Goal: Task Accomplishment & Management: Complete application form

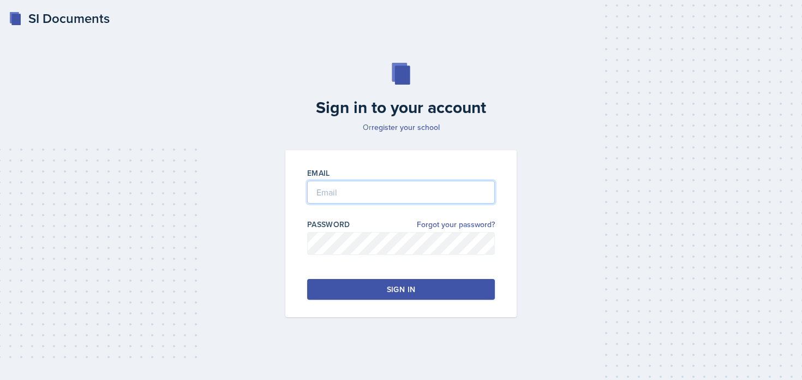
click at [354, 184] on input "email" at bounding box center [401, 191] width 188 height 23
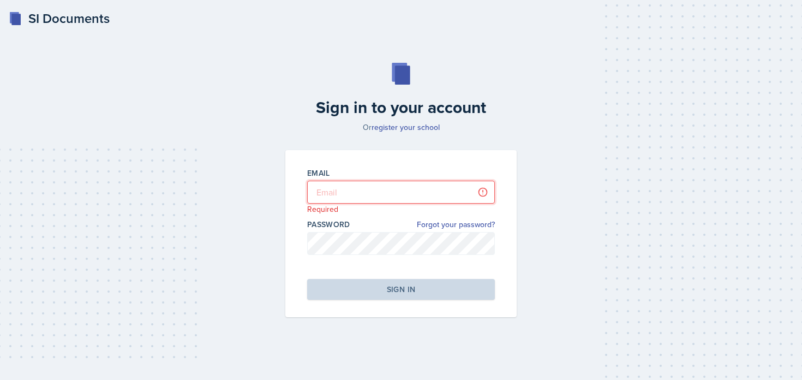
type input "[PERSON_NAME][EMAIL_ADDRESS][PERSON_NAME][DOMAIN_NAME]"
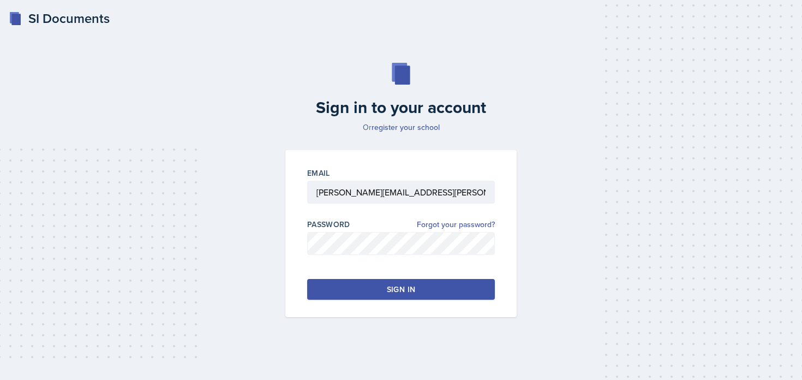
click at [367, 286] on button "Sign in" at bounding box center [401, 289] width 188 height 21
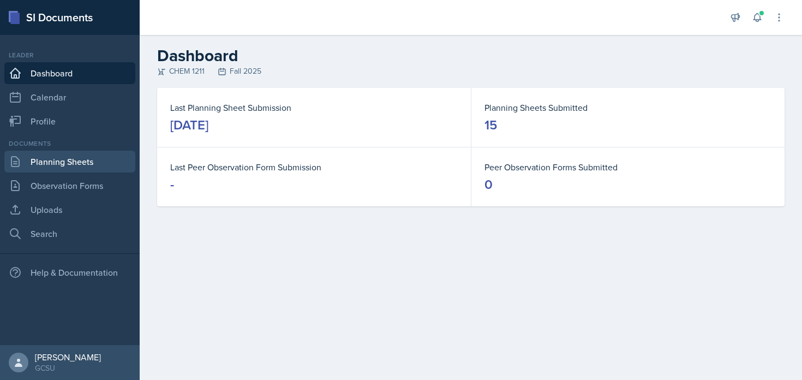
click at [58, 161] on link "Planning Sheets" at bounding box center [69, 161] width 131 height 22
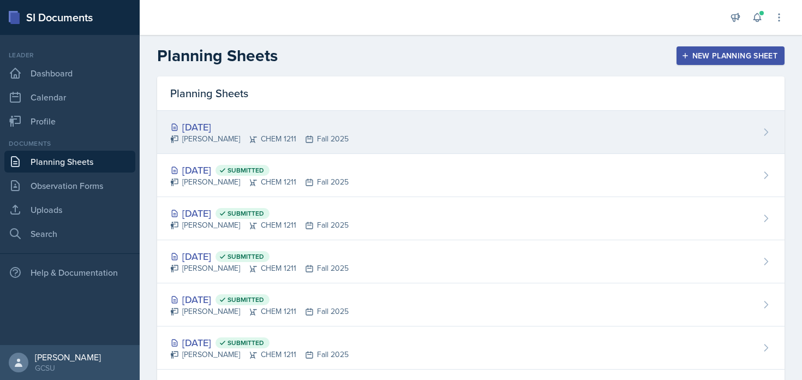
click at [384, 143] on div "Oct 15th, 2025 Lucy Artime CHEM 1211 Fall 2025" at bounding box center [470, 132] width 627 height 43
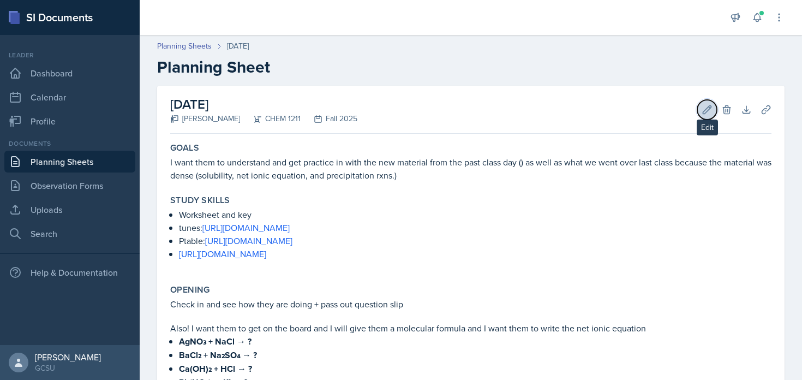
click at [703, 111] on icon at bounding box center [707, 109] width 8 height 8
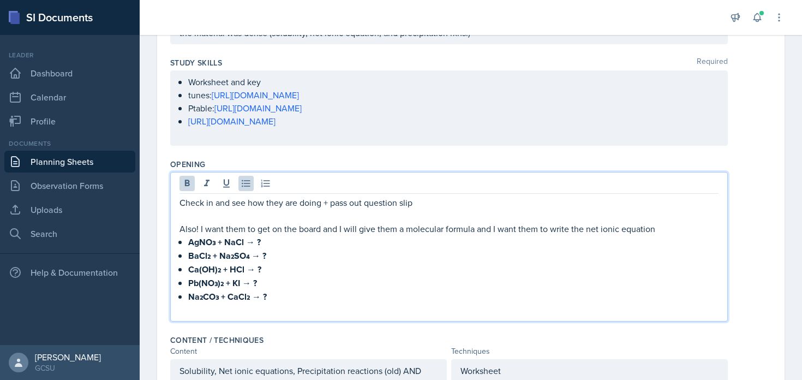
scroll to position [172, 0]
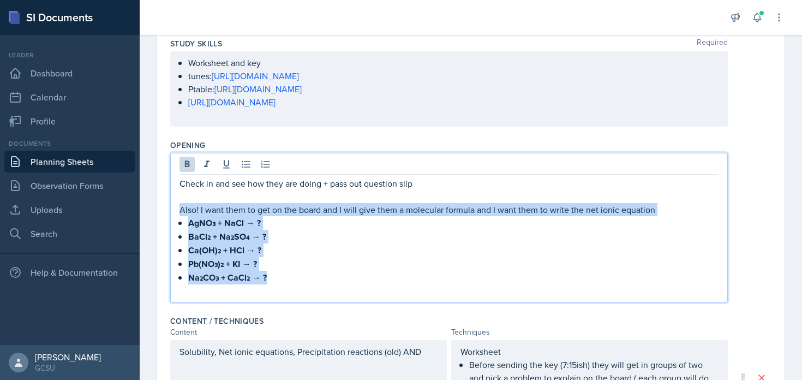
drag, startPoint x: 354, startPoint y: 272, endPoint x: 175, endPoint y: 212, distance: 189.2
click at [175, 212] on div "Check in and see how they are doing + pass out question slip Also! I want them …" at bounding box center [448, 227] width 557 height 149
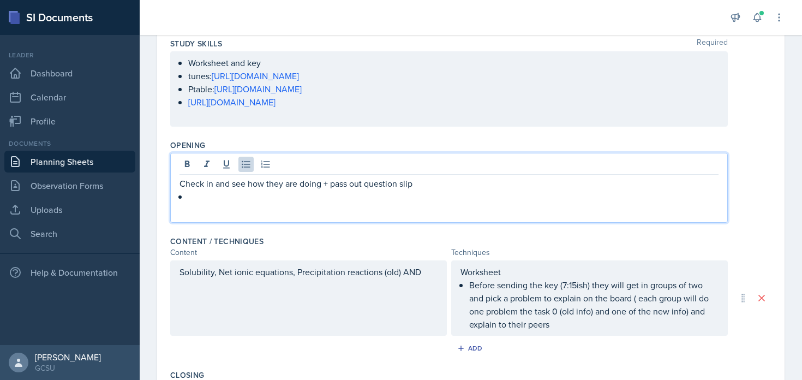
click at [202, 196] on p at bounding box center [453, 196] width 530 height 13
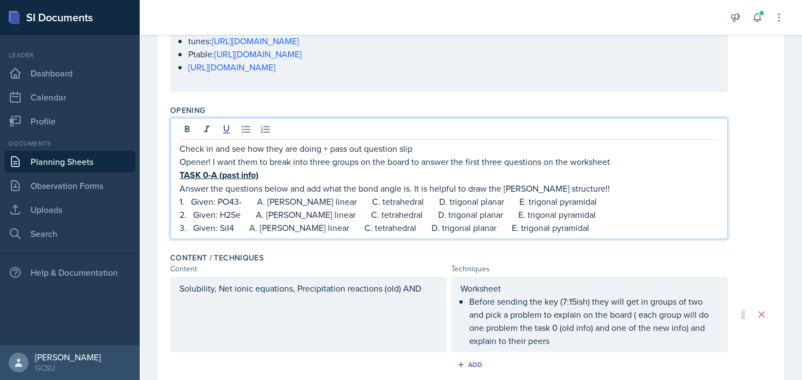
scroll to position [210, 0]
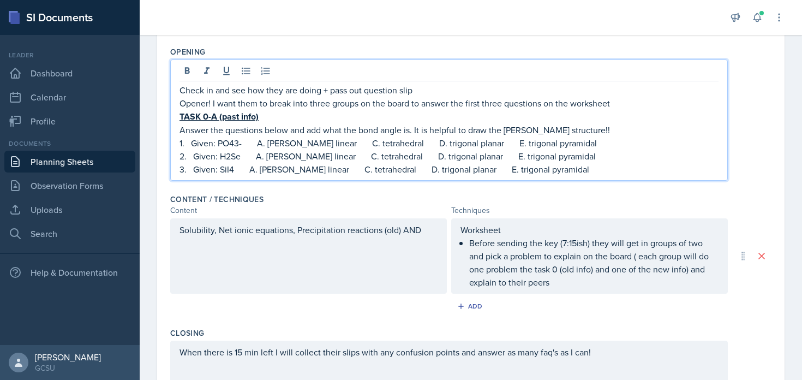
click at [327, 267] on div "Solubility, Net ionic equations, Precipitation reactions (old) AND" at bounding box center [308, 255] width 276 height 75
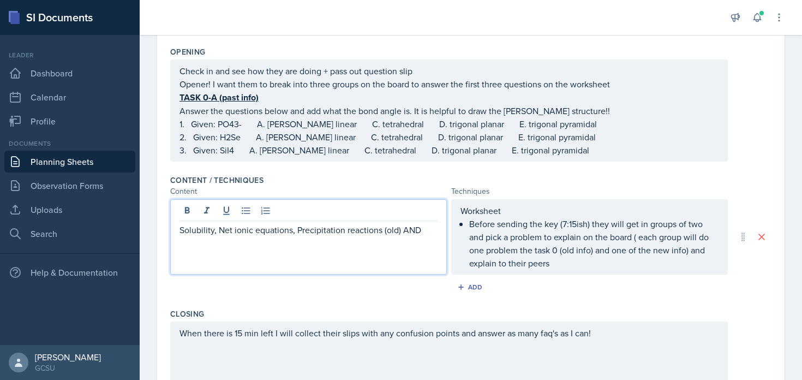
scroll to position [285, 0]
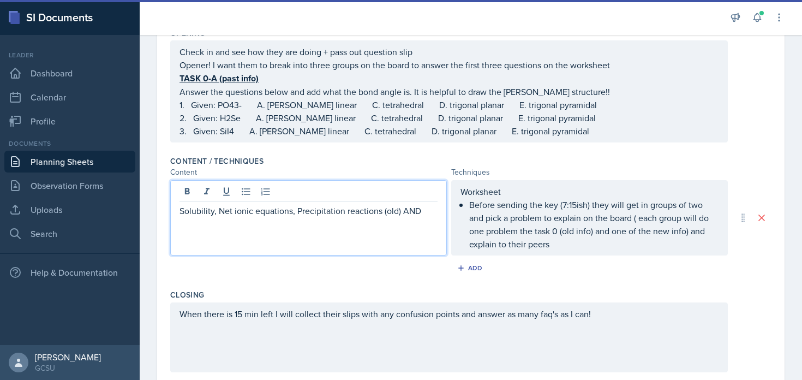
click at [371, 215] on p "Solubility, Net ionic equations, Precipitation reactions (old) AND" at bounding box center [308, 210] width 258 height 13
click at [395, 215] on p "Solubility, Net ionic equations, Precipitation reactions (old) AND" at bounding box center [308, 210] width 258 height 13
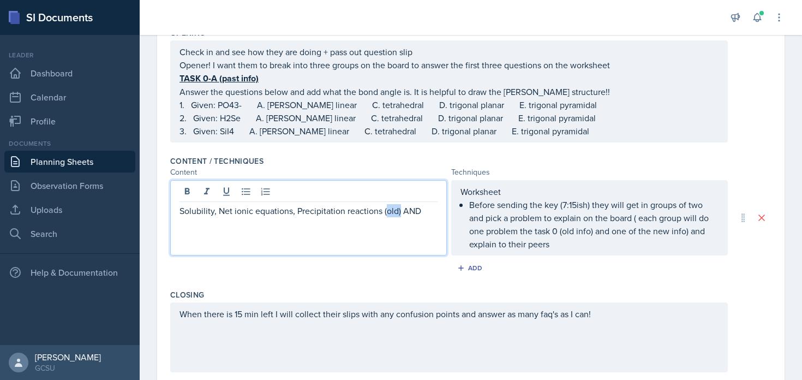
drag, startPoint x: 400, startPoint y: 213, endPoint x: 384, endPoint y: 214, distance: 15.3
click at [384, 214] on p "Solubility, Net ionic equations, Precipitation reactions (old) AND" at bounding box center [308, 210] width 258 height 13
click at [394, 208] on p "Solubility, Net ionic equations, Precipitation reactions, AND" at bounding box center [308, 210] width 258 height 13
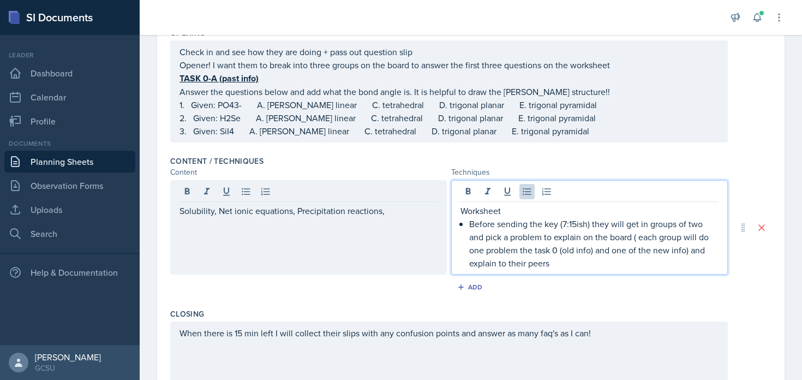
click at [543, 232] on p "Before sending the key (7:15ish) they will get in groups of two and pick a prob…" at bounding box center [593, 243] width 249 height 52
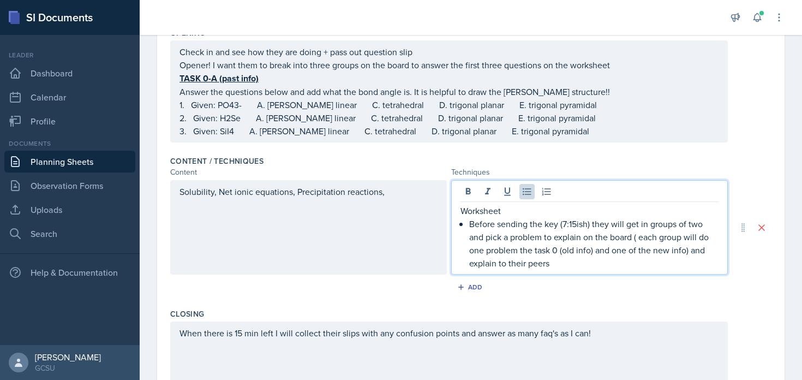
drag, startPoint x: 551, startPoint y: 265, endPoint x: 564, endPoint y: 283, distance: 22.2
click at [564, 283] on div "Content / Techniques Content Techniques Solubility, Net ionic equations, Precip…" at bounding box center [470, 227] width 601 height 153
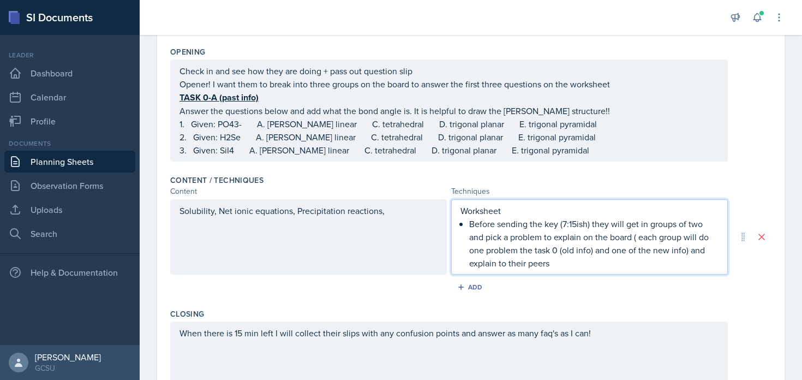
click at [567, 254] on p "Before sending the key (7:15ish) they will get in groups of two and pick a prob…" at bounding box center [593, 243] width 249 height 52
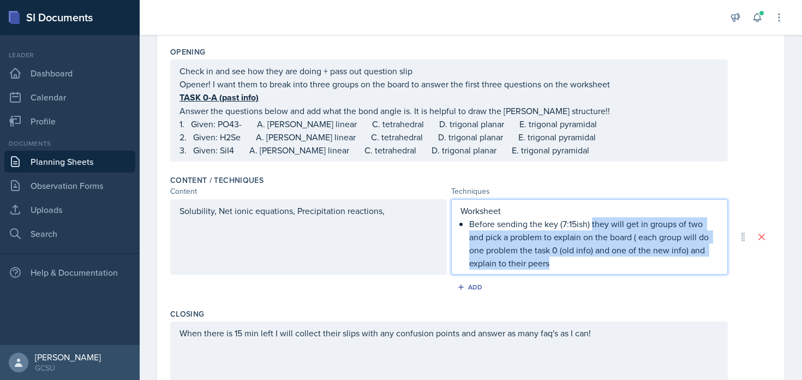
drag, startPoint x: 592, startPoint y: 222, endPoint x: 604, endPoint y: 273, distance: 52.5
click at [604, 274] on div "Content / Techniques Content Techniques Solubility, Net ionic equations, Precip…" at bounding box center [470, 237] width 601 height 134
click at [595, 263] on p "Before sending the key (7:15ish) they will get in groups of two and pick a prob…" at bounding box center [593, 243] width 249 height 52
drag, startPoint x: 569, startPoint y: 262, endPoint x: 468, endPoint y: 224, distance: 107.3
click at [468, 224] on div "Worksheet Before sending the key (7:15ish) they will get in groups of two and p…" at bounding box center [589, 236] width 258 height 65
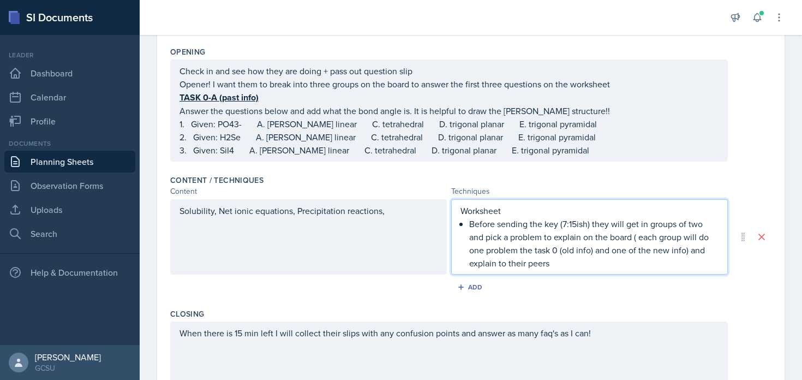
click at [612, 227] on p "Before sending the key (7:15ish) they will get in groups of two and pick a prob…" at bounding box center [593, 243] width 249 height 52
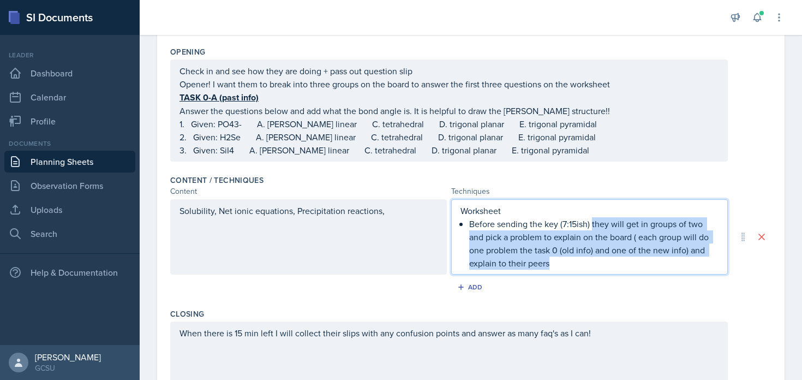
drag, startPoint x: 592, startPoint y: 222, endPoint x: 608, endPoint y: 274, distance: 53.8
click at [608, 274] on div "Worksheet Before sending the key (7:15ish) they will get in groups of two and p…" at bounding box center [589, 236] width 276 height 75
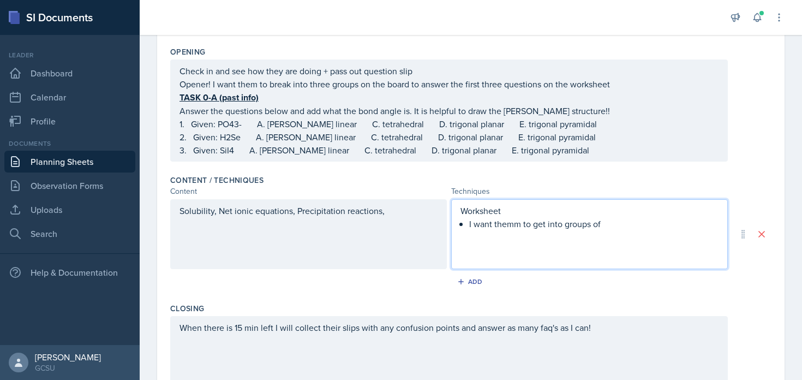
click at [515, 222] on p "I want themm to get into groups of" at bounding box center [593, 223] width 249 height 13
click at [640, 222] on p "I want them to get into groups of" at bounding box center [593, 223] width 249 height 13
click at [466, 222] on div "Worksheet I want them to each ask a question and someone else to explain i to t…" at bounding box center [589, 223] width 258 height 39
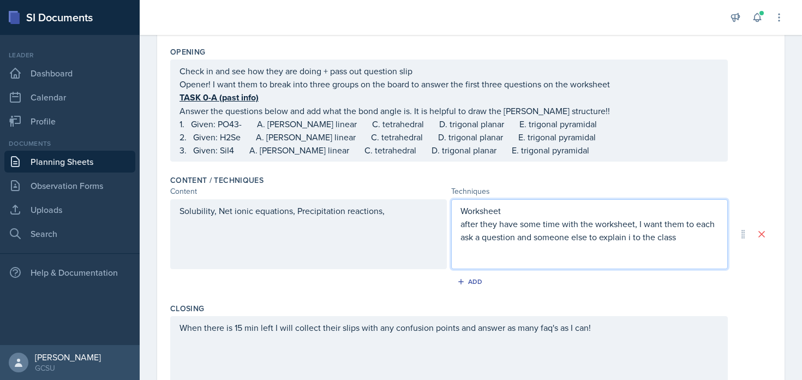
click at [474, 210] on p "Worksheet" at bounding box center [589, 210] width 258 height 13
click at [461, 222] on p "after they have some time with the worksheet, I want them to each ask a questio…" at bounding box center [589, 230] width 258 height 26
click at [459, 221] on div "Worksheet!-- after they have some time with the worksheet, I want them to each …" at bounding box center [589, 234] width 276 height 70
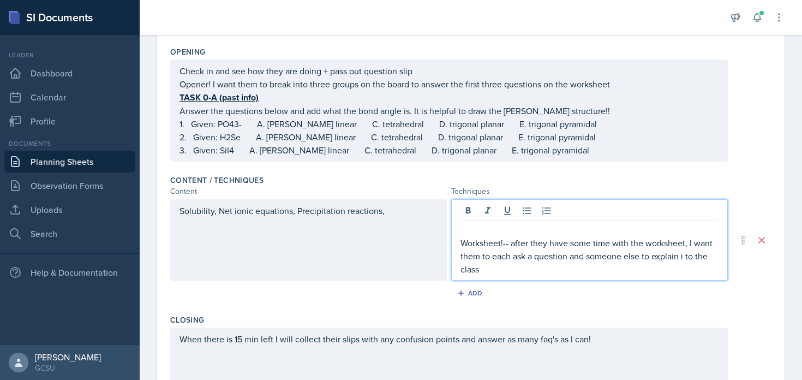
scroll to position [285, 0]
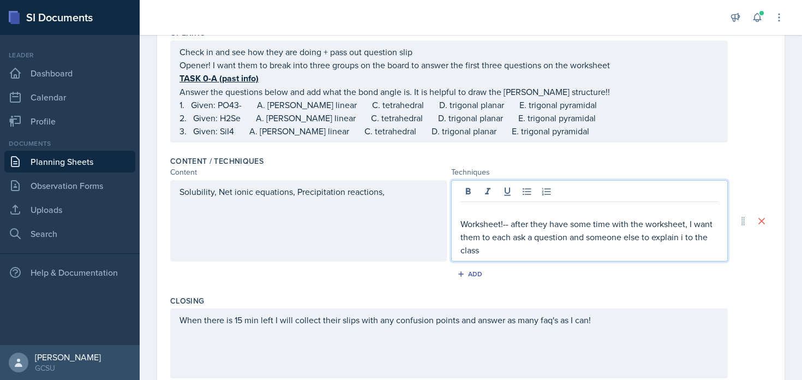
click at [460, 225] on p "Worksheet!-- after they have some time with the worksheet, I want them to each …" at bounding box center [589, 236] width 258 height 39
click at [526, 192] on icon at bounding box center [526, 191] width 11 height 11
click at [497, 210] on p at bounding box center [589, 210] width 258 height 13
click at [528, 191] on icon at bounding box center [526, 191] width 11 height 11
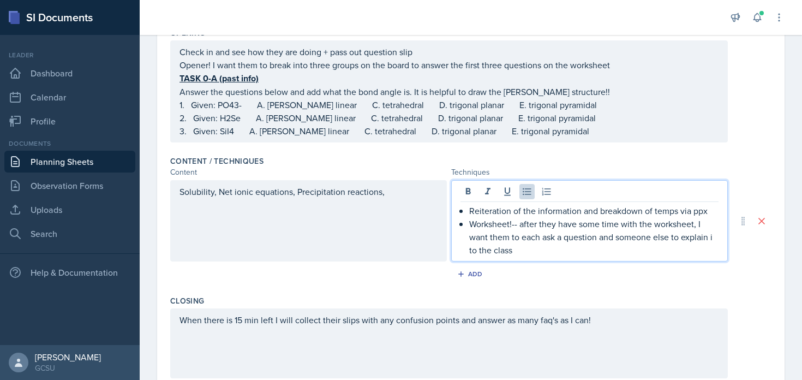
click at [552, 250] on p "Worksheet!-- after they have some time with the worksheet, I want them to each …" at bounding box center [593, 236] width 249 height 39
click at [447, 322] on div "When there is 15 min left I will collect their slips with any confusion points …" at bounding box center [448, 343] width 557 height 70
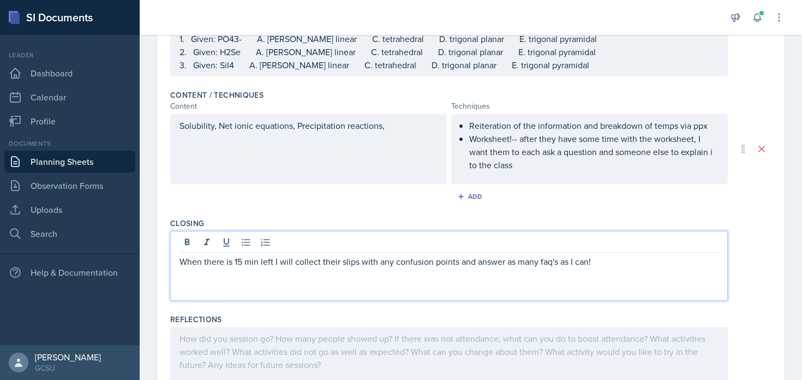
scroll to position [360, 0]
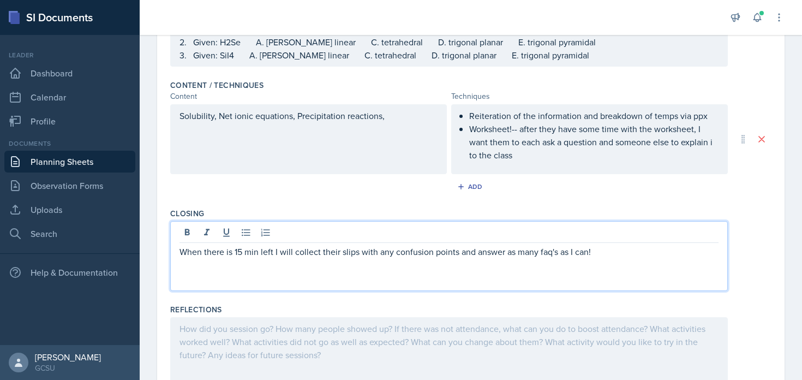
click at [516, 273] on div "When there is 15 min left I will collect their slips with any confusion points …" at bounding box center [448, 256] width 557 height 70
drag, startPoint x: 623, startPoint y: 263, endPoint x: 602, endPoint y: 262, distance: 20.7
click at [618, 263] on p at bounding box center [448, 264] width 539 height 13
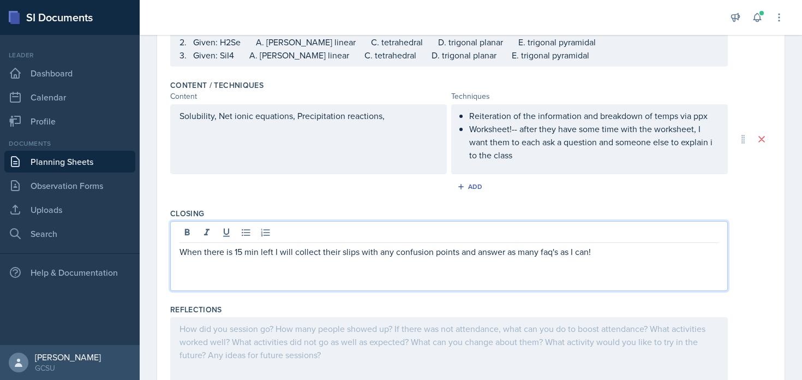
scroll to position [411, 0]
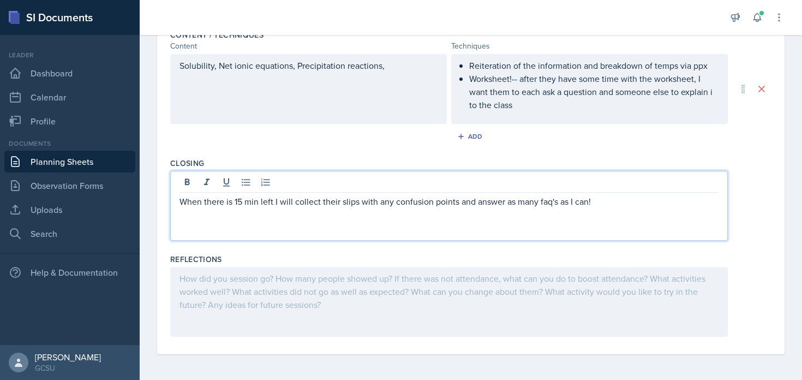
click at [501, 315] on div at bounding box center [448, 302] width 557 height 70
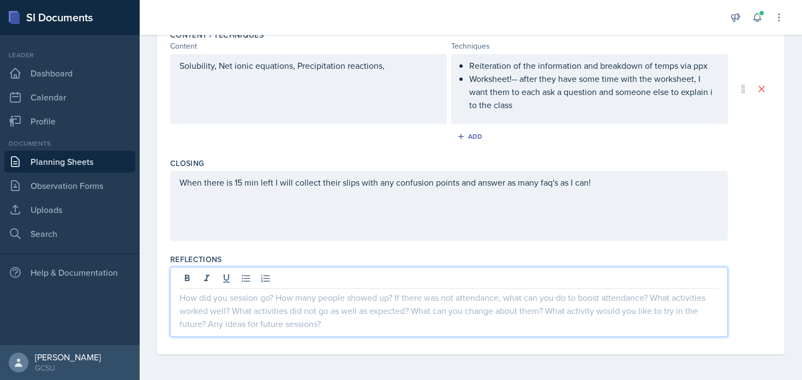
scroll to position [0, 0]
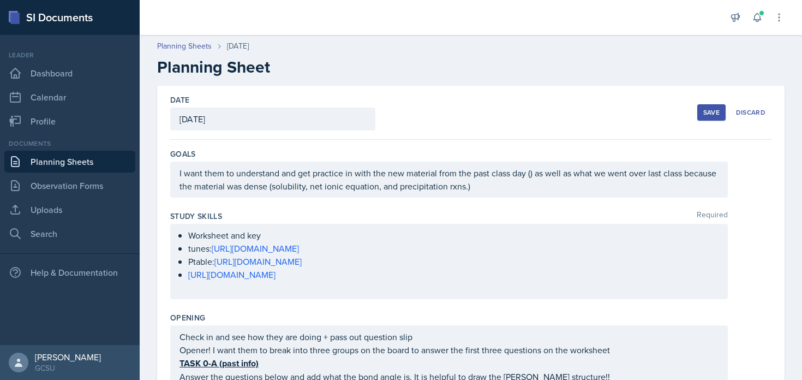
click at [709, 110] on div "Save" at bounding box center [711, 112] width 16 height 9
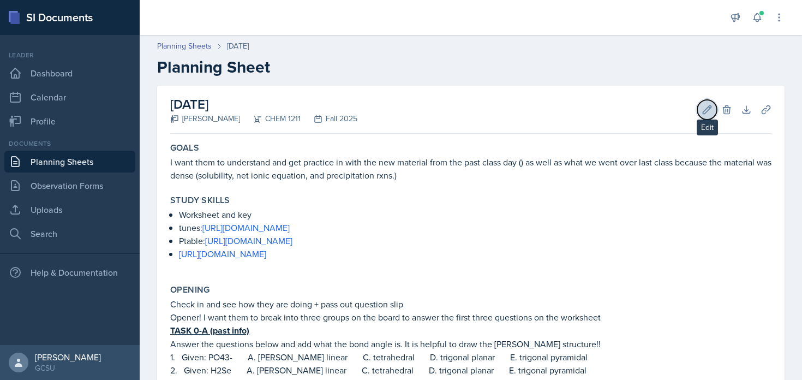
click at [705, 107] on icon at bounding box center [706, 109] width 11 height 11
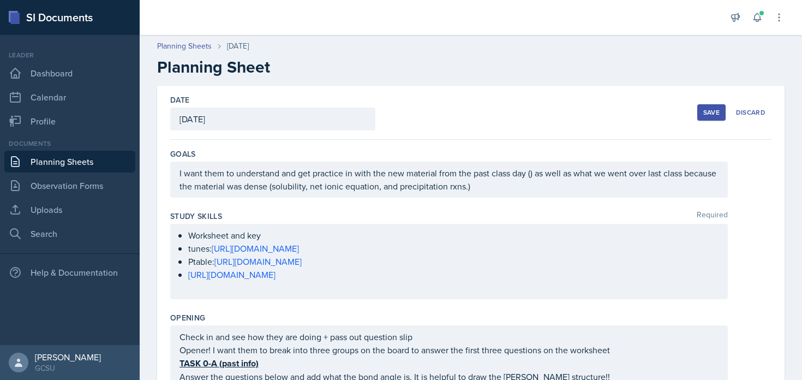
scroll to position [411, 0]
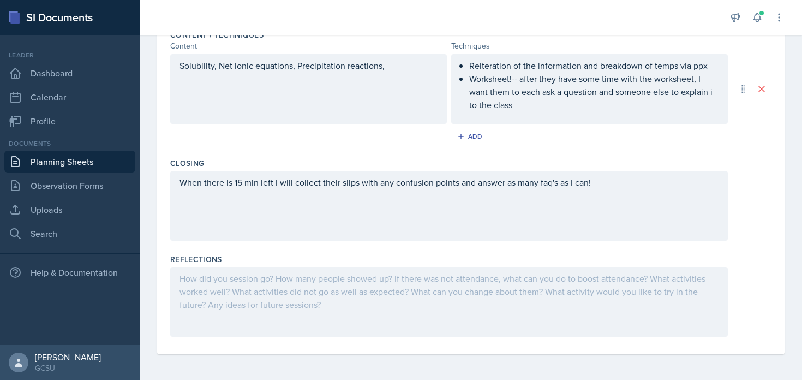
click at [627, 191] on div "When there is 15 min left I will collect their slips with any confusion points …" at bounding box center [448, 206] width 557 height 70
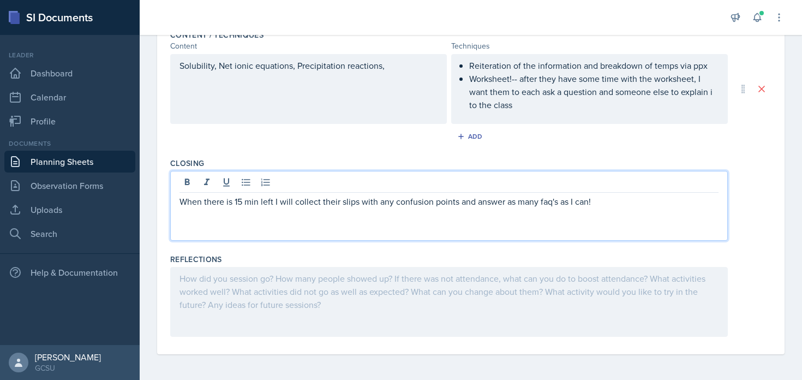
click at [596, 101] on p "Worksheet!-- after they have some time with the worksheet, I want them to each …" at bounding box center [593, 91] width 249 height 39
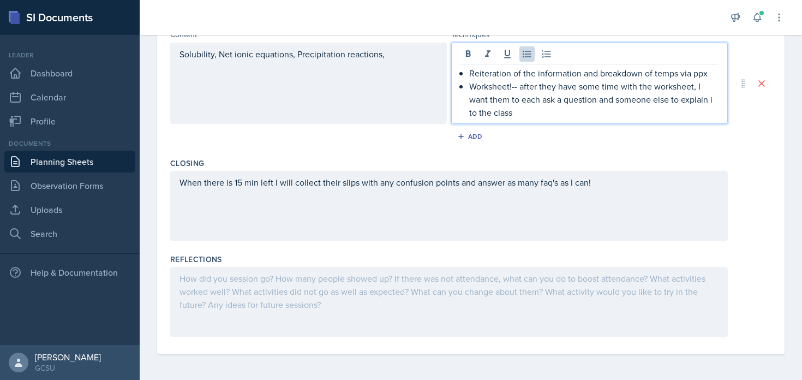
click at [712, 73] on p "Reiteration of the information and breakdown of temps via ppx" at bounding box center [593, 73] width 249 height 13
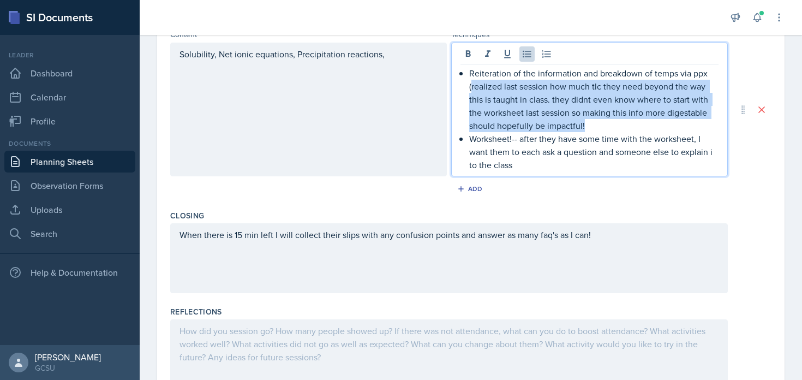
drag, startPoint x: 471, startPoint y: 87, endPoint x: 615, endPoint y: 126, distance: 148.7
click at [615, 126] on p "Reiteration of the information and breakdown of temps via ppx (realized last se…" at bounding box center [593, 99] width 249 height 65
copy p "realized last session how much tlc they need beyond the way this is taught in c…"
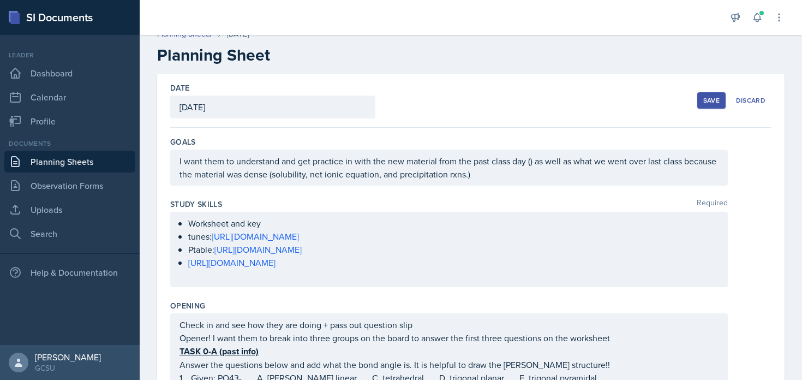
scroll to position [0, 0]
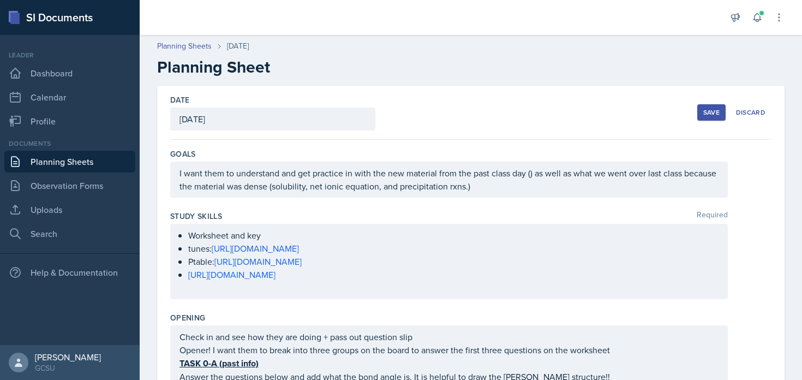
click at [420, 176] on div "I want them to understand and get practice in with the new material from the pa…" at bounding box center [448, 179] width 557 height 36
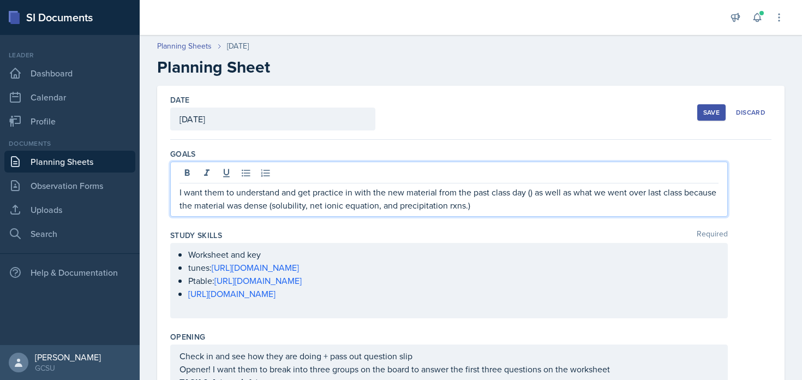
click at [493, 210] on p "I want them to understand and get practice in with the new material from the pa…" at bounding box center [448, 198] width 539 height 26
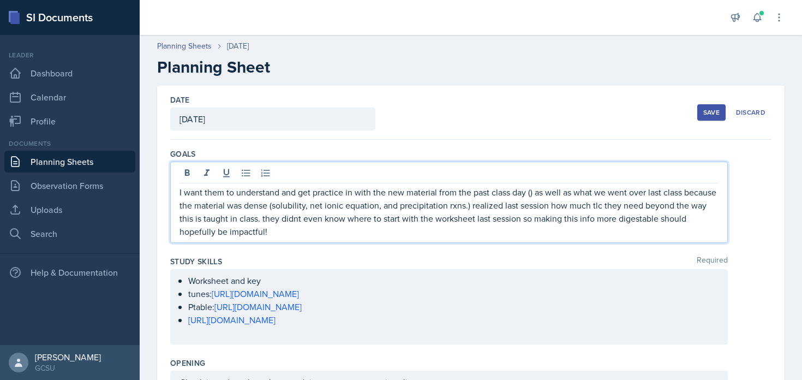
click at [470, 203] on p "I want them to understand and get practice in with the new material from the pa…" at bounding box center [448, 211] width 539 height 52
click at [706, 116] on div "Save" at bounding box center [711, 112] width 16 height 9
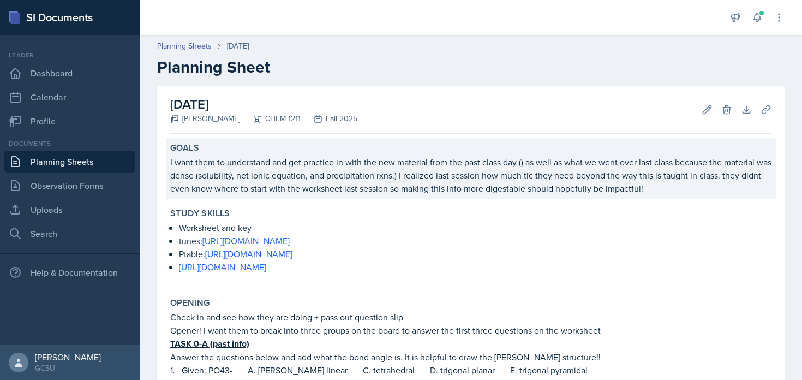
click at [398, 178] on p "I want them to understand and get practice in with the new material from the pa…" at bounding box center [470, 174] width 601 height 39
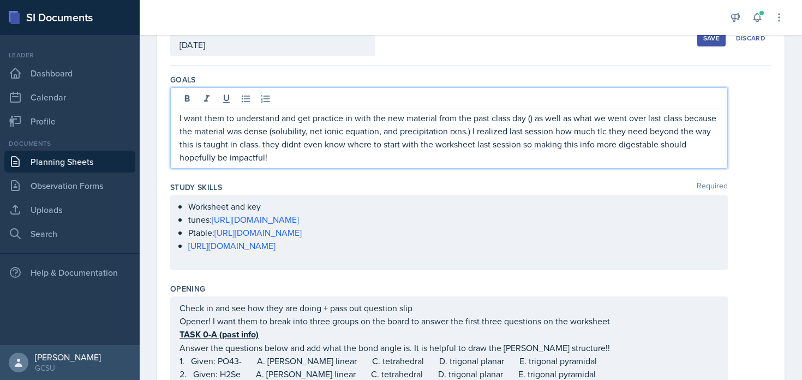
scroll to position [93, 0]
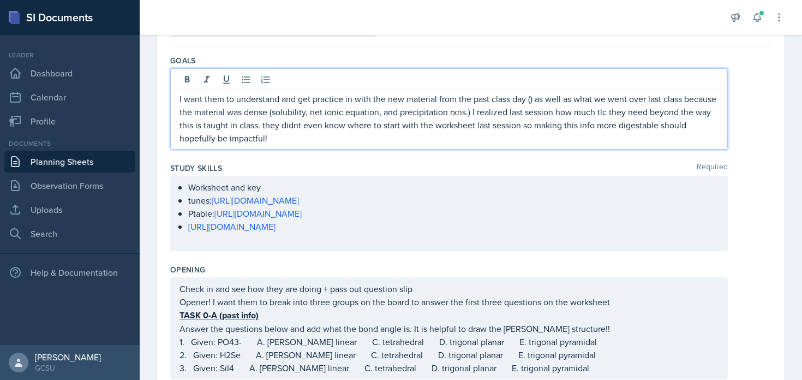
click at [535, 100] on p "I want them to understand and get practice in with the new material from the pa…" at bounding box center [448, 118] width 539 height 52
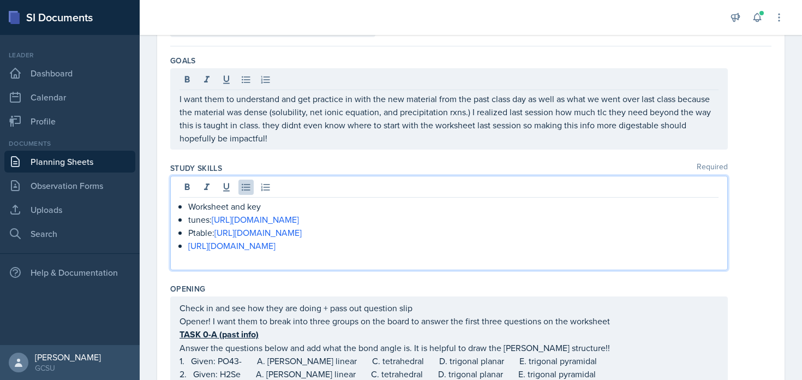
drag, startPoint x: 437, startPoint y: 236, endPoint x: 173, endPoint y: 206, distance: 265.7
click at [173, 206] on div "Worksheet and key tunes: https://www.youtube.com/watch?v=WYYReHnt8Es&list=RDWYY…" at bounding box center [448, 223] width 557 height 94
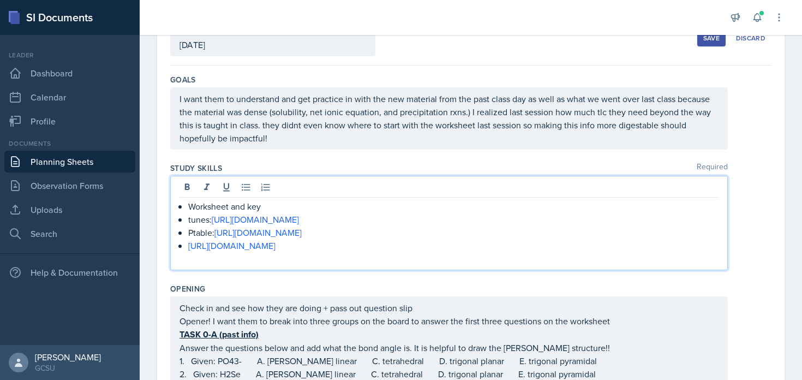
click at [444, 257] on p at bounding box center [448, 258] width 539 height 13
drag, startPoint x: 439, startPoint y: 248, endPoint x: 166, endPoint y: 202, distance: 277.1
click at [166, 202] on div "Date October 15th, 2025 October 2025 28 29 30 1 2 3 4 5 6 7 8 9 10 11 12 13 14 …" at bounding box center [470, 373] width 627 height 724
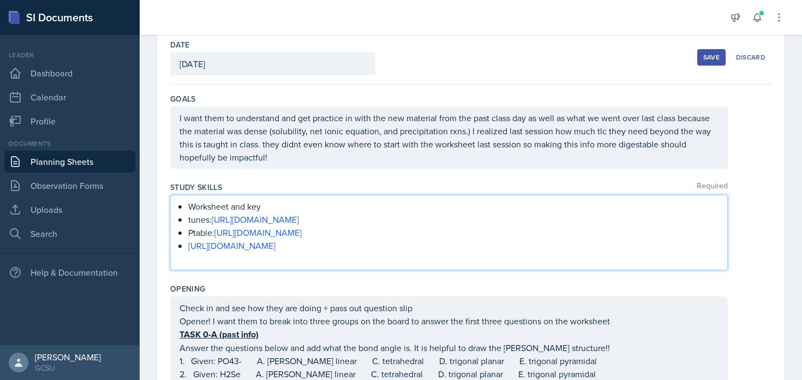
copy ul "Worksheet and key tunes: https://www.youtube.com/watch?v=WYYReHnt8Es&list=RDWYY…"
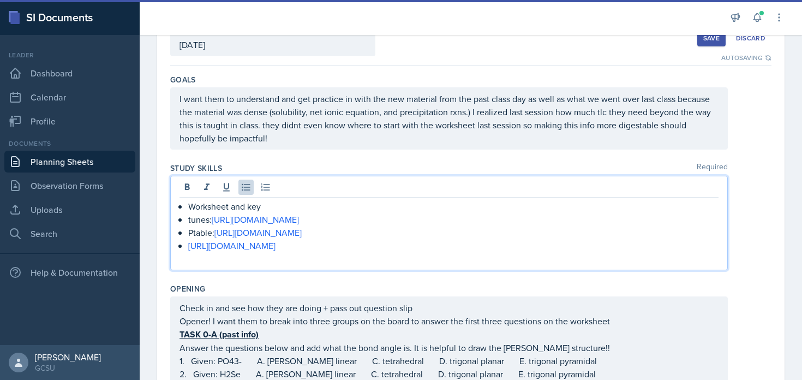
scroll to position [150, 0]
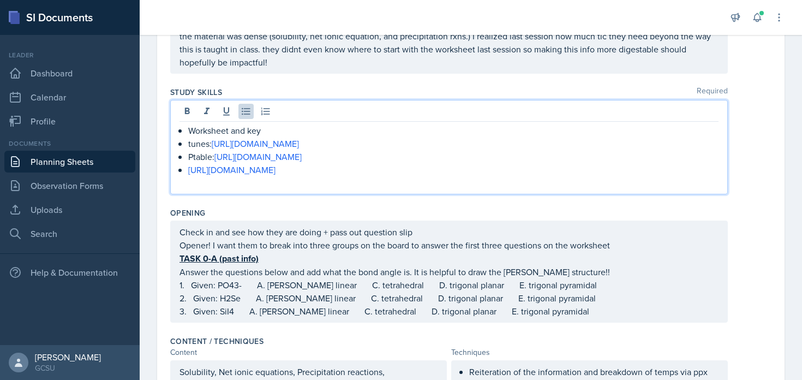
click at [312, 263] on div "Check in and see how they are doing + pass out question slip Opener! I want the…" at bounding box center [448, 271] width 539 height 92
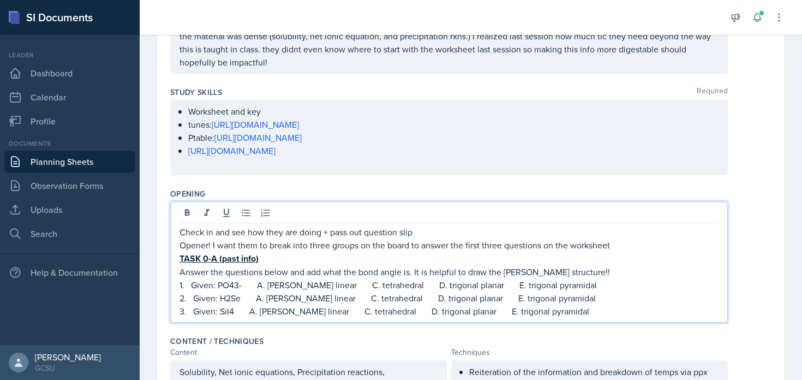
scroll to position [131, 0]
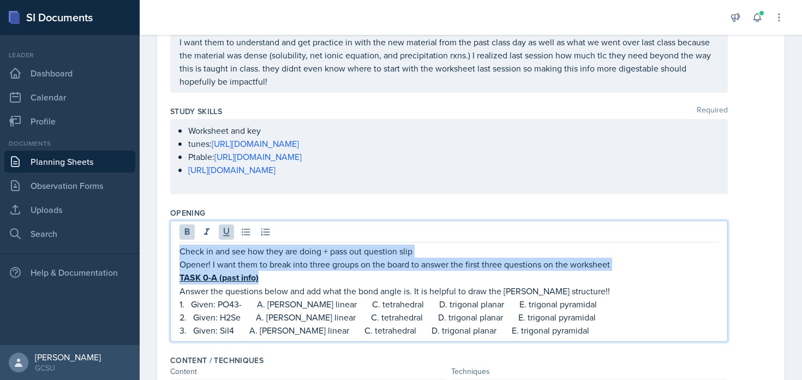
drag, startPoint x: 179, startPoint y: 252, endPoint x: 284, endPoint y: 278, distance: 107.4
click at [284, 278] on div "Check in and see how they are doing + pass out question slip Opener! I want the…" at bounding box center [448, 290] width 539 height 92
copy div "Check in and see how they are doing + pass out question slip Opener! I want the…"
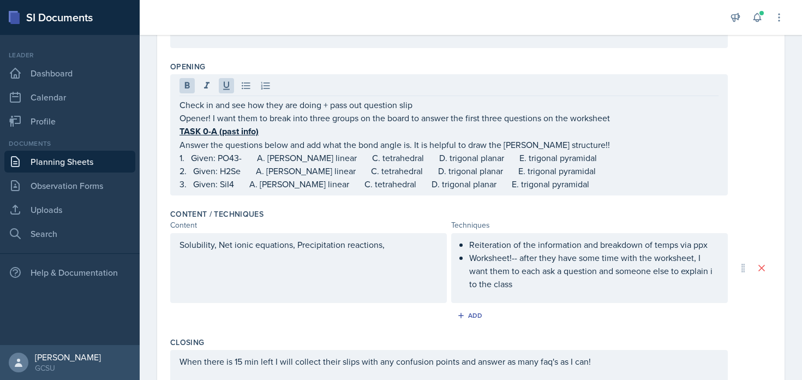
click at [271, 264] on div "Solubility, Net ionic equations, Precipitation reactions," at bounding box center [308, 268] width 276 height 70
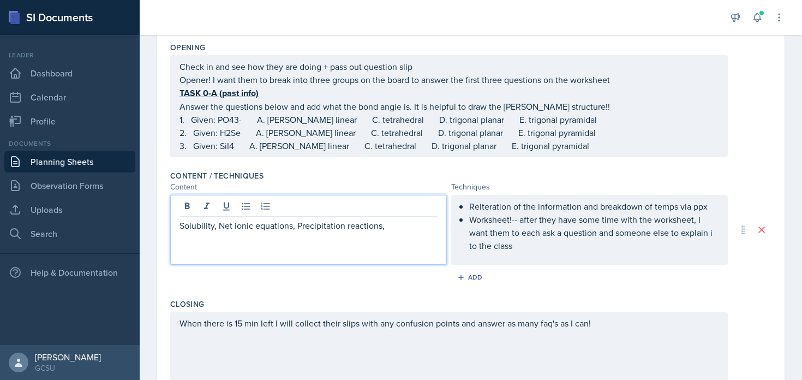
click at [298, 227] on p "Solubility, Net ionic equations, Precipitation reactions," at bounding box center [308, 225] width 258 height 13
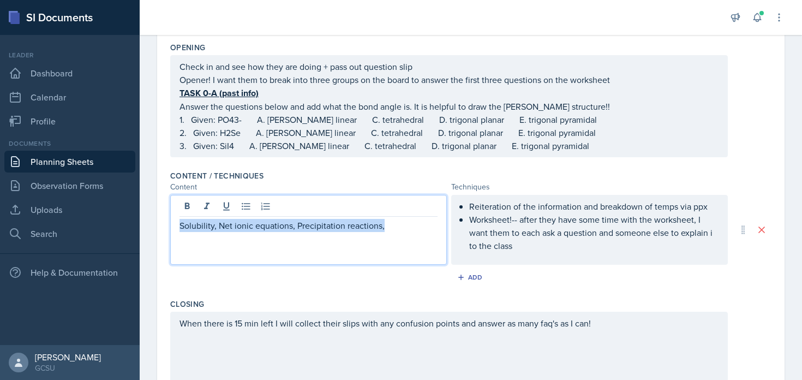
click at [298, 227] on p "Solubility, Net ionic equations, Precipitation reactions," at bounding box center [308, 225] width 258 height 13
copy p "Solubility, Net ionic equations, Precipitation reactions,"
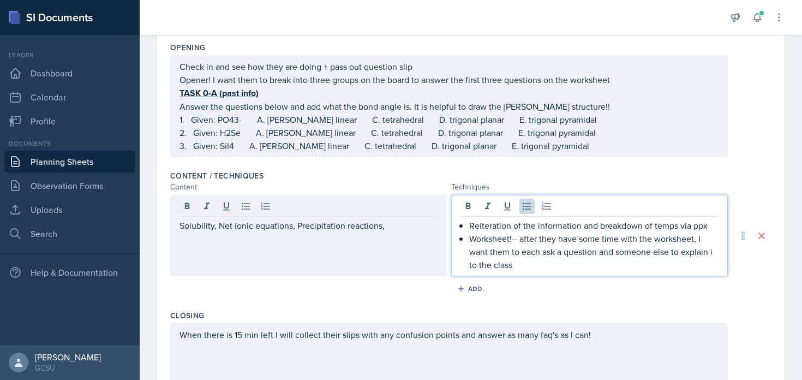
click at [535, 241] on p "Worksheet!-- after they have some time with the worksheet, I want them to each …" at bounding box center [593, 251] width 249 height 39
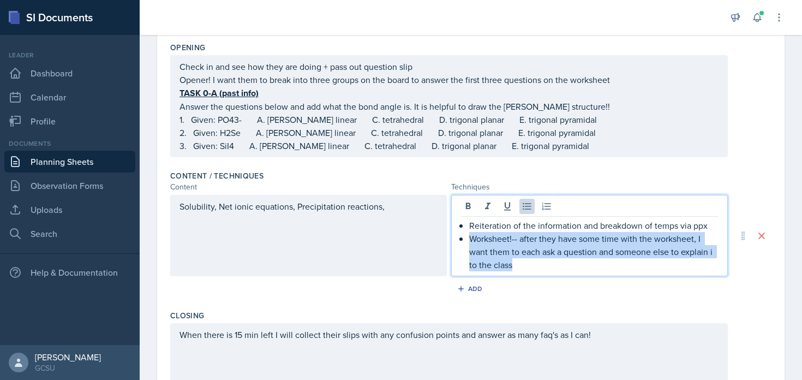
click at [535, 241] on p "Worksheet!-- after they have some time with the worksheet, I want them to each …" at bounding box center [593, 251] width 249 height 39
click at [529, 261] on p "Worksheet!-- after they have some time with the worksheet, I want them to each …" at bounding box center [593, 251] width 249 height 39
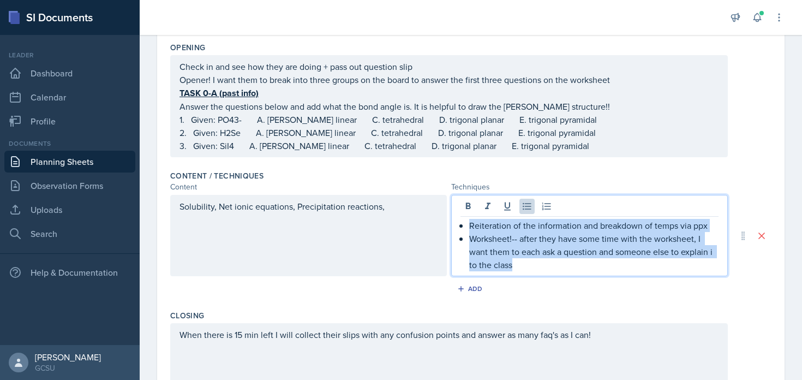
drag, startPoint x: 522, startPoint y: 265, endPoint x: 465, endPoint y: 220, distance: 73.0
click at [465, 220] on div "Reiteration of the information and breakdown of temps via ppx Worksheet!-- afte…" at bounding box center [589, 245] width 258 height 52
copy div "Reiteration of the information and breakdown of temps via ppx Worksheet!-- afte…"
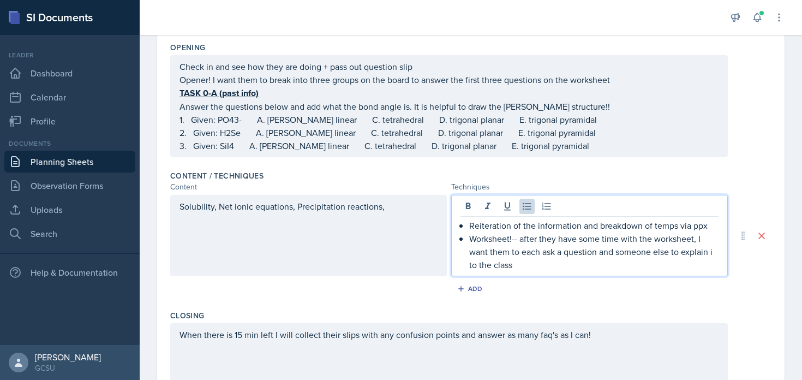
click at [551, 280] on div "Add" at bounding box center [470, 290] width 601 height 21
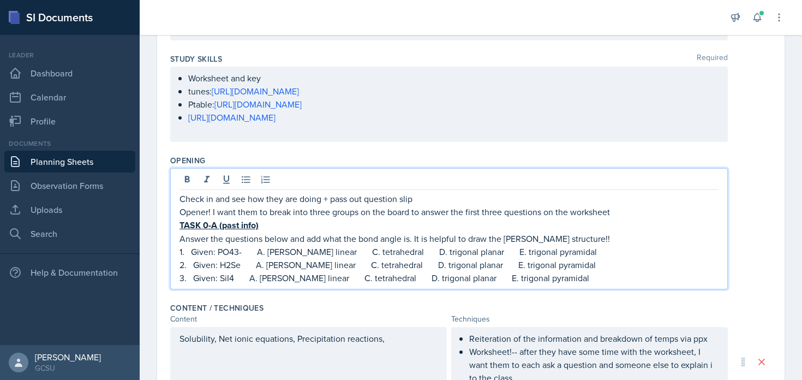
scroll to position [202, 0]
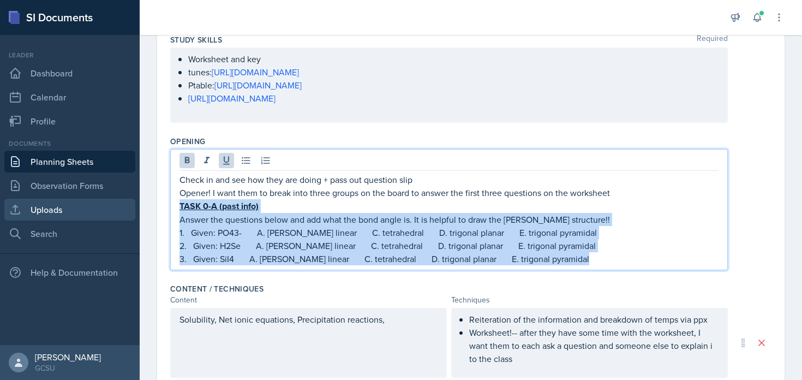
drag, startPoint x: 577, startPoint y: 258, endPoint x: 129, endPoint y: 207, distance: 451.2
click at [129, 207] on div "SI Documents Leader Dashboard Calendar Profile Documents Planning Sheets Observ…" at bounding box center [401, 190] width 802 height 380
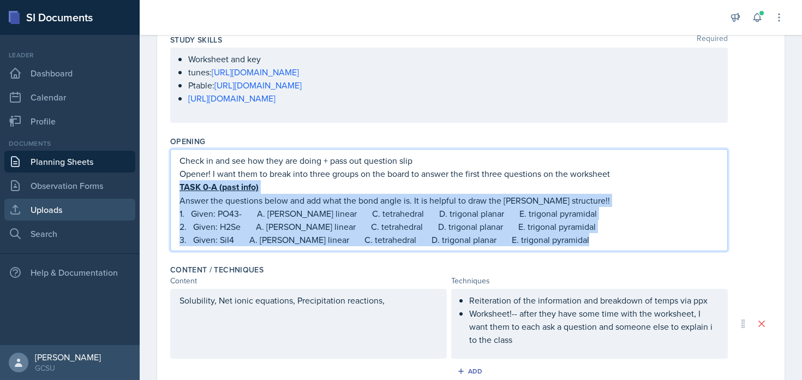
scroll to position [183, 0]
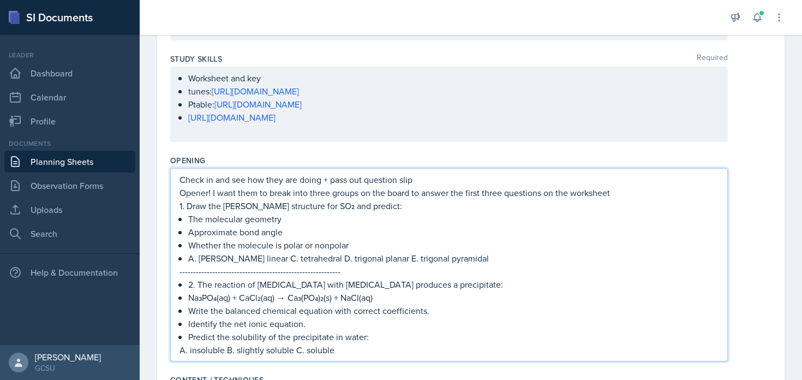
click at [321, 186] on p "Opener! I want them to break into three groups on the board to answer the first…" at bounding box center [448, 192] width 539 height 13
click at [442, 230] on p "Approximate bond angle" at bounding box center [453, 231] width 530 height 13
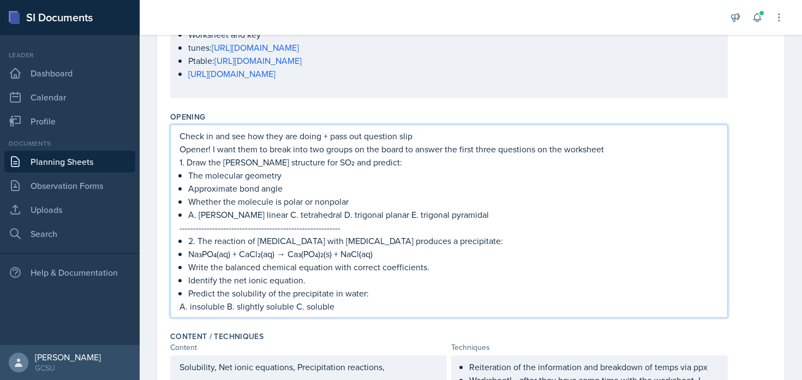
scroll to position [230, 0]
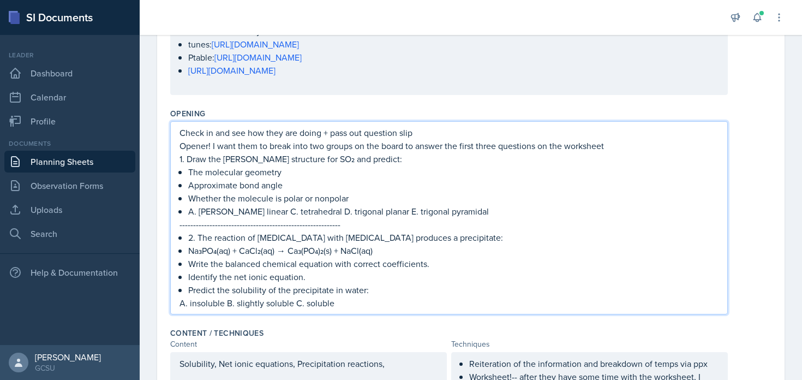
click at [488, 148] on p "Opener! I want them to break into two groups on the board to answer the first t…" at bounding box center [448, 145] width 539 height 13
drag, startPoint x: 634, startPoint y: 147, endPoint x: 462, endPoint y: 147, distance: 171.8
click at [462, 147] on p "Opener! I want them to break into two groups on the board to answer the first t…" at bounding box center [448, 145] width 539 height 13
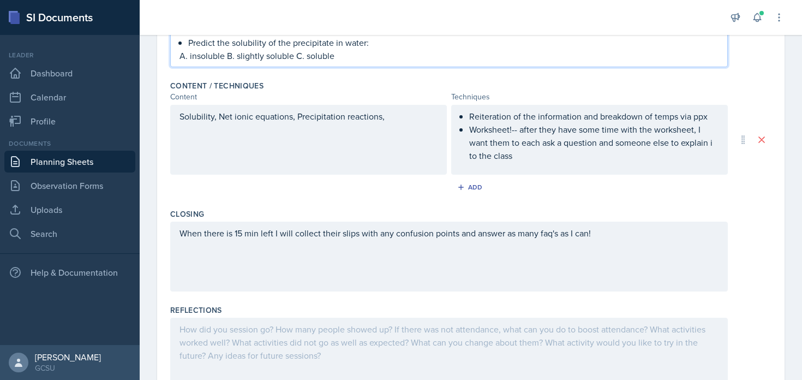
scroll to position [0, 0]
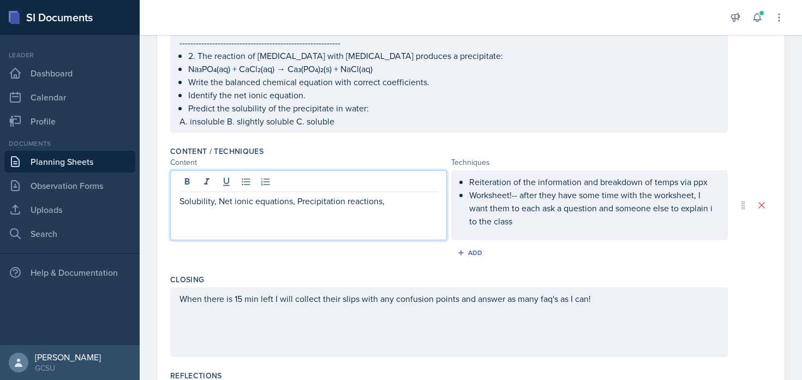
click at [389, 207] on p at bounding box center [308, 213] width 258 height 13
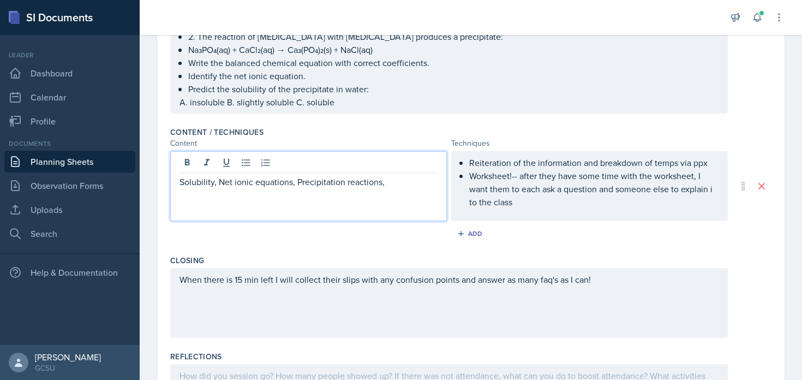
click at [609, 182] on p "Worksheet!-- after they have some time with the worksheet, I want them to each …" at bounding box center [593, 188] width 249 height 39
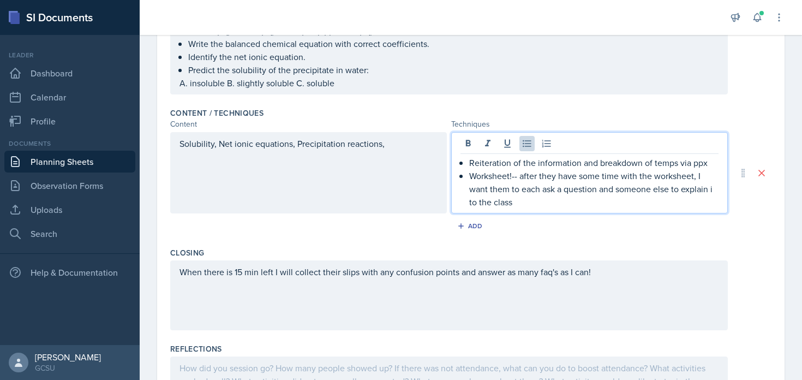
click at [601, 202] on p "Worksheet!-- after they have some time with the worksheet, I want them to each …" at bounding box center [593, 188] width 249 height 39
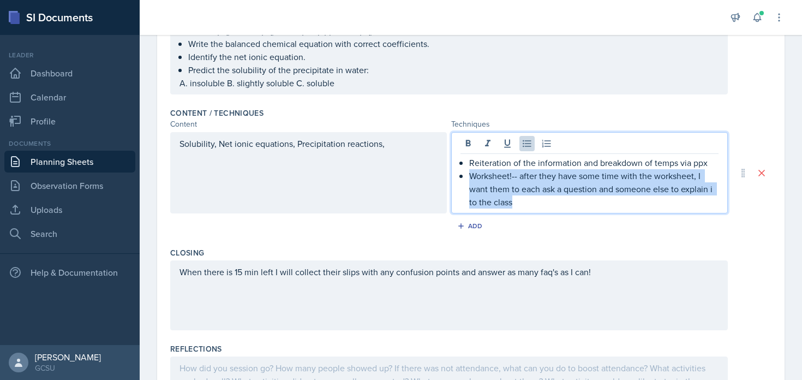
click at [601, 202] on p "Worksheet!-- after they have some time with the worksheet, I want them to each …" at bounding box center [593, 188] width 249 height 39
drag, startPoint x: 601, startPoint y: 202, endPoint x: 519, endPoint y: 173, distance: 87.6
click at [519, 173] on p "Worksheet!-- after they have some time with the worksheet, I want them to each …" at bounding box center [593, 188] width 249 height 39
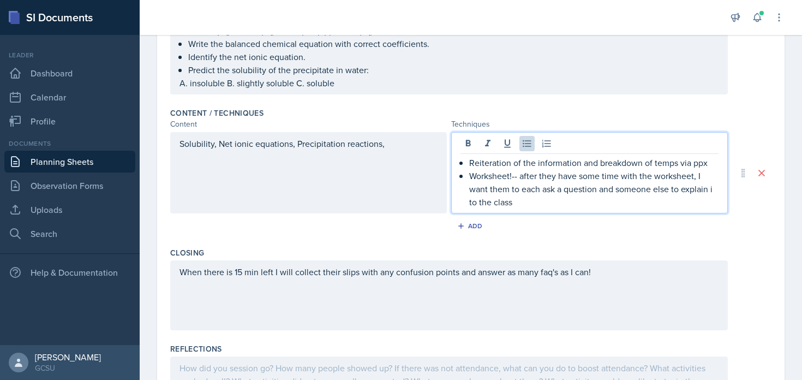
click at [579, 198] on p "Worksheet!-- after they have some time with the worksheet, I want them to each …" at bounding box center [593, 188] width 249 height 39
click at [604, 272] on div "When there is 15 min left I will collect their slips with any confusion points …" at bounding box center [448, 295] width 557 height 70
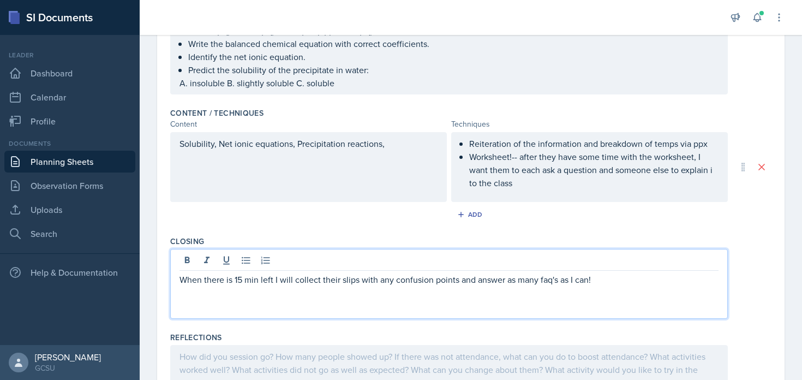
scroll to position [438, 0]
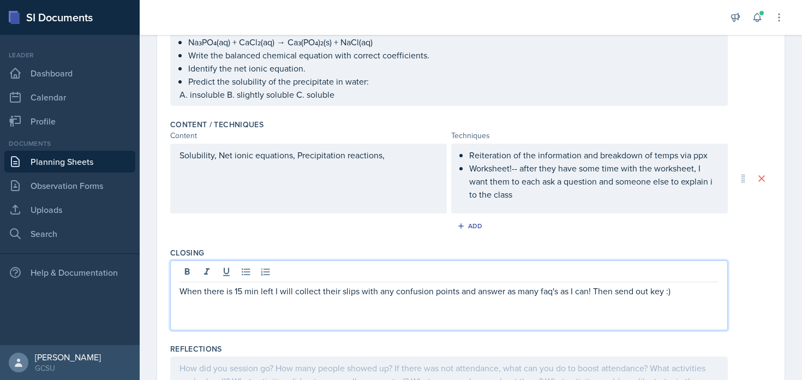
click at [573, 191] on p "Worksheet!-- after they have some time with the worksheet, I want them to each …" at bounding box center [593, 180] width 249 height 39
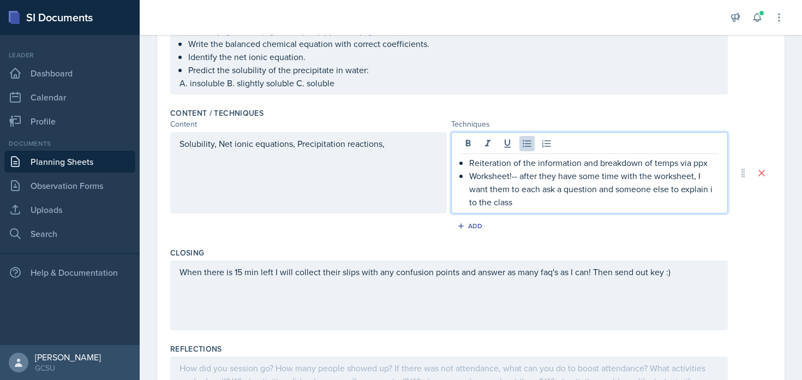
click at [568, 192] on p "Worksheet!-- after they have some time with the worksheet, I want them to each …" at bounding box center [593, 188] width 249 height 39
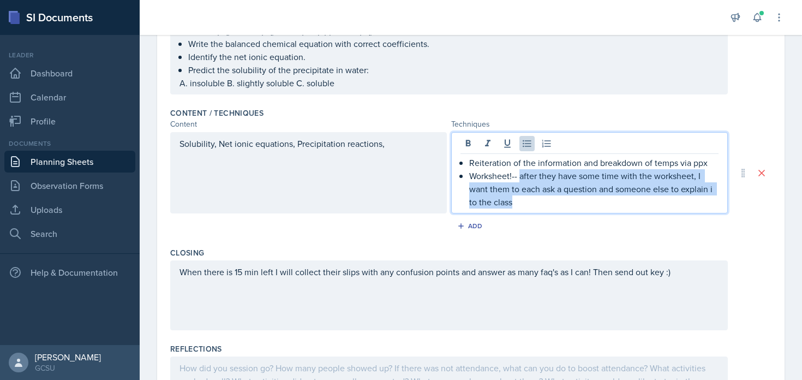
drag, startPoint x: 521, startPoint y: 176, endPoint x: 538, endPoint y: 206, distance: 34.4
click at [538, 206] on p "Worksheet!-- after they have some time with the worksheet, I want them to each …" at bounding box center [593, 188] width 249 height 39
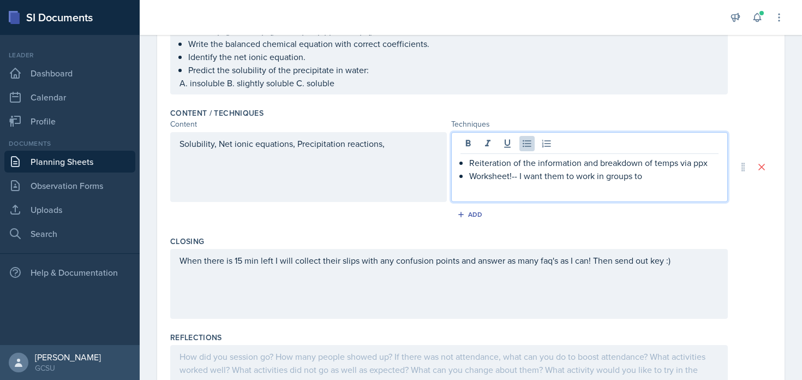
click at [593, 182] on p "Worksheet!-- I want them to work in groups to" at bounding box center [593, 175] width 249 height 13
click at [538, 273] on div "When there is 15 min left I will collect their slips with any confusion points …" at bounding box center [448, 267] width 539 height 26
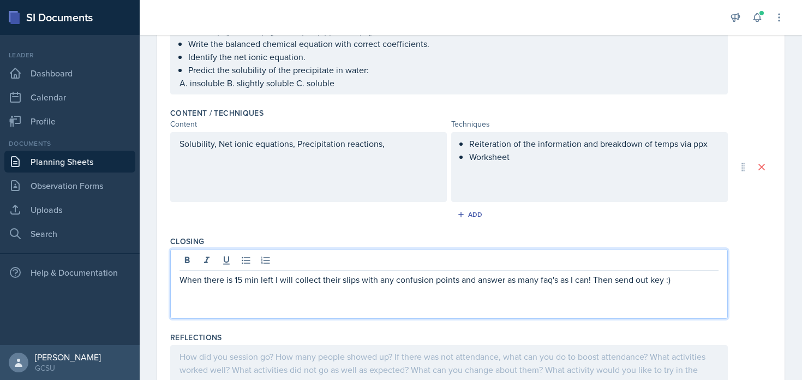
click at [504, 296] on p at bounding box center [448, 292] width 539 height 13
click at [502, 276] on p "When there is 15 min left I will collect their slips with any confusion points …" at bounding box center [448, 279] width 539 height 13
click at [179, 279] on p "When there is 15 min left I will collect their slips with any confusion points …" at bounding box center [448, 279] width 539 height 13
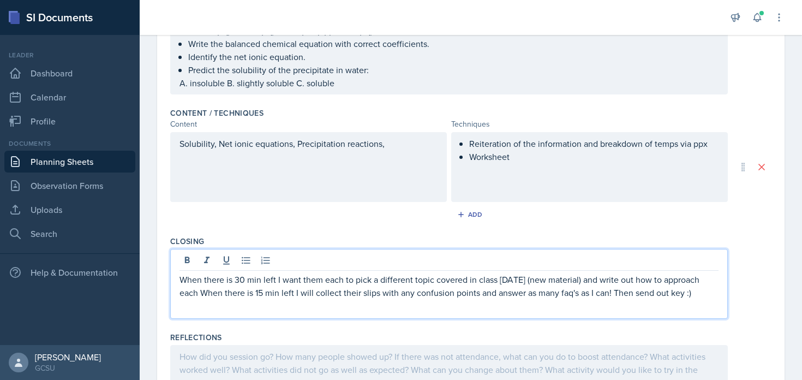
click at [290, 292] on p "When there is 30 min left I want them each to pick a different topic covered in…" at bounding box center [448, 286] width 539 height 26
click at [309, 281] on p "When there is 30 min left I want them each to pick a different topic covered in…" at bounding box center [448, 286] width 539 height 26
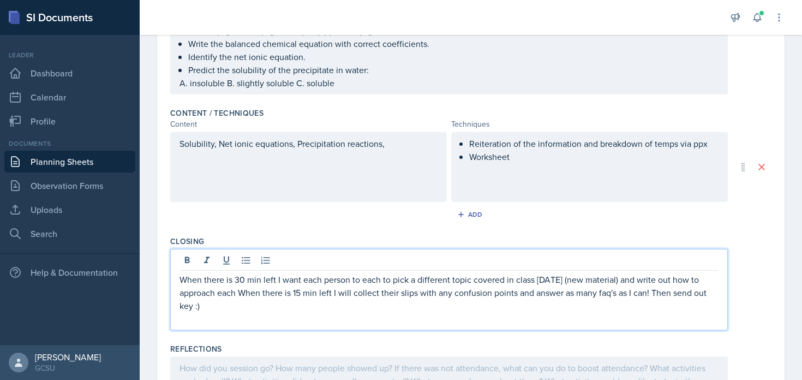
click at [233, 294] on p "When there is 30 min left I want each person to each to pick a different topic …" at bounding box center [448, 292] width 539 height 39
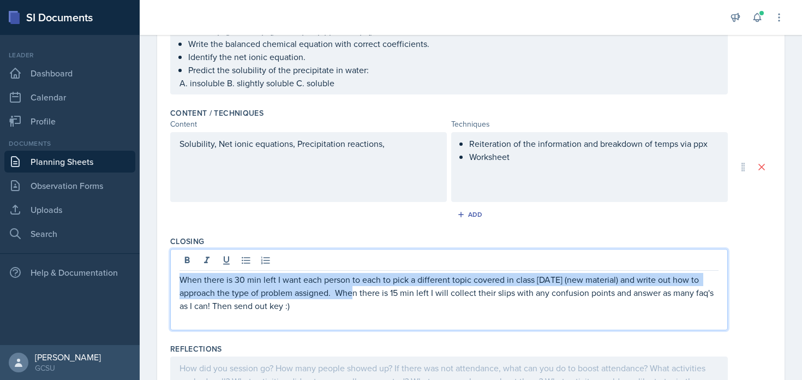
drag, startPoint x: 336, startPoint y: 292, endPoint x: 159, endPoint y: 278, distance: 177.8
click at [159, 278] on div "Date October 15th, 2025 October 2025 28 29 30 1 2 3 4 5 6 7 8 9 10 11 12 13 14 …" at bounding box center [470, 40] width 627 height 808
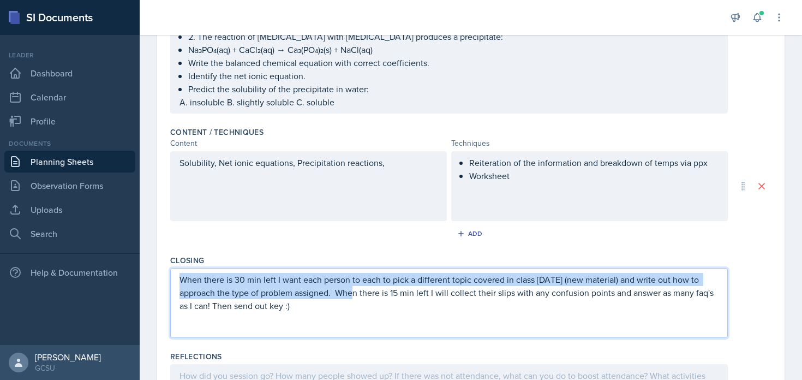
copy p "When there is 30 min left I want each person to each to pick a different topic …"
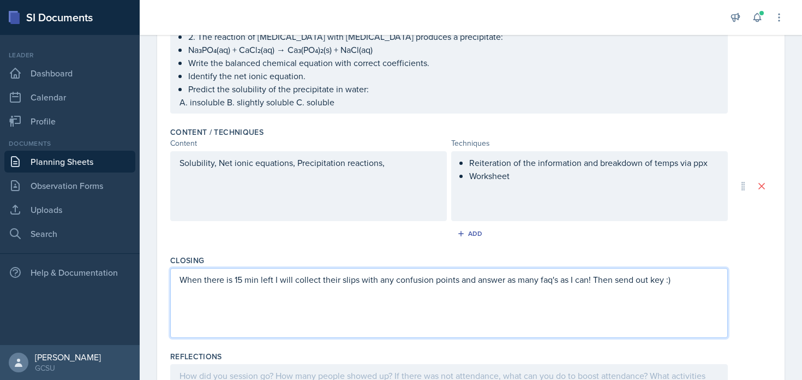
click at [539, 182] on div "Reiteration of the information and breakdown of temps via ppx Worksheet" at bounding box center [589, 186] width 276 height 70
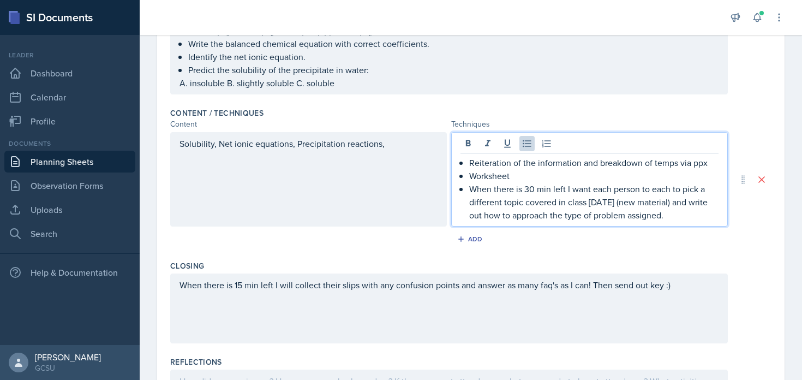
click at [530, 203] on p "When there is 30 min left I want each person to each to pick a different topic …" at bounding box center [593, 201] width 249 height 39
click at [646, 207] on p "When there is 30 min left I want each person to each to pick a different topic …" at bounding box center [593, 201] width 249 height 39
click at [700, 213] on p "When there is 30 min left I want each person to each to pick a different topic …" at bounding box center [593, 201] width 249 height 39
click at [698, 216] on p "When there is 30 min left I want each person to each to pick a different topic …" at bounding box center [593, 201] width 249 height 39
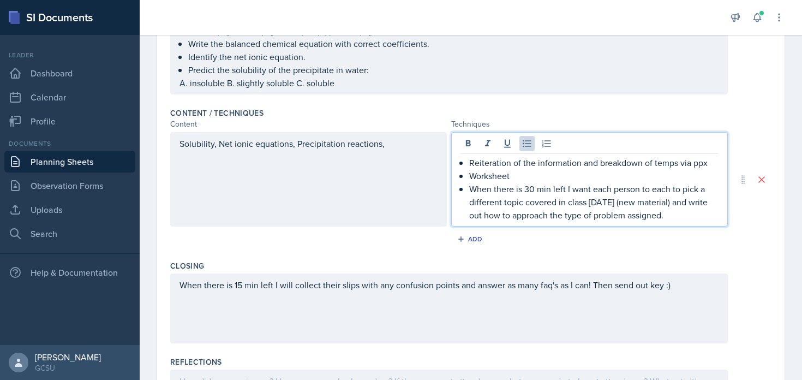
click at [698, 216] on p "When there is 30 min left I want each person to each to pick a different topic …" at bounding box center [593, 201] width 249 height 39
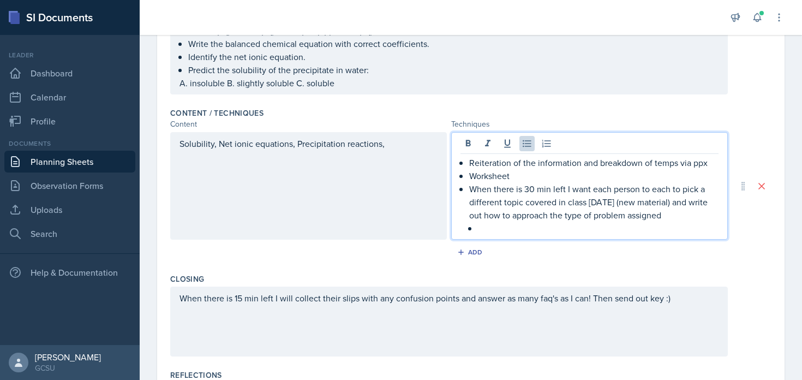
click at [634, 231] on p at bounding box center [598, 227] width 240 height 13
click at [549, 146] on icon at bounding box center [546, 143] width 9 height 7
click at [529, 146] on icon at bounding box center [526, 143] width 8 height 7
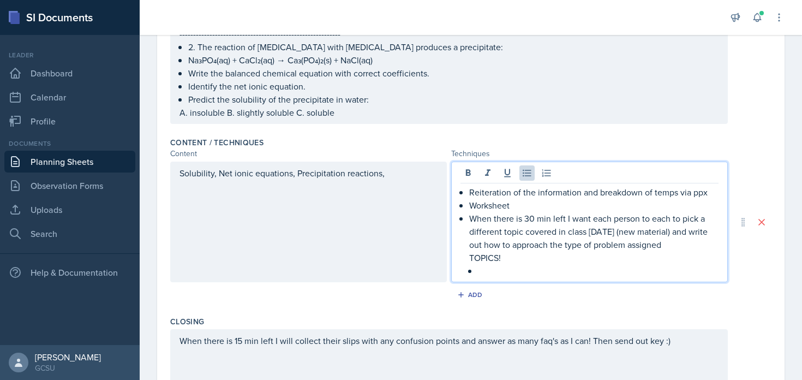
scroll to position [419, 0]
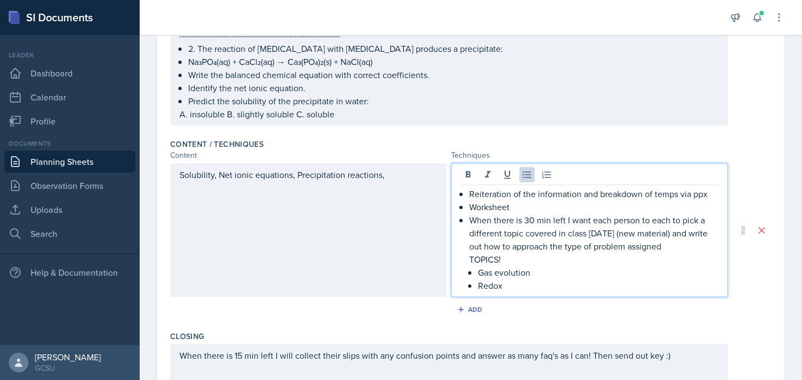
click at [591, 220] on p "When there is 30 min left I want each person to each to pick a different topic …" at bounding box center [593, 232] width 249 height 39
drag, startPoint x: 557, startPoint y: 233, endPoint x: 679, endPoint y: 229, distance: 121.7
click at [679, 229] on p "When there is 30 min left I want each person to each to pick a different topic …" at bounding box center [593, 232] width 249 height 39
click at [557, 286] on p "Redox" at bounding box center [598, 285] width 240 height 13
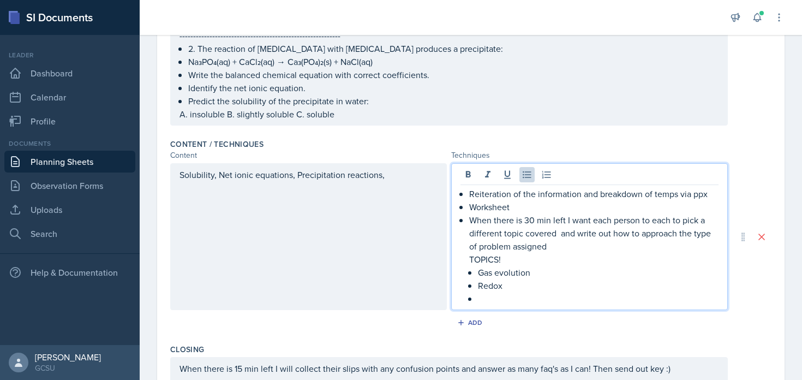
click at [546, 273] on p "Gas evolution" at bounding box center [598, 272] width 240 height 13
click at [530, 286] on p "Redox" at bounding box center [598, 285] width 240 height 13
click at [524, 299] on p at bounding box center [598, 298] width 240 height 13
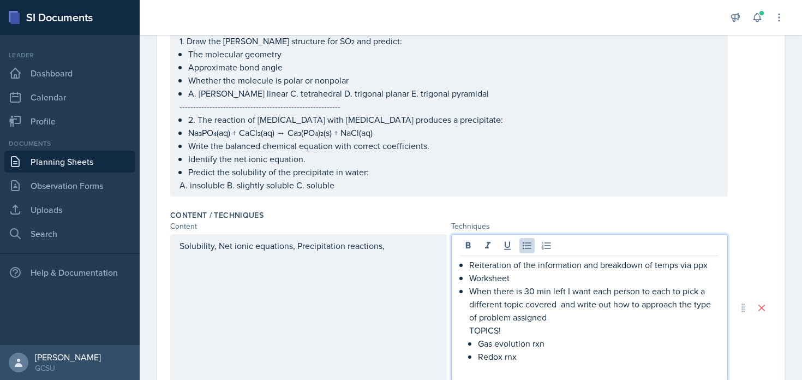
scroll to position [352, 0]
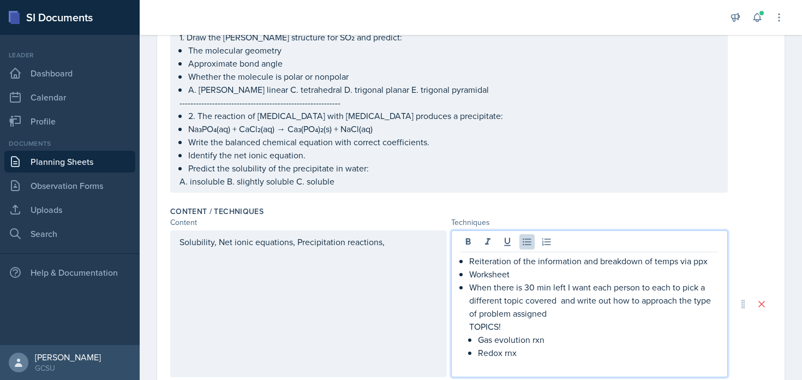
click at [419, 245] on p "Solubility, Net ionic equations, Precipitation reactions," at bounding box center [308, 241] width 258 height 13
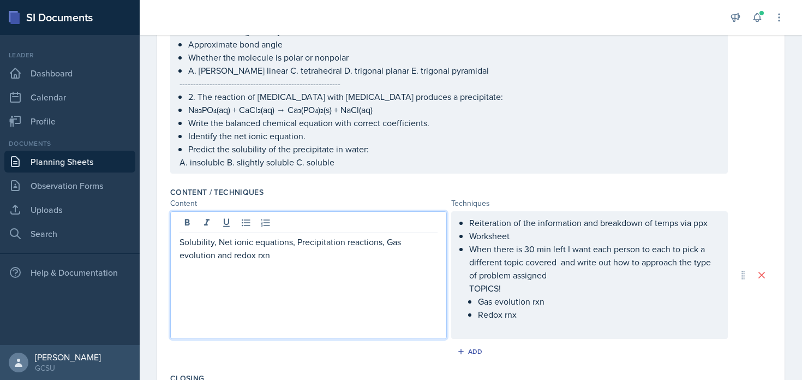
click at [389, 256] on p "Solubility, Net ionic equations, Precipitation reactions, Gas evolution and red…" at bounding box center [308, 248] width 258 height 26
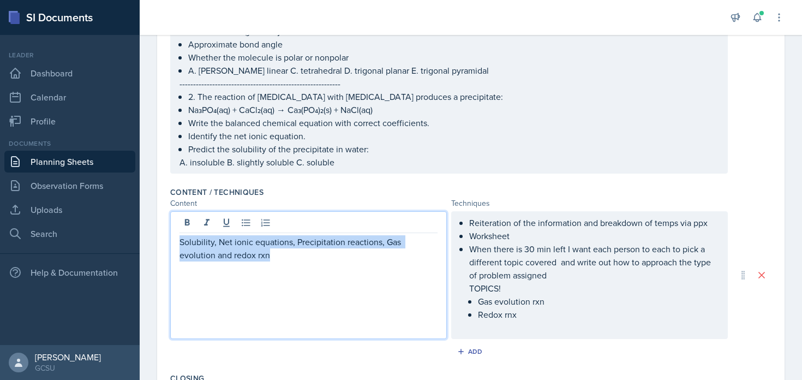
click at [389, 256] on p "Solubility, Net ionic equations, Precipitation reactions, Gas evolution and red…" at bounding box center [308, 248] width 258 height 26
copy p "Solubility, Net ionic equations, Precipitation reactions, Gas evolution and red…"
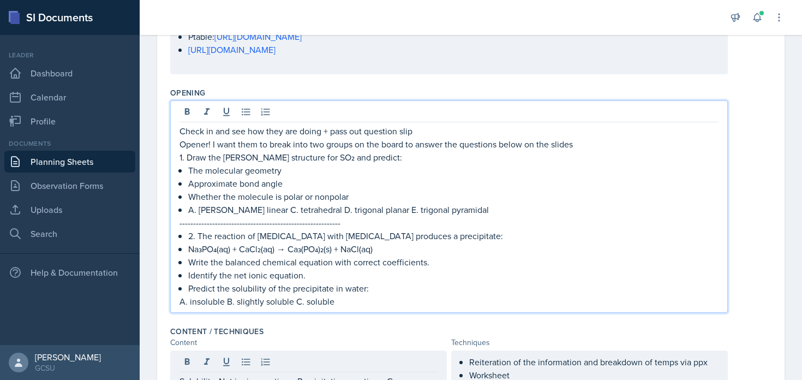
scroll to position [270, 0]
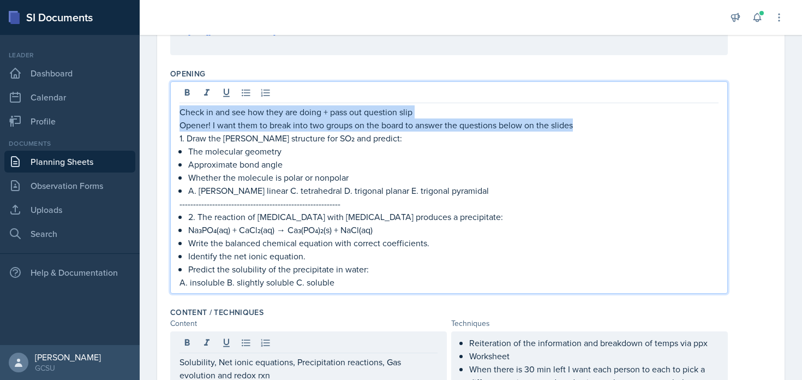
drag, startPoint x: 586, startPoint y: 128, endPoint x: 171, endPoint y: 112, distance: 415.8
click at [171, 112] on div "Check in and see how they are doing + pass out question slip Opener! I want the…" at bounding box center [448, 187] width 557 height 212
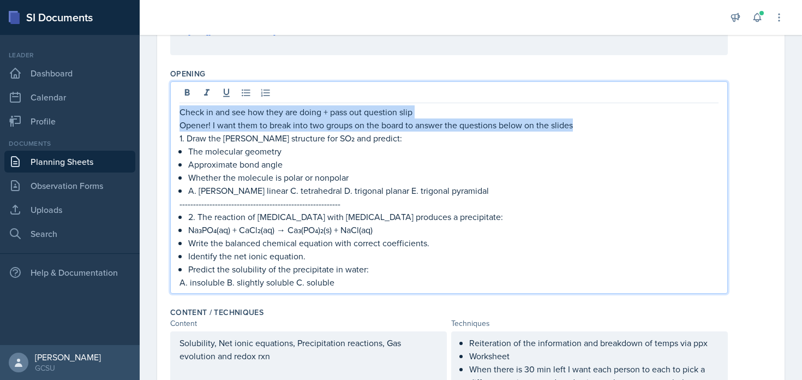
copy div "Check in and see how they are doing + pass out question slip Opener! I want the…"
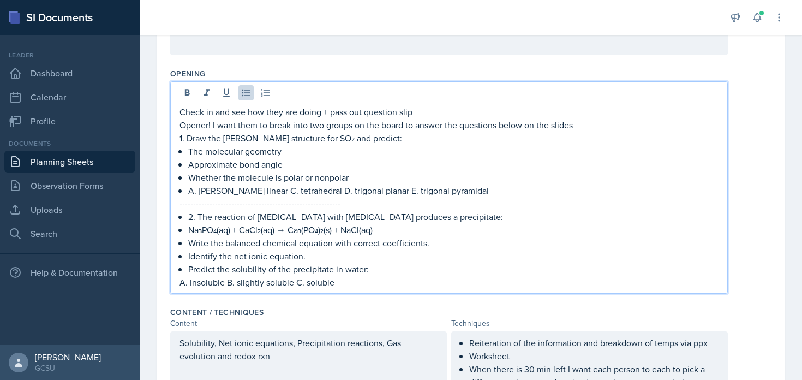
click at [328, 231] on p "Na₃PO₄(aq) + CaCl₂(aq) → Ca₃(PO₄)₂(s) + NaCl(aq)" at bounding box center [453, 229] width 530 height 13
click at [353, 286] on p "A. insoluble B. slightly soluble C. soluble" at bounding box center [448, 281] width 539 height 13
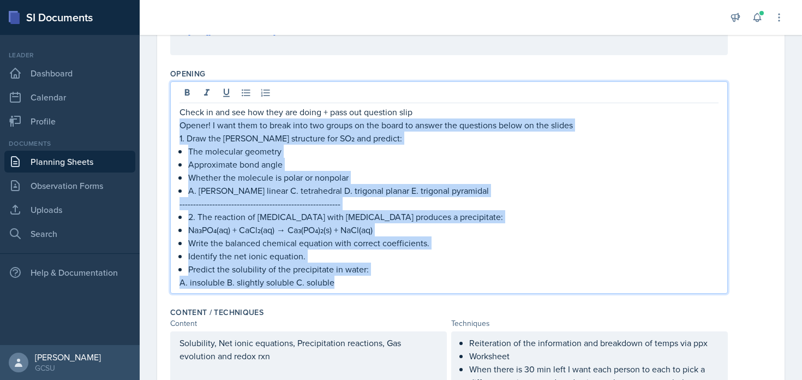
drag, startPoint x: 352, startPoint y: 285, endPoint x: 160, endPoint y: 129, distance: 248.1
click at [160, 129] on div "Date October 15th, 2025 October 2025 28 29 30 1 2 3 4 5 6 7 8 9 10 11 12 13 14 …" at bounding box center [470, 252] width 627 height 873
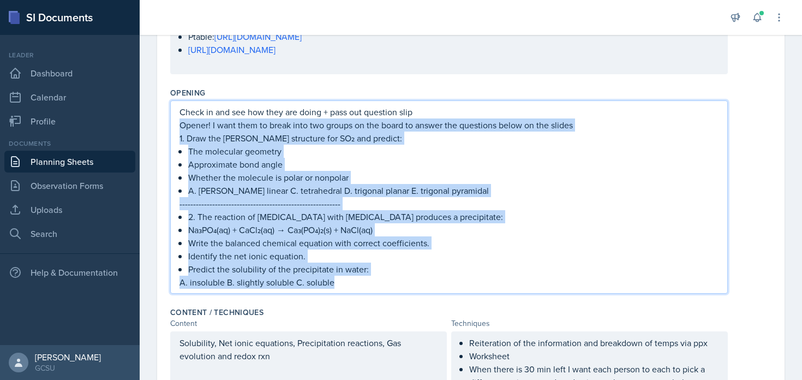
copy div "Opener! I want them to break into two groups on the board to answer the questio…"
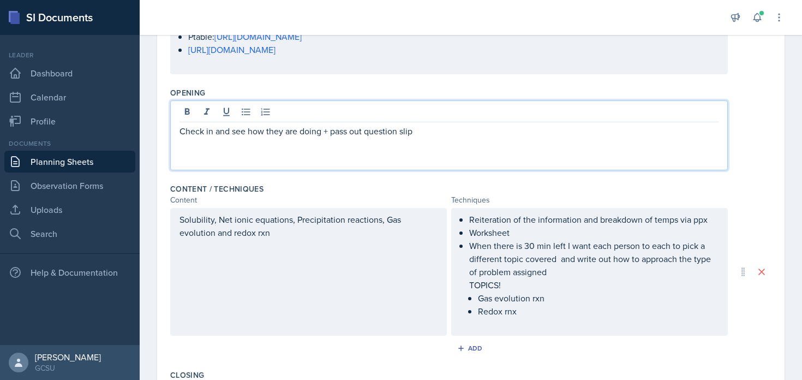
scroll to position [270, 0]
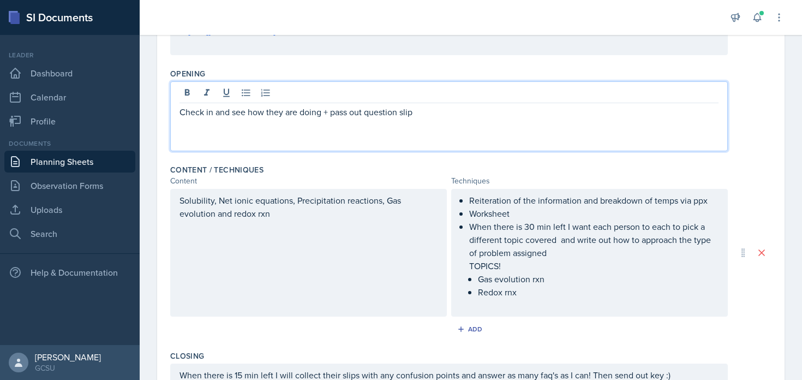
click at [290, 218] on p "Solubility, Net ionic equations, Precipitation reactions, Gas evolution and red…" at bounding box center [308, 207] width 258 height 26
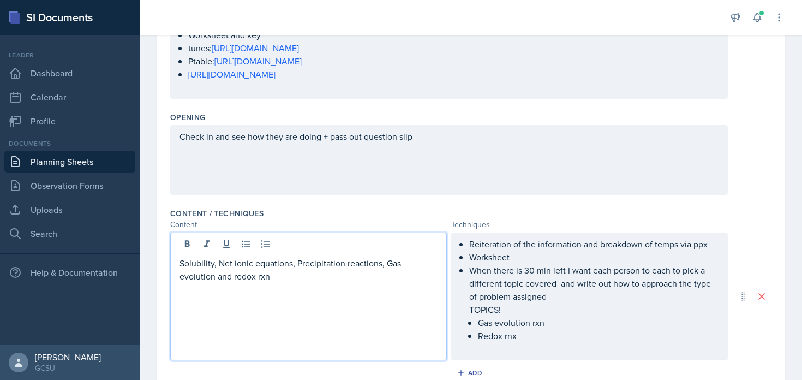
click at [404, 159] on div "Check in and see how they are doing + pass out question slip" at bounding box center [448, 160] width 557 height 70
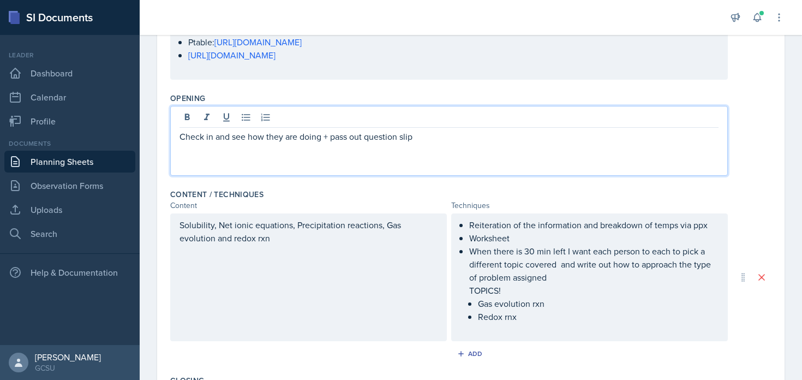
click at [429, 138] on p "Check in and see how they are doing + pass out question slip" at bounding box center [448, 136] width 539 height 13
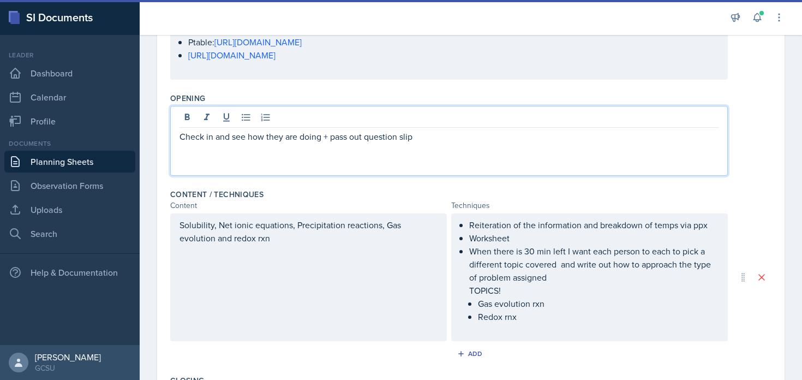
click at [423, 150] on p at bounding box center [448, 149] width 539 height 13
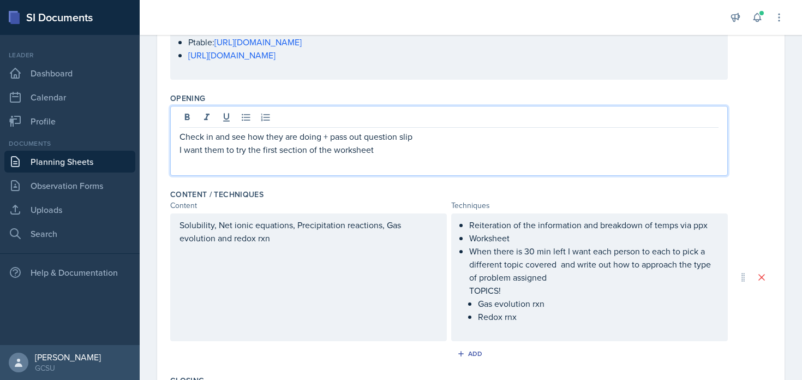
click at [242, 152] on p "I want them to try the first section of the worksheet" at bounding box center [448, 149] width 539 height 13
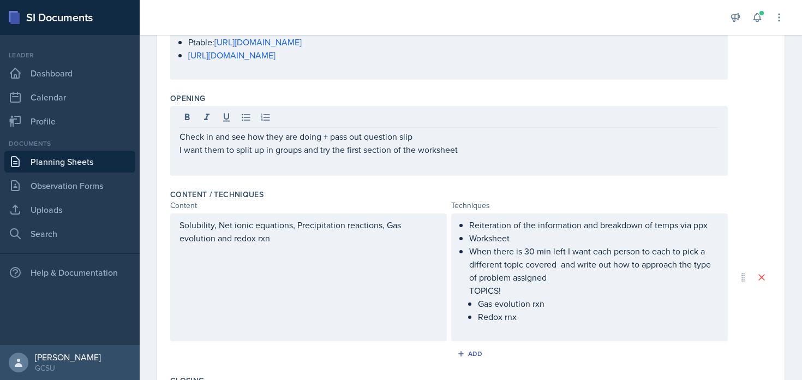
click at [501, 159] on div "Check in and see how they are doing + pass out question slip I want them to spl…" at bounding box center [448, 141] width 557 height 70
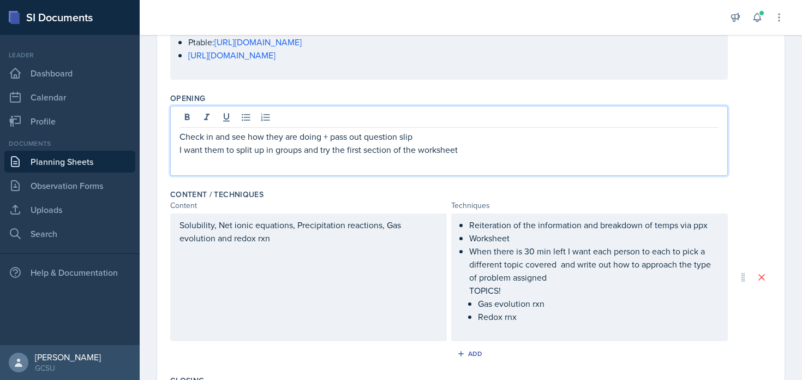
click at [498, 154] on p "I want them to split up in groups and try the first section of the worksheet" at bounding box center [448, 149] width 539 height 13
click at [356, 290] on div "Solubility, Net ionic equations, Precipitation reactions, Gas evolution and red…" at bounding box center [308, 277] width 276 height 128
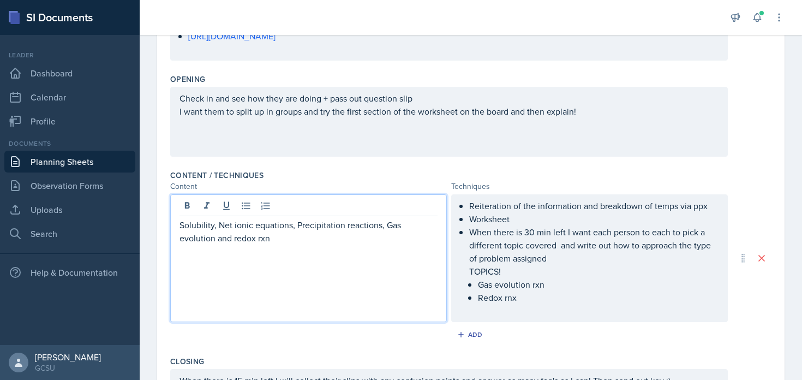
click at [617, 113] on div "Check in and see how they are doing + pass out question slip I want them to spl…" at bounding box center [448, 105] width 539 height 26
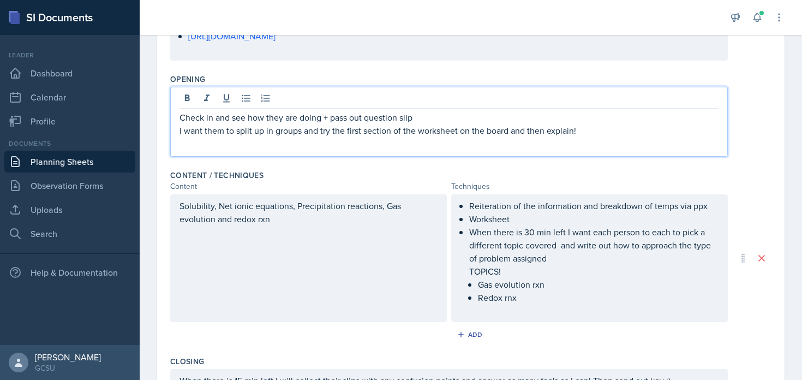
click at [610, 130] on p "I want them to split up in groups and try the first section of the worksheet on…" at bounding box center [448, 130] width 539 height 13
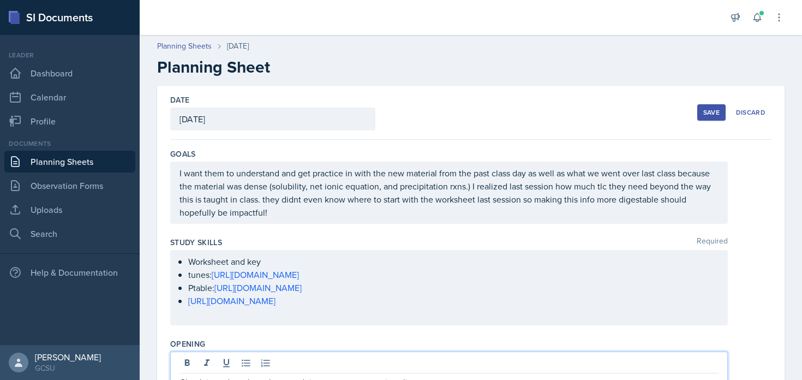
scroll to position [514, 0]
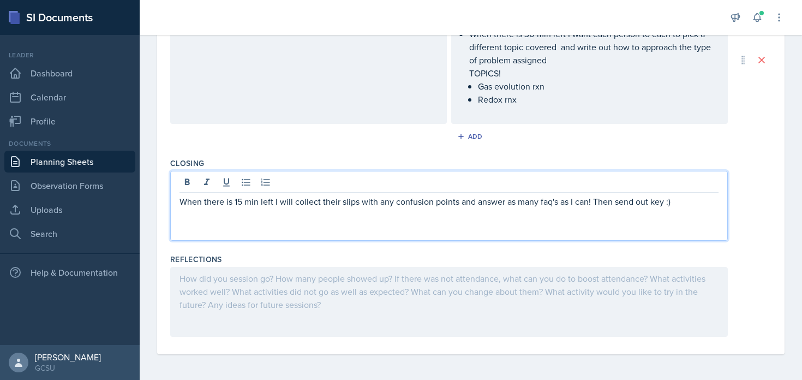
click at [706, 179] on div "When there is 15 min left I will collect their slips with any confusion points …" at bounding box center [448, 206] width 557 height 70
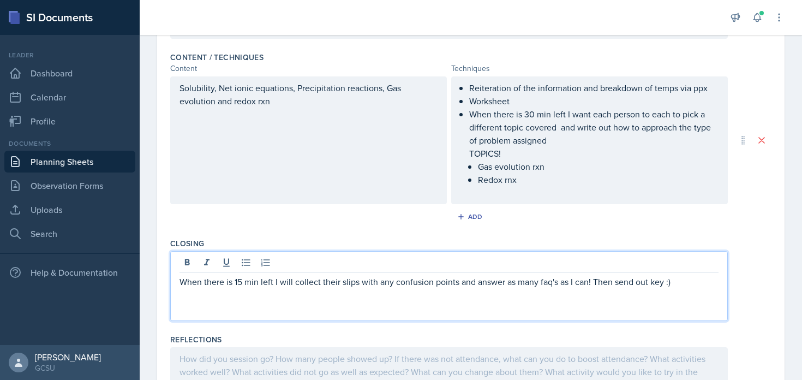
scroll to position [0, 0]
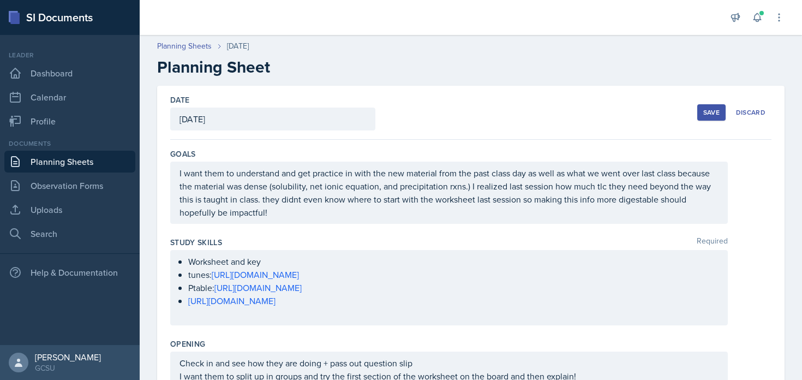
click at [280, 193] on p "I want them to understand and get practice in with the new material from the pa…" at bounding box center [448, 192] width 539 height 52
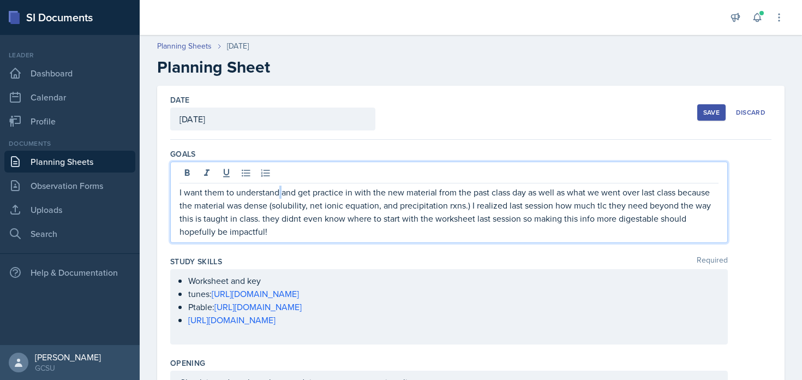
click at [280, 193] on p "I want them to understand and get practice in with the new material from the pa…" at bounding box center [448, 211] width 539 height 52
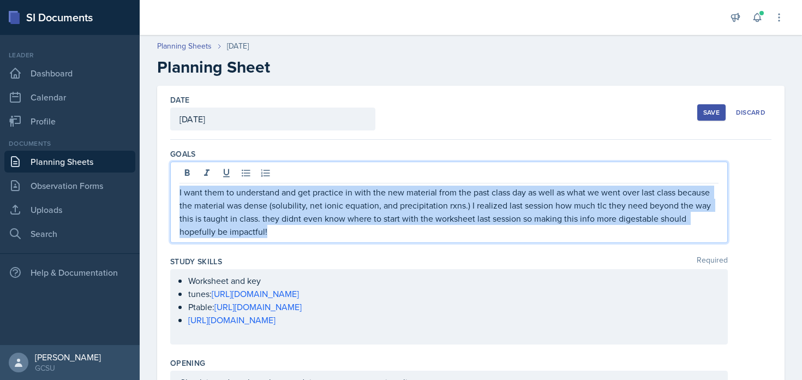
click at [280, 193] on p "I want them to understand and get practice in with the new material from the pa…" at bounding box center [448, 211] width 539 height 52
copy p "I want them to understand and get practice in with the new material from the pa…"
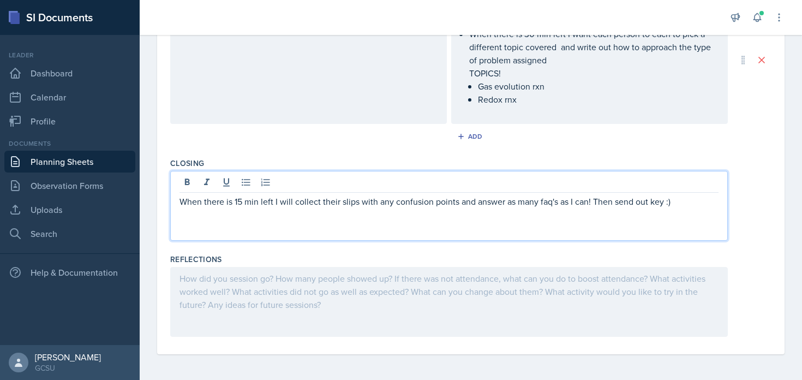
click at [245, 196] on div "When there is 15 min left I will collect their slips with any confusion points …" at bounding box center [448, 208] width 539 height 26
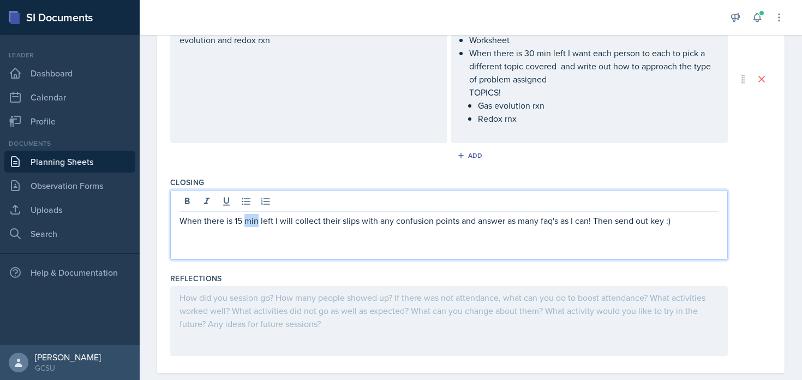
click at [245, 214] on p "When there is 15 min left I will collect their slips with any confusion points …" at bounding box center [448, 220] width 539 height 13
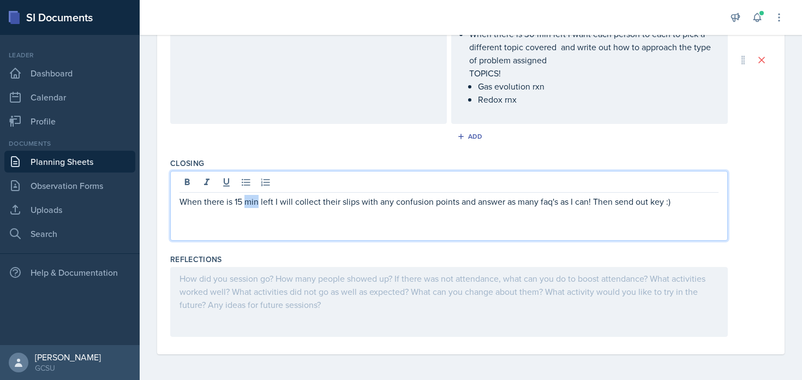
click at [245, 196] on p "When there is 15 min left I will collect their slips with any confusion points …" at bounding box center [448, 201] width 539 height 13
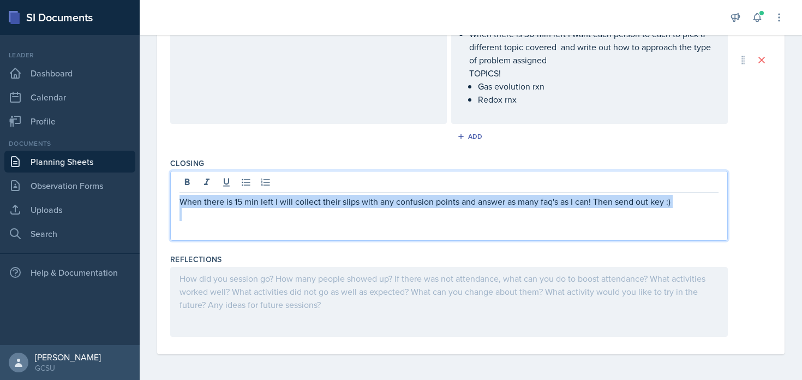
click at [245, 196] on p "When there is 15 min left I will collect their slips with any confusion points …" at bounding box center [448, 201] width 539 height 13
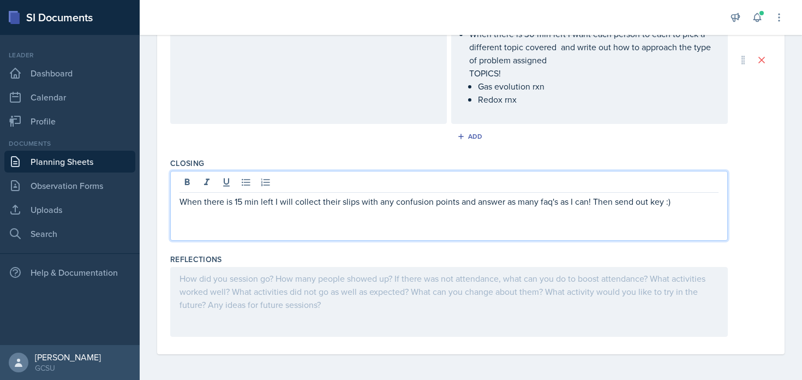
click at [337, 294] on div at bounding box center [448, 302] width 557 height 70
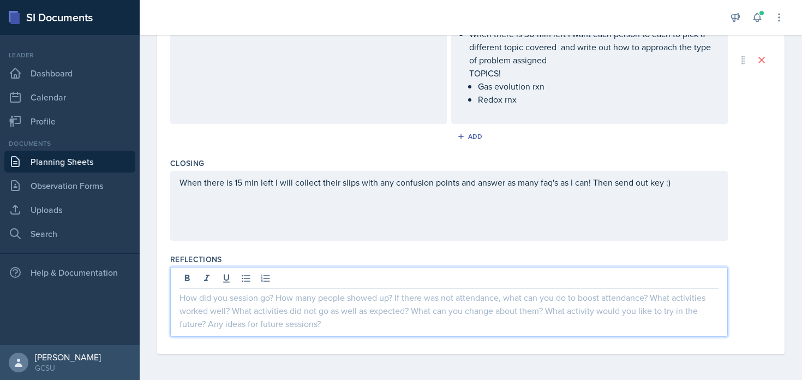
scroll to position [0, 0]
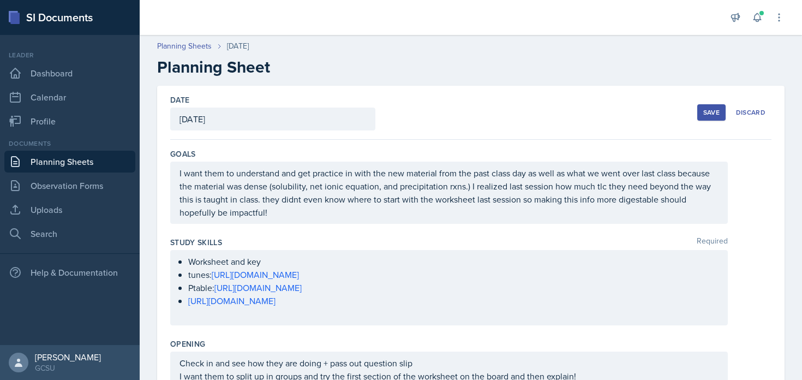
click at [703, 113] on div "Save" at bounding box center [711, 112] width 16 height 9
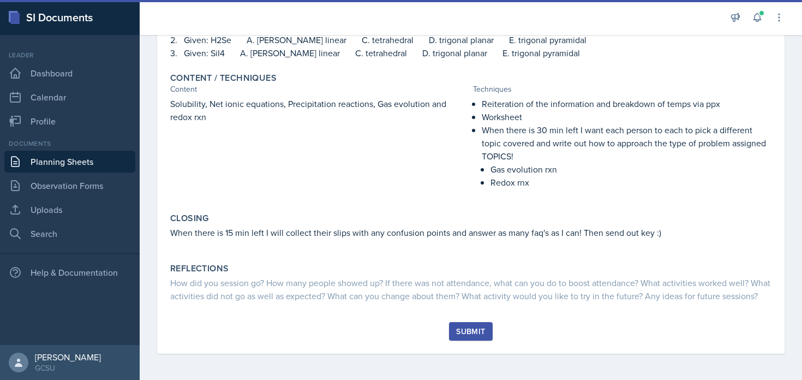
scroll to position [356, 0]
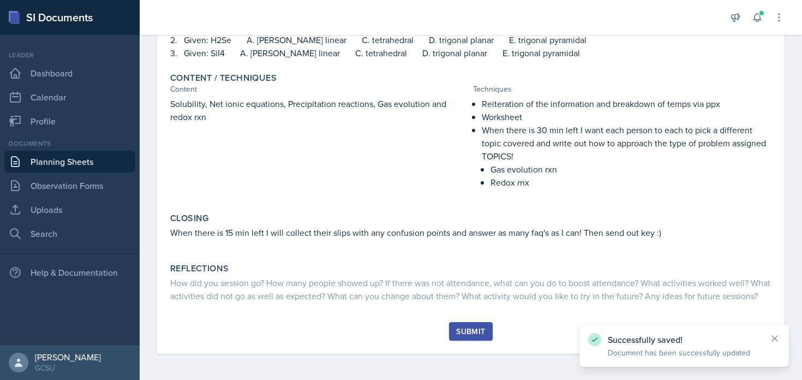
click at [457, 334] on div "Submit" at bounding box center [470, 331] width 29 height 9
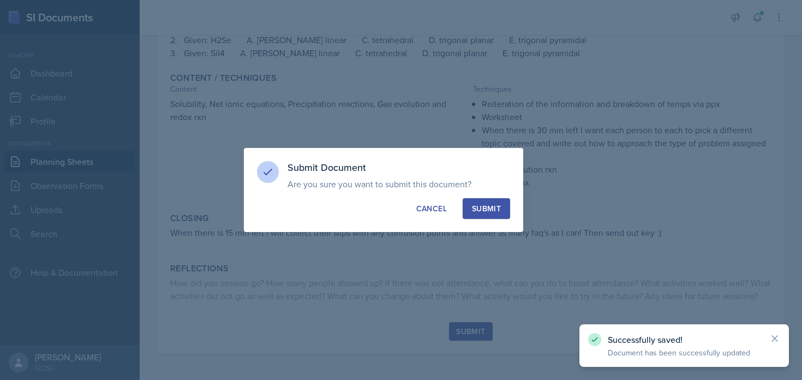
click at [493, 212] on div "Submit" at bounding box center [486, 208] width 29 height 11
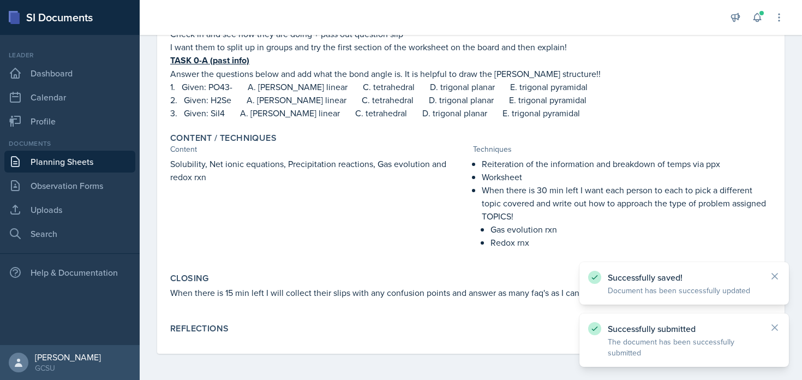
scroll to position [282, 0]
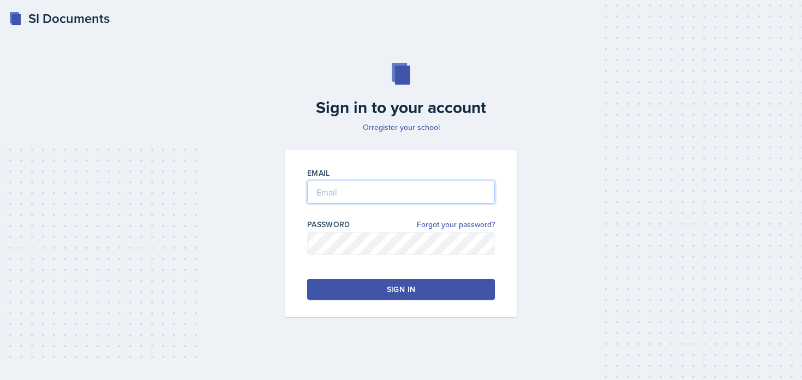
click at [376, 190] on input "email" at bounding box center [401, 191] width 188 height 23
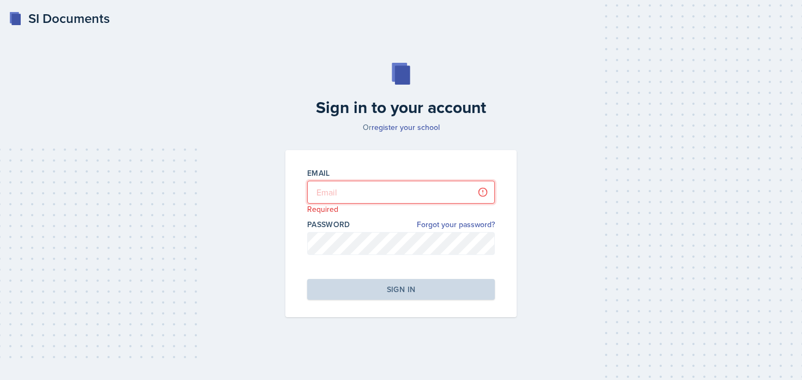
type input "[PERSON_NAME][EMAIL_ADDRESS][PERSON_NAME][DOMAIN_NAME]"
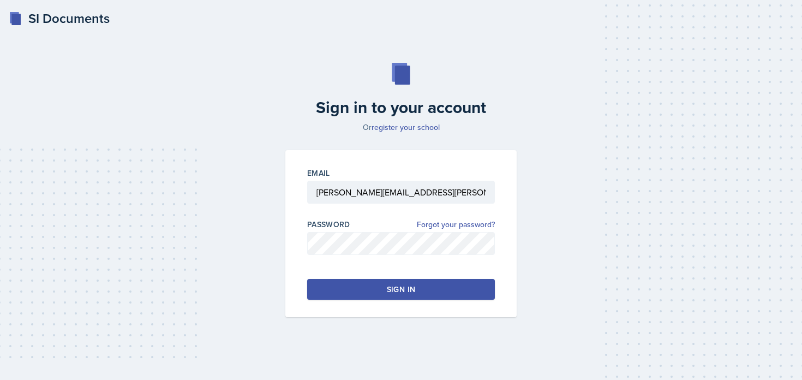
click at [366, 291] on button "Sign in" at bounding box center [401, 289] width 188 height 21
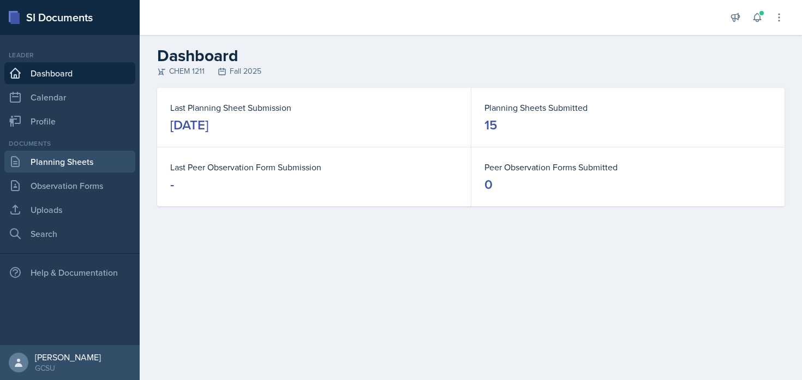
click at [112, 161] on link "Planning Sheets" at bounding box center [69, 161] width 131 height 22
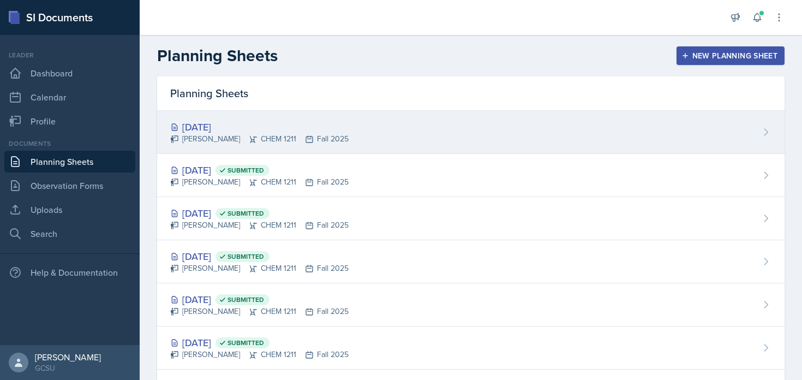
click at [253, 132] on div "[DATE]" at bounding box center [259, 126] width 178 height 15
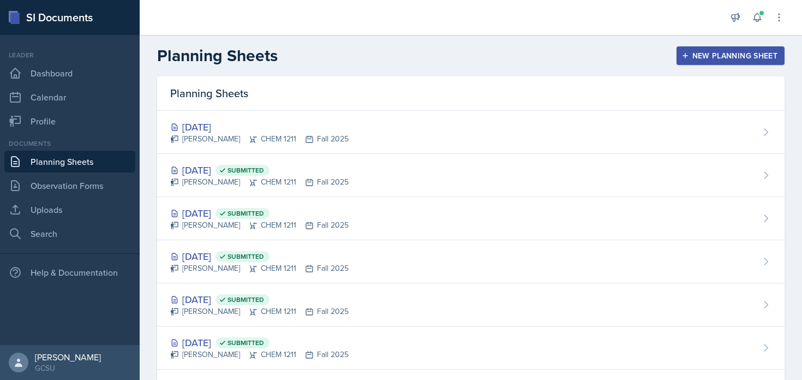
click at [722, 59] on div "New Planning Sheet" at bounding box center [730, 55] width 94 height 9
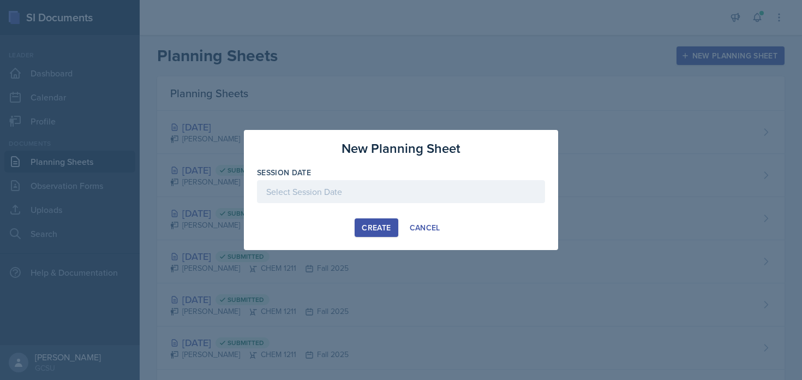
click at [385, 196] on div at bounding box center [401, 191] width 288 height 23
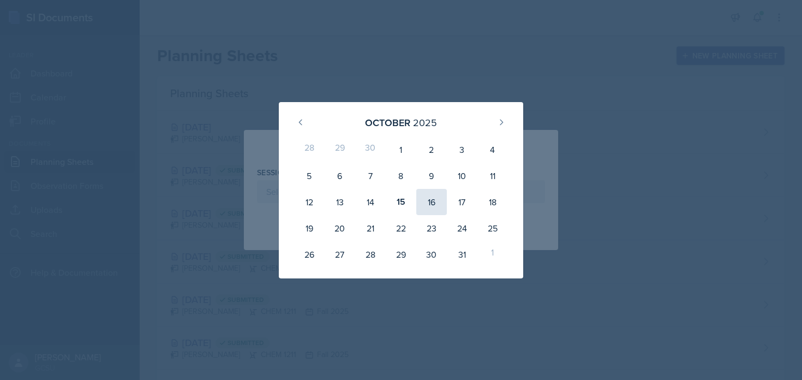
click at [432, 202] on div "16" at bounding box center [431, 202] width 31 height 26
type input "[DATE]"
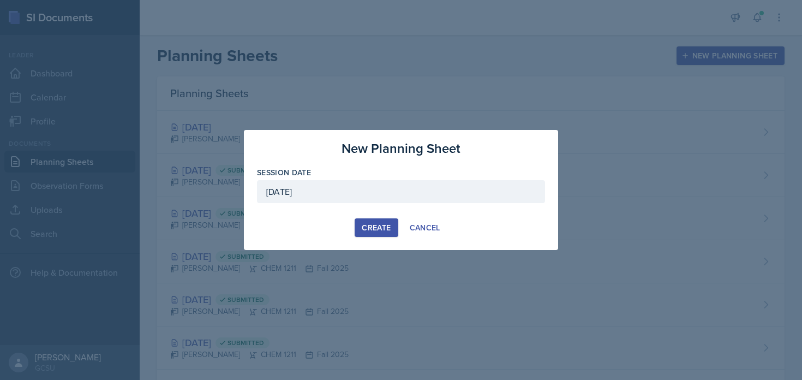
click at [369, 231] on div "Create" at bounding box center [376, 227] width 29 height 9
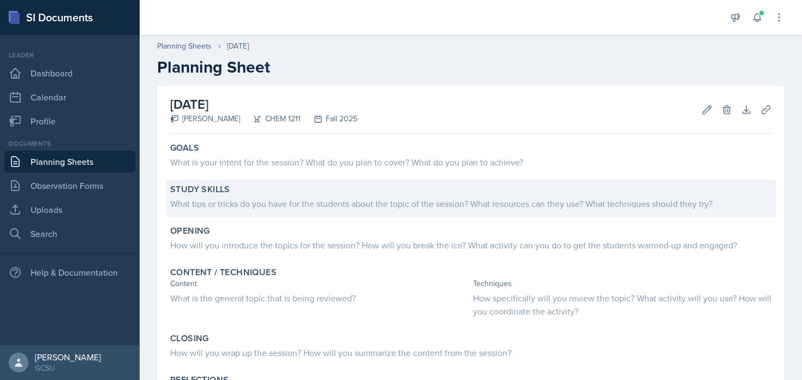
click at [281, 197] on div "What tips or tricks do you have for the students about the topic of the session…" at bounding box center [470, 203] width 601 height 13
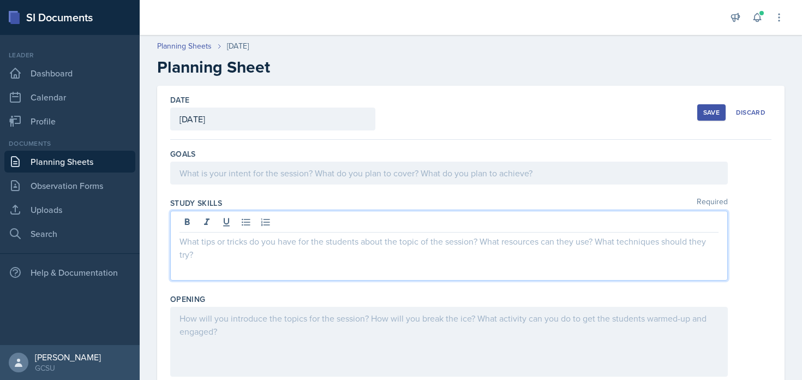
click at [264, 228] on div at bounding box center [448, 245] width 557 height 70
paste div
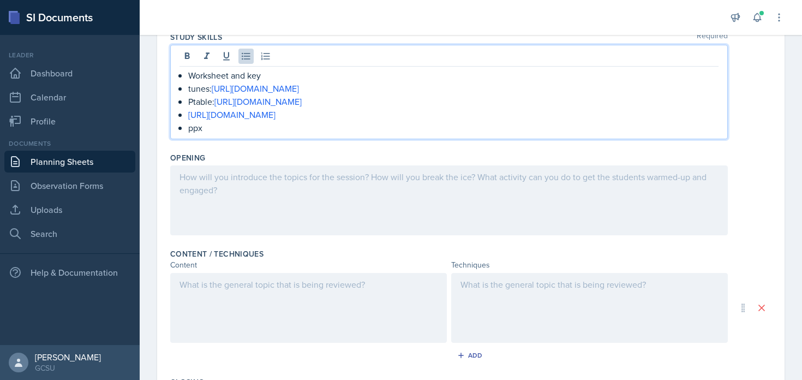
click at [335, 318] on div at bounding box center [308, 308] width 276 height 70
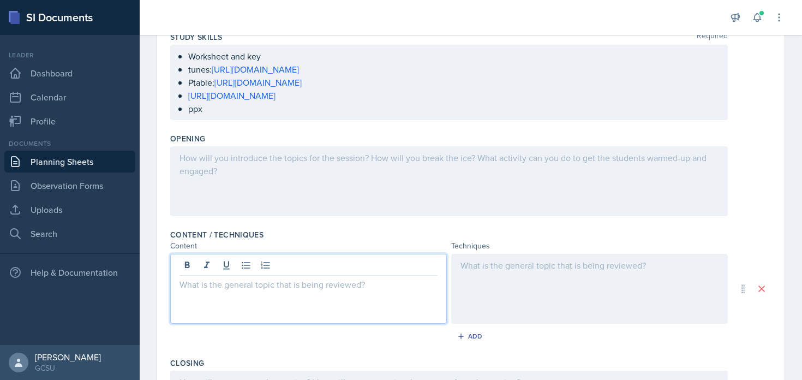
scroll to position [185, 0]
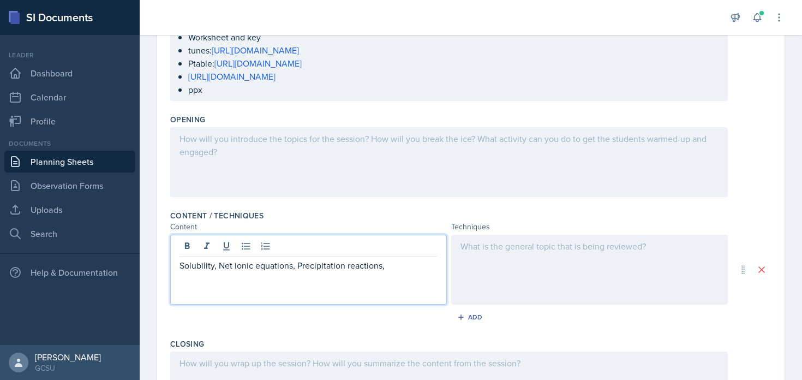
click at [535, 275] on div at bounding box center [589, 269] width 276 height 70
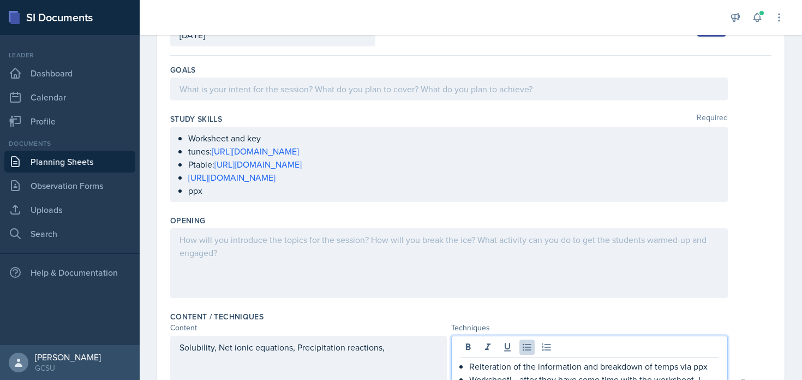
scroll to position [0, 0]
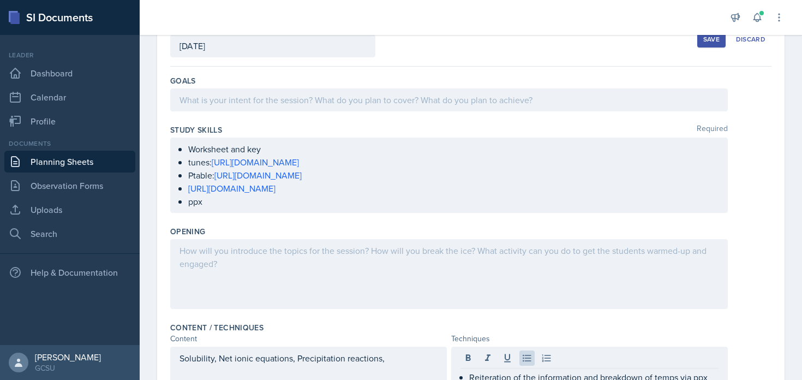
click at [450, 279] on div at bounding box center [448, 274] width 557 height 70
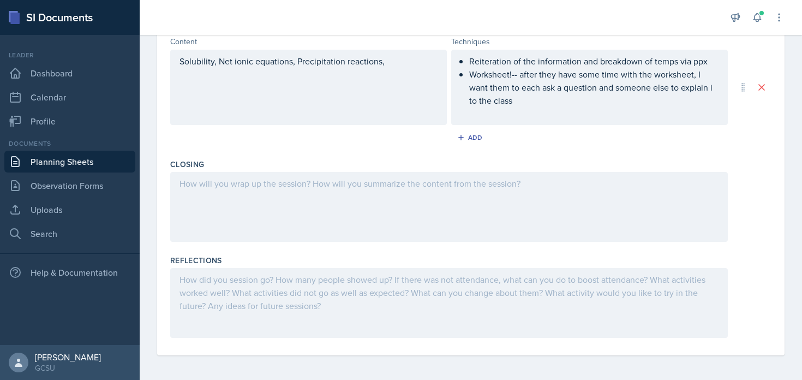
scroll to position [369, 0]
click at [327, 89] on div "Solubility, Net ionic equations, Precipitation reactions," at bounding box center [308, 88] width 276 height 75
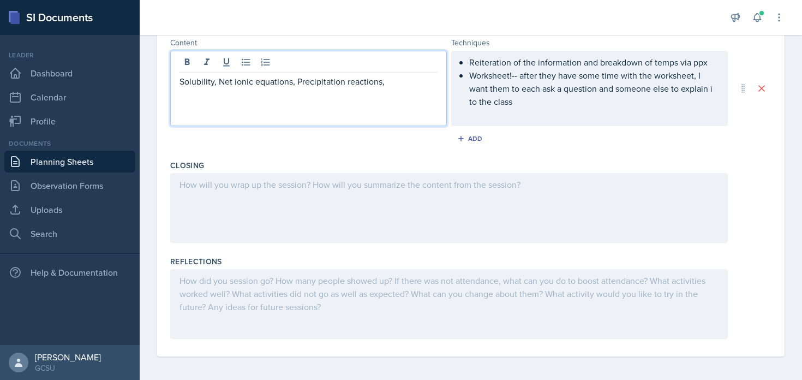
scroll to position [371, 0]
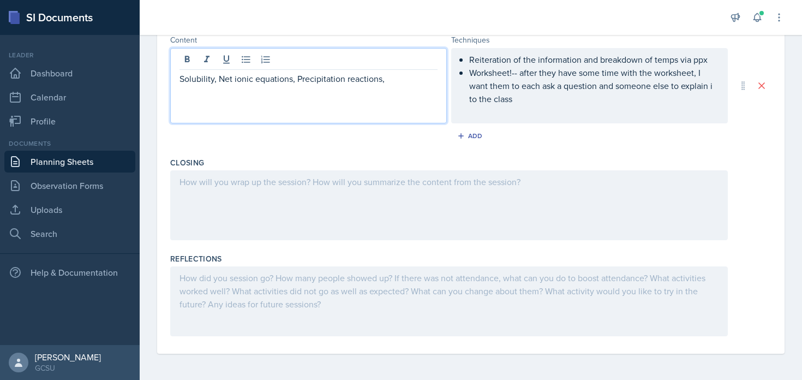
click at [327, 89] on p at bounding box center [308, 91] width 258 height 13
click at [318, 81] on p "Solubility, Net ionic equations, Precipitation reactions," at bounding box center [308, 78] width 258 height 13
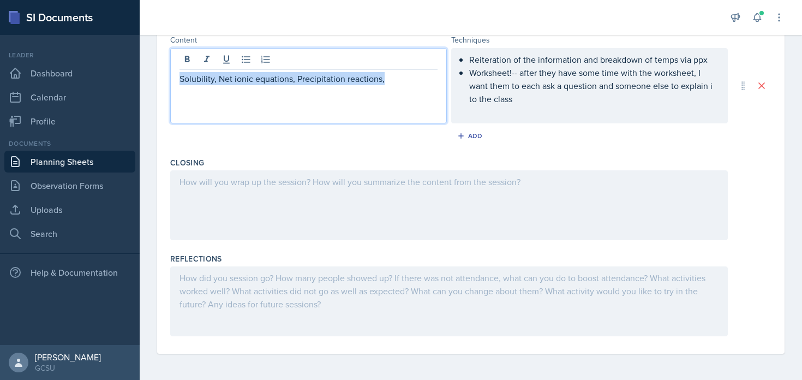
click at [318, 81] on p "Solubility, Net ionic equations, Precipitation reactions," at bounding box center [308, 78] width 258 height 13
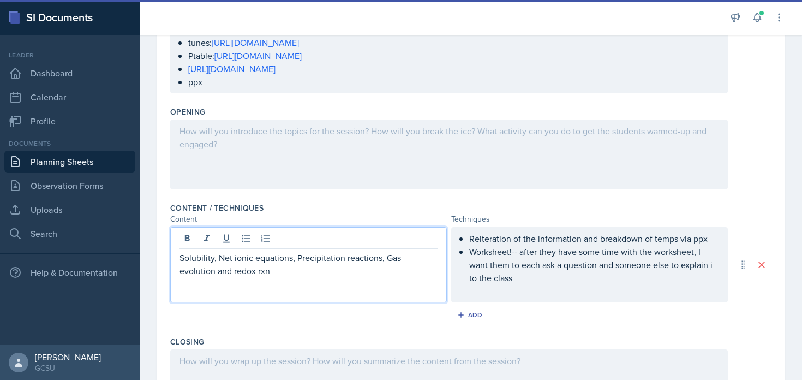
click at [421, 163] on div at bounding box center [448, 154] width 557 height 70
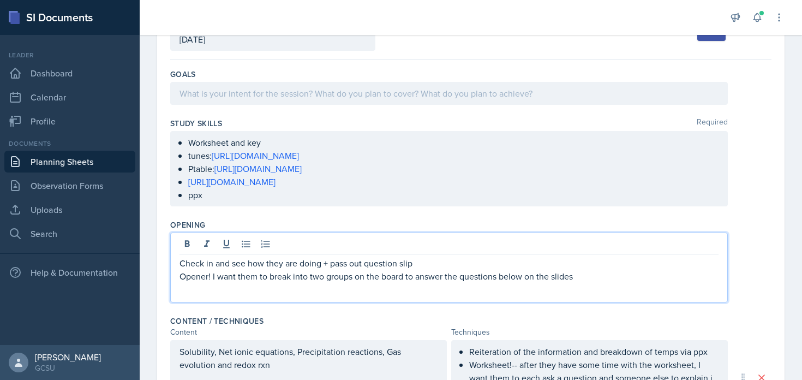
scroll to position [80, 0]
click at [286, 270] on p "Opener! I want them to break into two groups on the board to answer the questio…" at bounding box center [448, 275] width 539 height 13
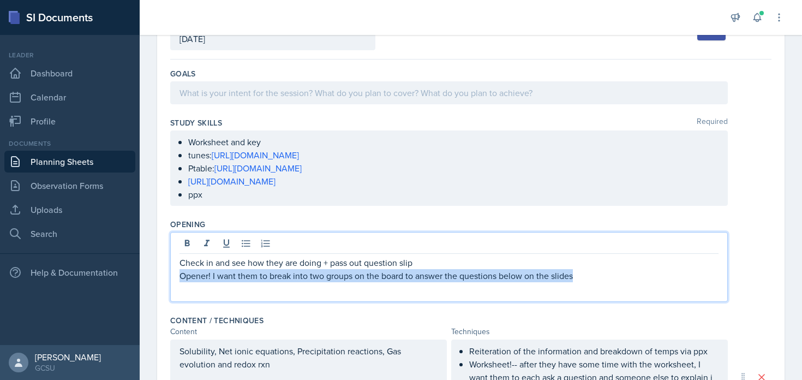
click at [286, 270] on p "Opener! I want them to break into two groups on the board to answer the questio…" at bounding box center [448, 275] width 539 height 13
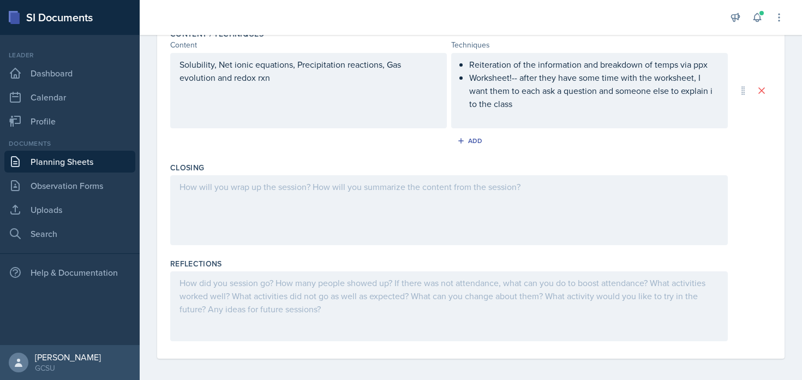
scroll to position [527, 0]
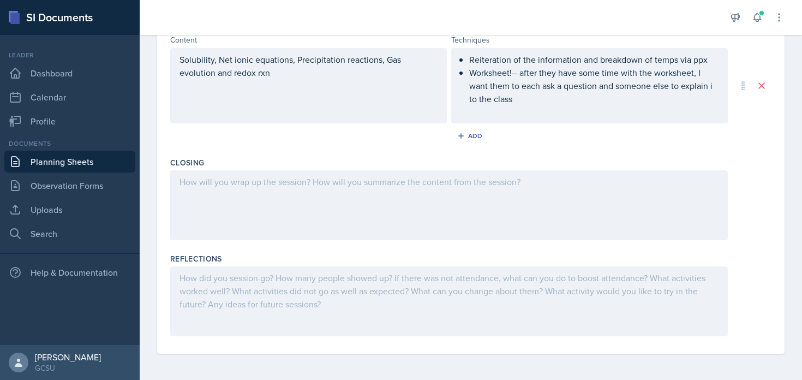
click at [396, 205] on div at bounding box center [448, 205] width 557 height 70
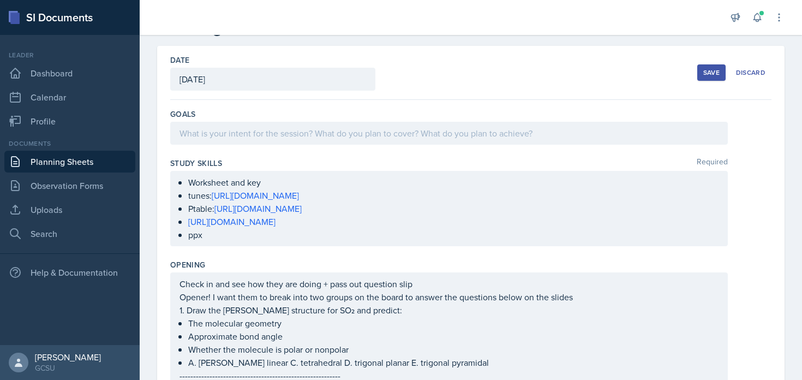
scroll to position [0, 0]
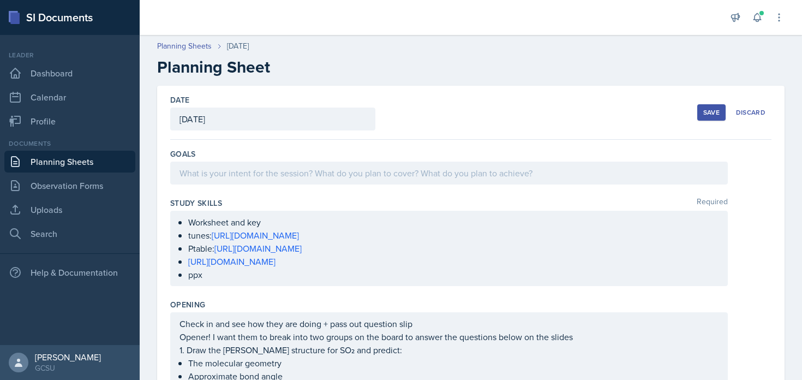
click at [395, 172] on div at bounding box center [448, 172] width 557 height 23
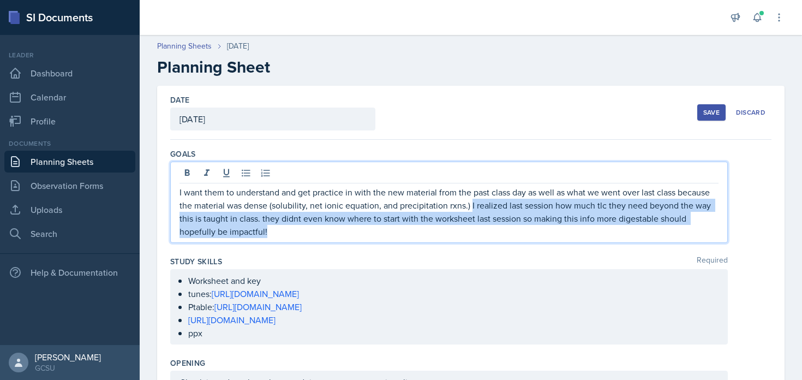
drag, startPoint x: 470, startPoint y: 206, endPoint x: 508, endPoint y: 235, distance: 47.4
click at [508, 235] on p "I want them to understand and get practice in with the new material from the pa…" at bounding box center [448, 211] width 539 height 52
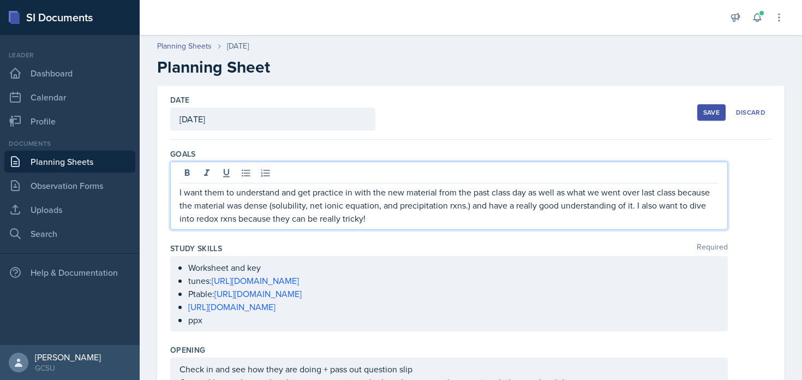
click at [715, 114] on div "Save" at bounding box center [711, 112] width 16 height 9
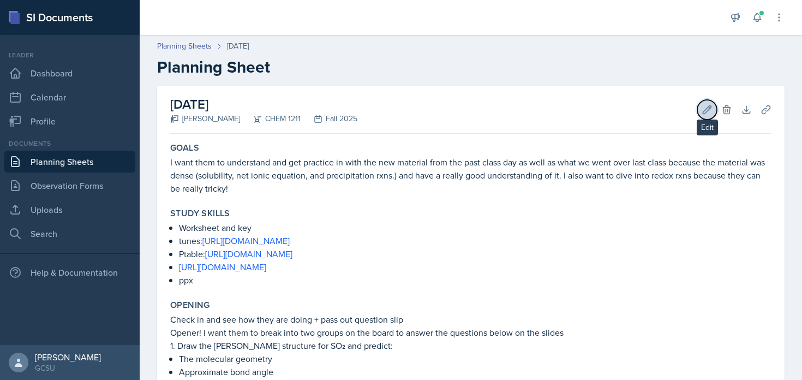
click at [700, 111] on button "Edit" at bounding box center [707, 110] width 20 height 20
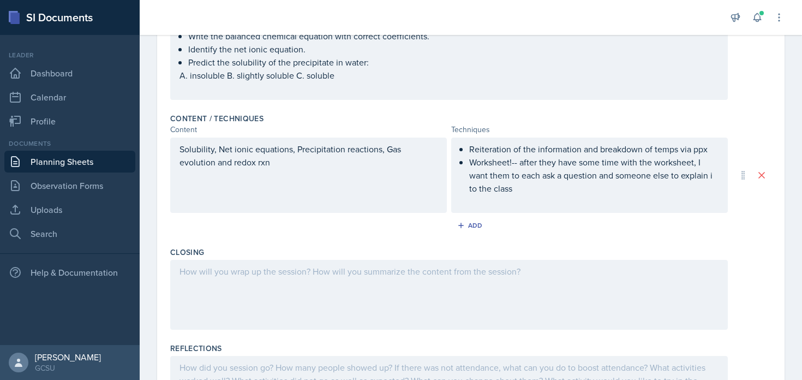
click at [391, 297] on div at bounding box center [448, 295] width 557 height 70
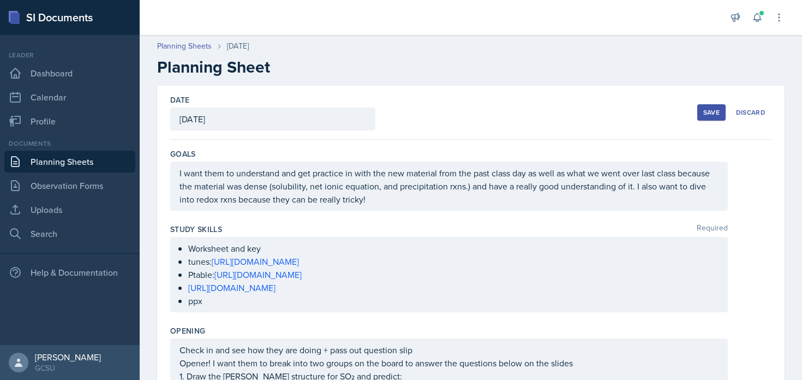
click at [707, 109] on div "Save" at bounding box center [711, 112] width 16 height 9
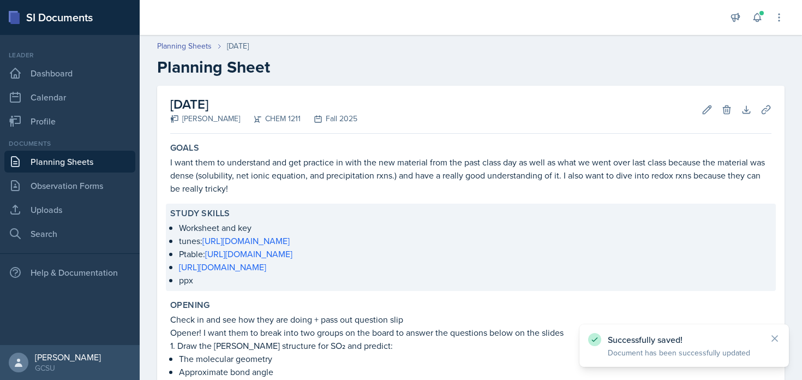
scroll to position [419, 0]
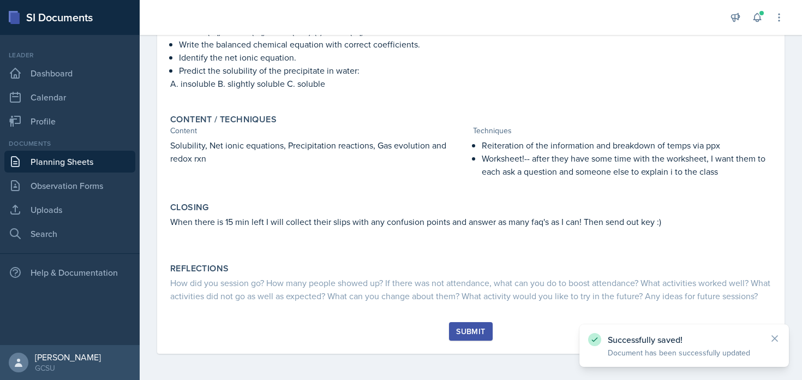
click at [473, 332] on div "Submit" at bounding box center [470, 331] width 29 height 9
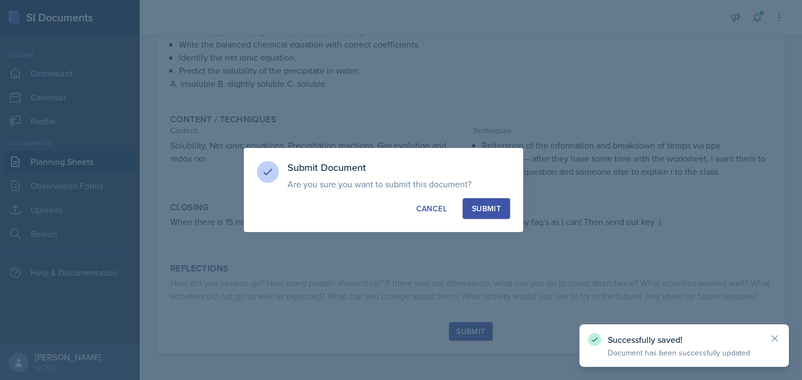
click at [477, 213] on div "Submit" at bounding box center [486, 208] width 29 height 11
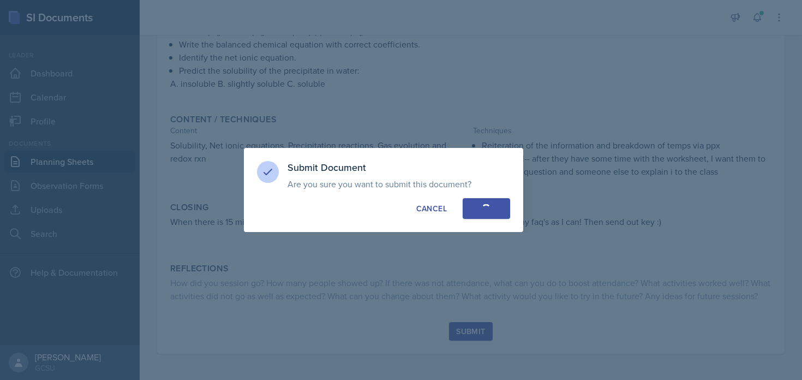
scroll to position [346, 0]
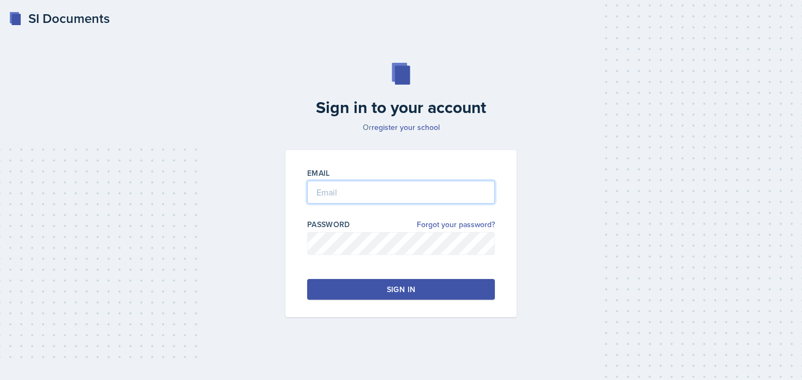
click at [344, 197] on input "email" at bounding box center [401, 191] width 188 height 23
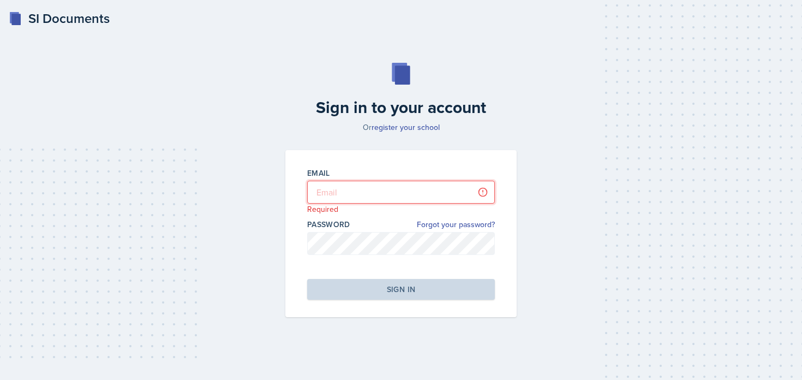
type input "[PERSON_NAME][EMAIL_ADDRESS][PERSON_NAME][DOMAIN_NAME]"
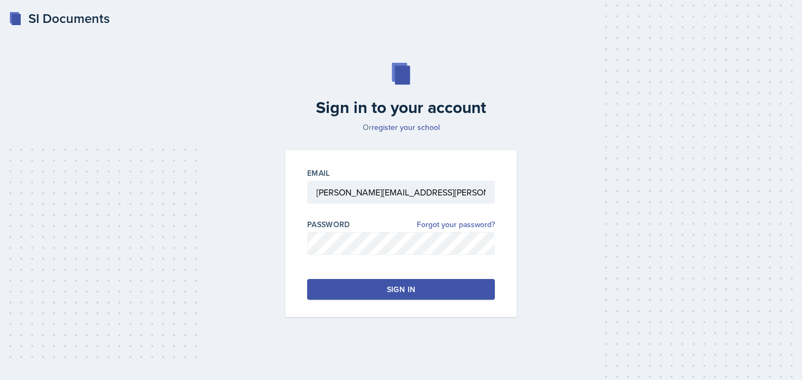
click at [376, 289] on button "Sign in" at bounding box center [401, 289] width 188 height 21
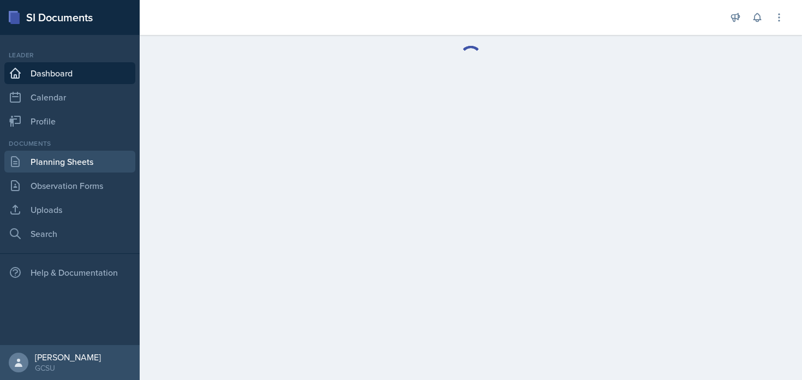
click at [46, 160] on link "Planning Sheets" at bounding box center [69, 161] width 131 height 22
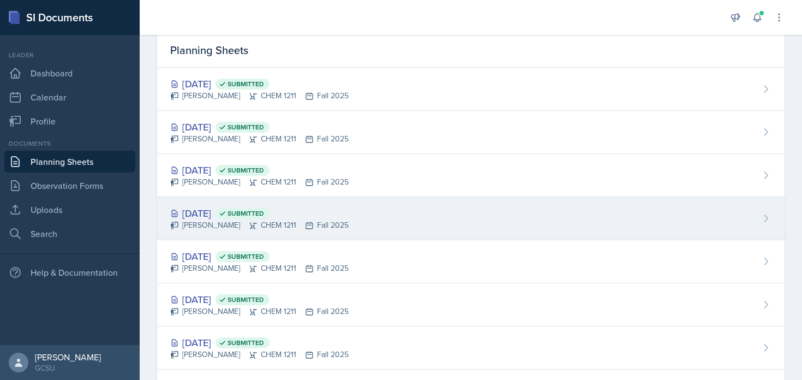
scroll to position [44, 0]
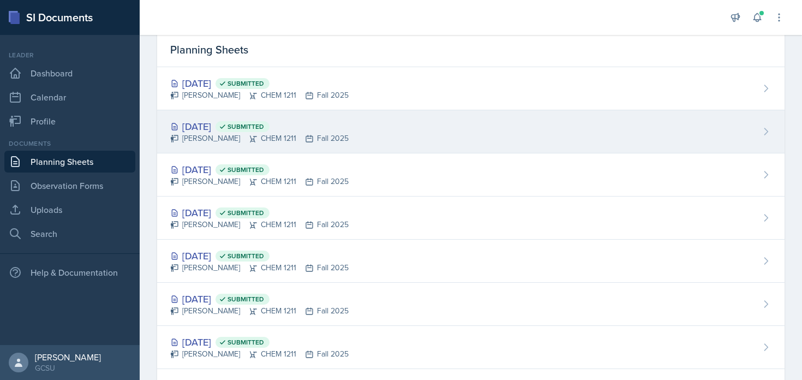
click at [259, 140] on div "Lucy Artime CHEM 1211 Fall 2025" at bounding box center [259, 137] width 178 height 11
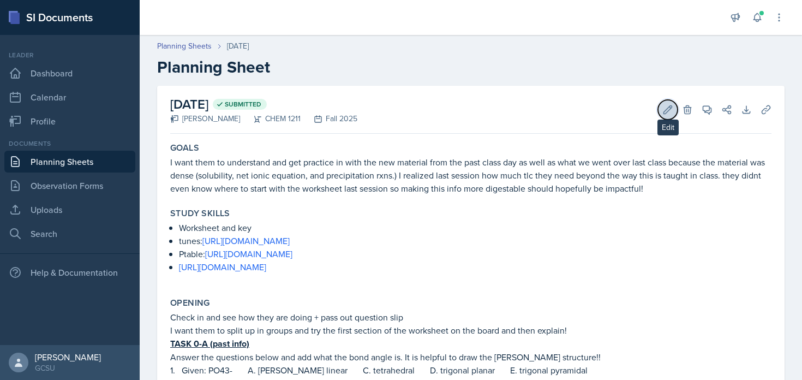
click at [666, 112] on icon at bounding box center [667, 109] width 11 height 11
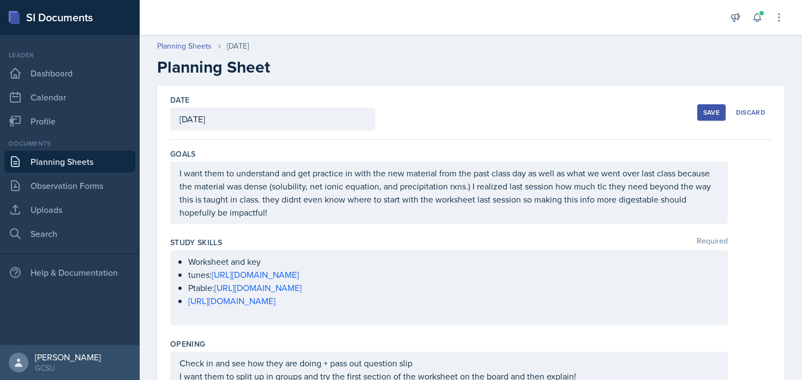
click at [308, 199] on p "I want them to understand and get practice in with the new material from the pa…" at bounding box center [448, 192] width 539 height 52
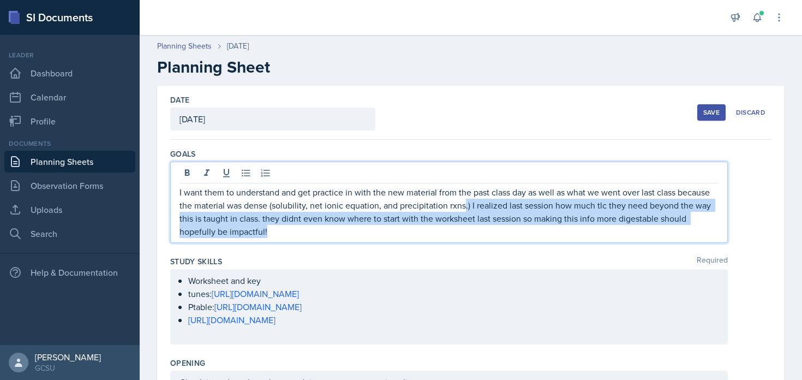
drag, startPoint x: 463, startPoint y: 206, endPoint x: 477, endPoint y: 232, distance: 30.0
click at [477, 232] on p "I want them to understand and get practice in with the new material from the pa…" at bounding box center [448, 211] width 539 height 52
click at [477, 233] on p "I want them to understand and get practice in with the new material from the pa…" at bounding box center [448, 211] width 539 height 52
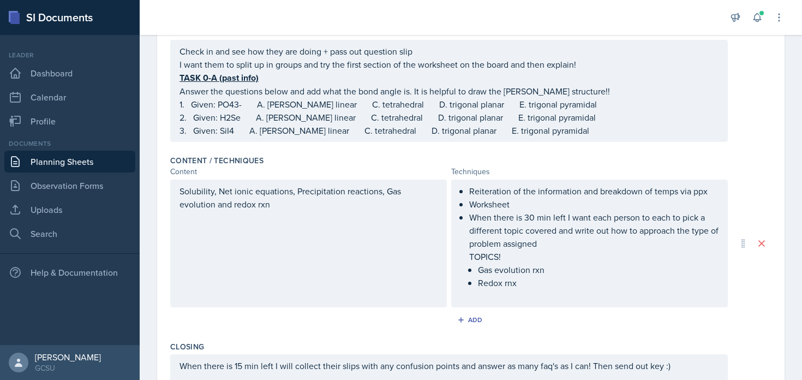
click at [523, 280] on p "Redox rnx" at bounding box center [598, 282] width 240 height 13
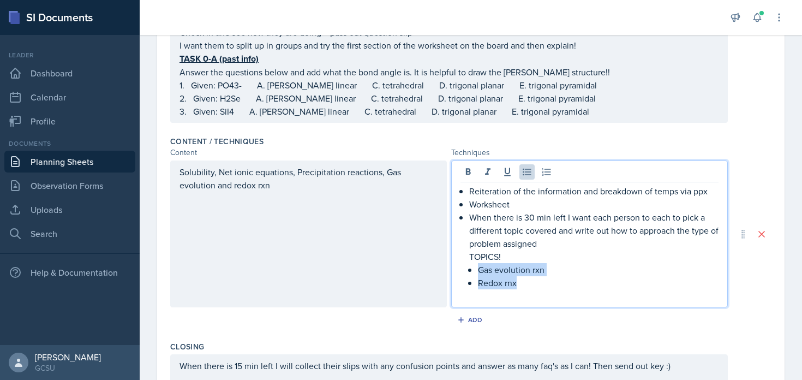
drag, startPoint x: 523, startPoint y: 284, endPoint x: 478, endPoint y: 274, distance: 46.4
click at [478, 274] on ul "Gas evolution rxn Redox rnx" at bounding box center [598, 282] width 240 height 39
click at [478, 274] on p "Gas evolution rxn" at bounding box center [598, 269] width 240 height 13
click at [546, 261] on p "TOPICS!" at bounding box center [593, 256] width 249 height 13
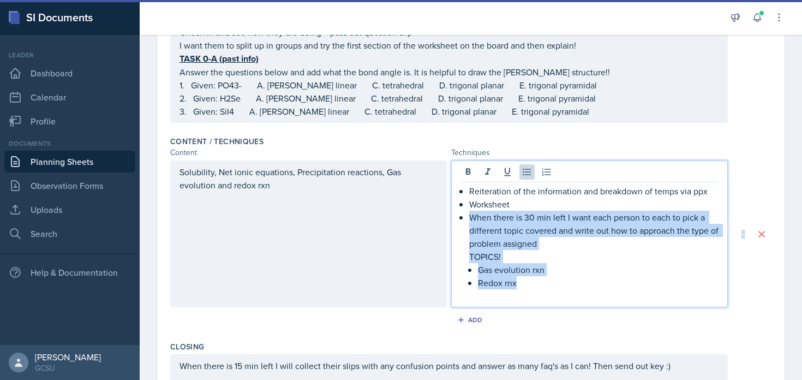
drag, startPoint x: 568, startPoint y: 288, endPoint x: 456, endPoint y: 219, distance: 131.3
click at [456, 219] on div "Reiteration of the information and breakdown of temps via ppx Worksheet When th…" at bounding box center [589, 233] width 276 height 147
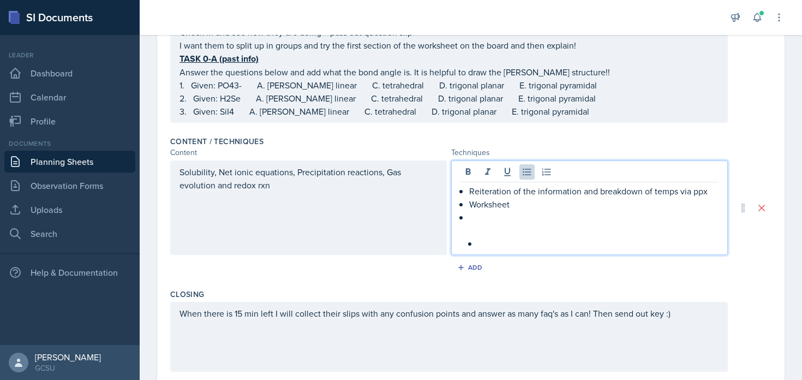
click at [498, 218] on p at bounding box center [593, 216] width 249 height 13
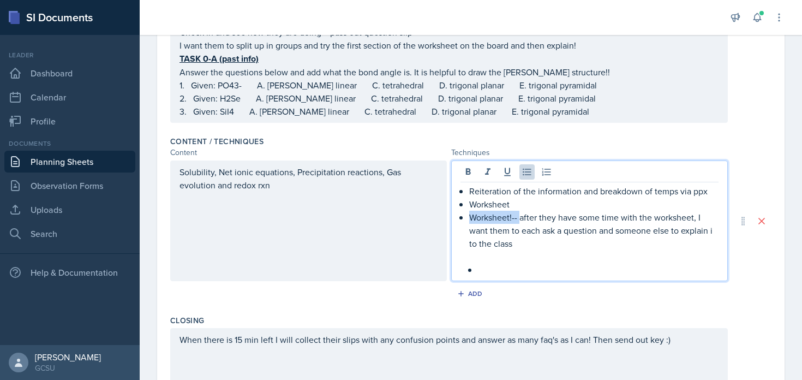
drag, startPoint x: 519, startPoint y: 219, endPoint x: 452, endPoint y: 219, distance: 66.5
click at [452, 219] on div "Reiteration of the information and breakdown of temps via ppx Worksheet Workshe…" at bounding box center [589, 220] width 276 height 121
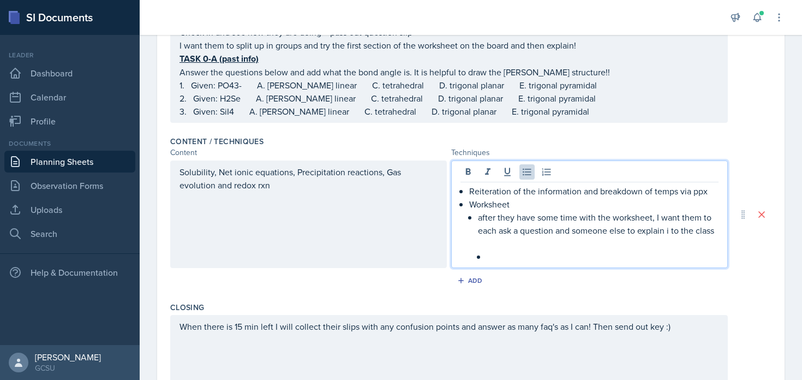
click at [536, 254] on p at bounding box center [602, 256] width 232 height 13
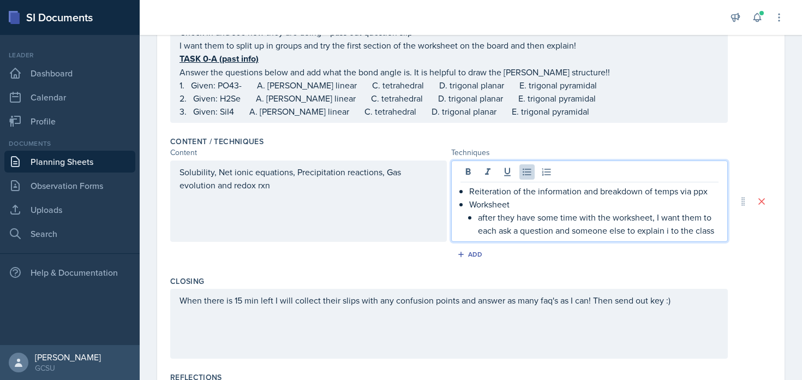
click at [628, 220] on p "after they have some time with the worksheet, I want them to each ask a questio…" at bounding box center [598, 223] width 240 height 26
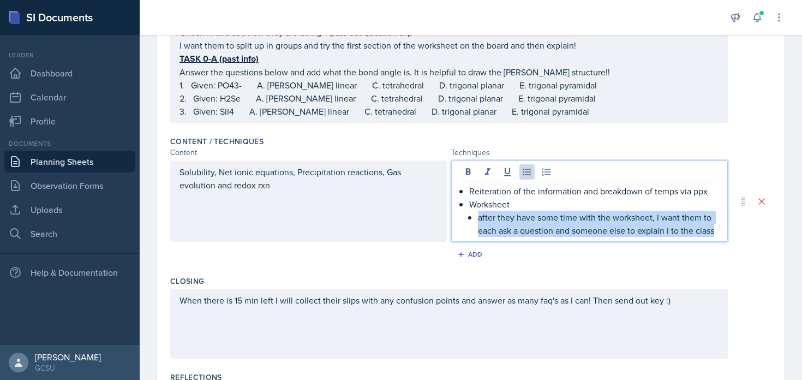
click at [628, 220] on p "after they have some time with the worksheet, I want them to each ask a questio…" at bounding box center [598, 223] width 240 height 26
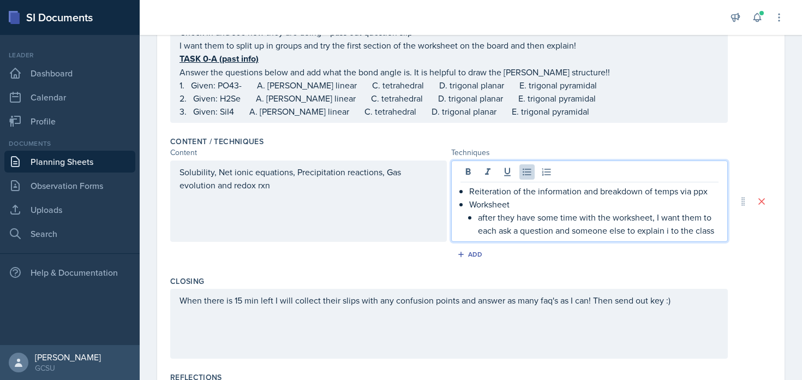
click at [612, 290] on div "When there is 15 min left I will collect their slips with any confusion points …" at bounding box center [448, 323] width 557 height 70
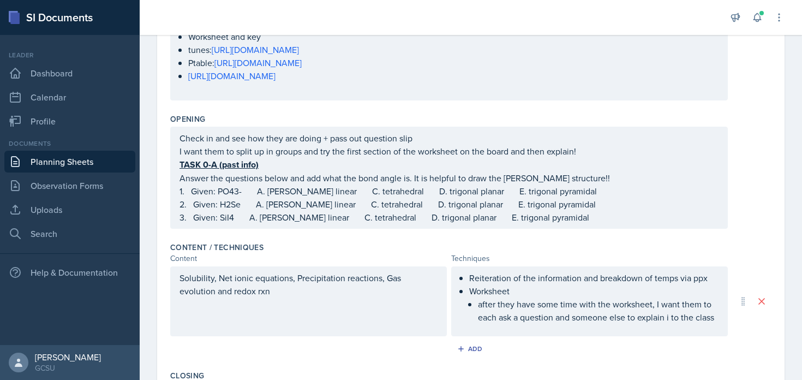
scroll to position [244, 0]
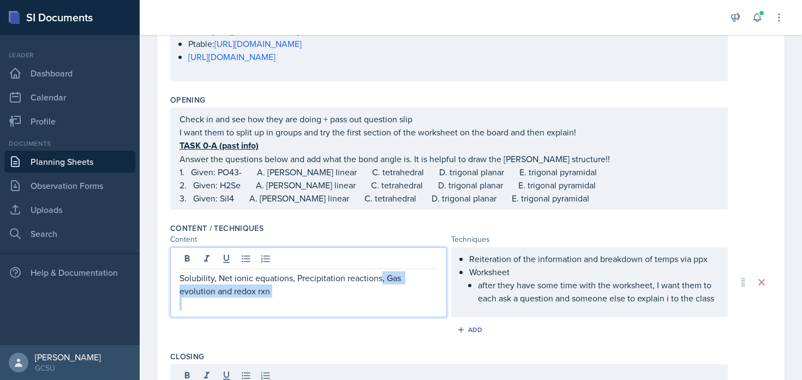
drag, startPoint x: 381, startPoint y: 275, endPoint x: 403, endPoint y: 302, distance: 35.3
click at [403, 302] on div "Solubility, Net ionic equations, Precipitation reactions, Gas evolution and red…" at bounding box center [308, 290] width 258 height 39
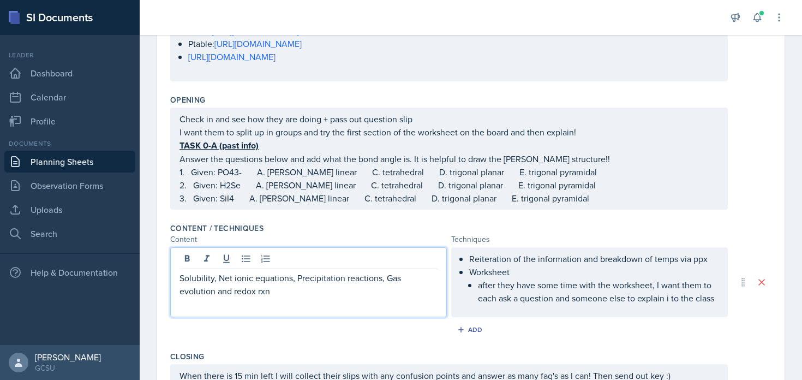
click at [352, 297] on p at bounding box center [308, 303] width 258 height 13
drag, startPoint x: 321, startPoint y: 290, endPoint x: 218, endPoint y: 290, distance: 103.1
click at [218, 290] on p "Solubility, Net ionic equations, Precipitation reactions, Gas evolution and red…" at bounding box center [308, 284] width 258 height 26
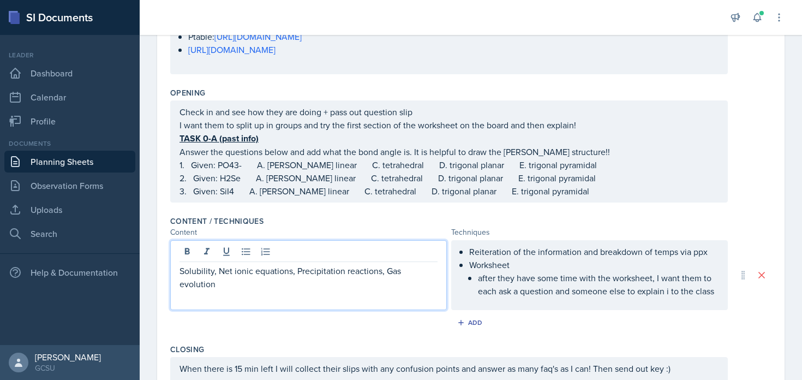
scroll to position [251, 0]
drag, startPoint x: 384, startPoint y: 273, endPoint x: 425, endPoint y: 300, distance: 49.3
click at [425, 300] on div "Solubility, Net ionic equations, Precipitation reactions, Gas evolution" at bounding box center [308, 282] width 258 height 39
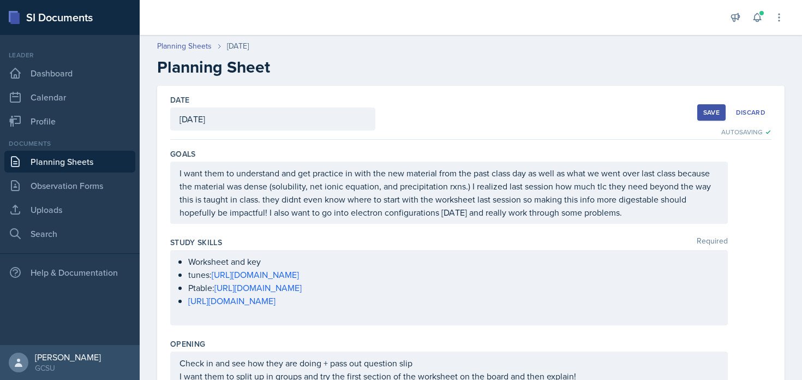
click at [710, 111] on div "Save" at bounding box center [711, 112] width 16 height 9
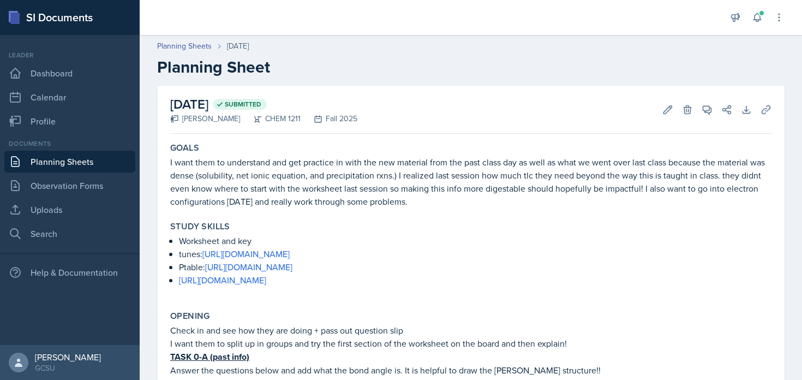
click at [41, 159] on link "Planning Sheets" at bounding box center [69, 161] width 131 height 22
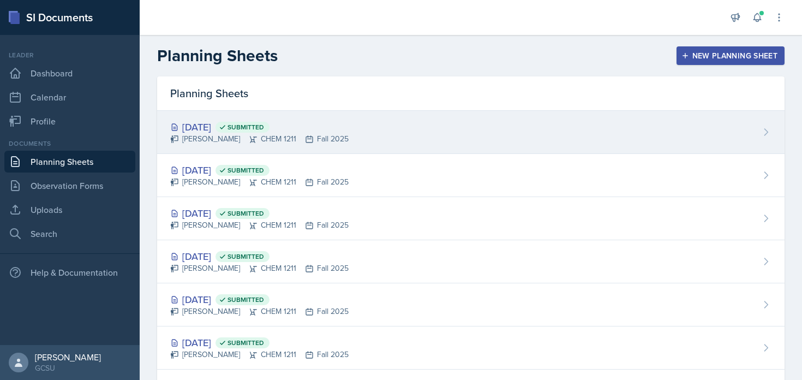
click at [216, 143] on div "Lucy Artime CHEM 1211 Fall 2025" at bounding box center [259, 138] width 178 height 11
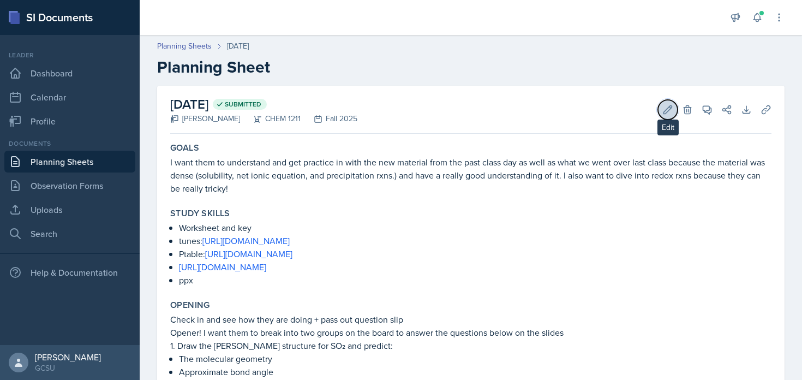
click at [670, 105] on icon at bounding box center [668, 109] width 8 height 8
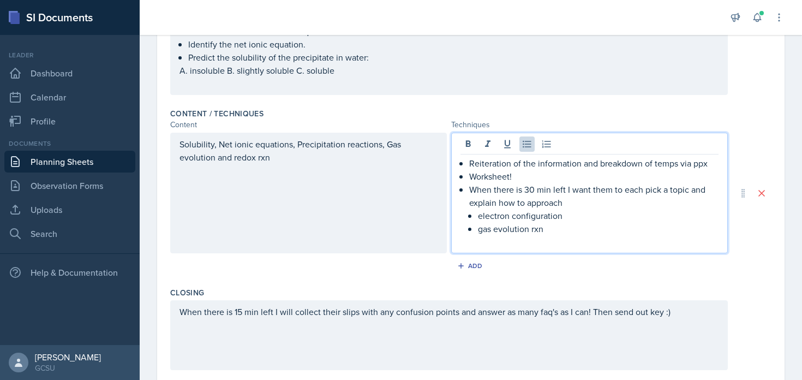
scroll to position [468, 0]
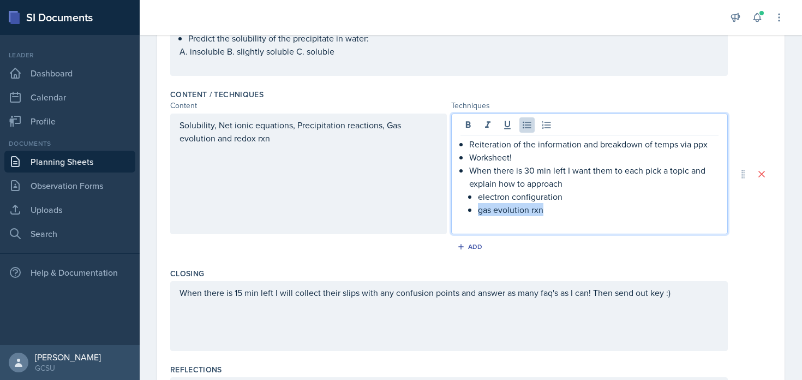
drag, startPoint x: 551, startPoint y: 207, endPoint x: 450, endPoint y: 207, distance: 100.3
click at [451, 207] on div "Reiteration of the information and breakdown of temps via ppx Worksheet! When t…" at bounding box center [589, 173] width 276 height 121
click at [378, 204] on div "Solubility, Net ionic equations, Precipitation reactions, Gas evolution and red…" at bounding box center [308, 173] width 276 height 121
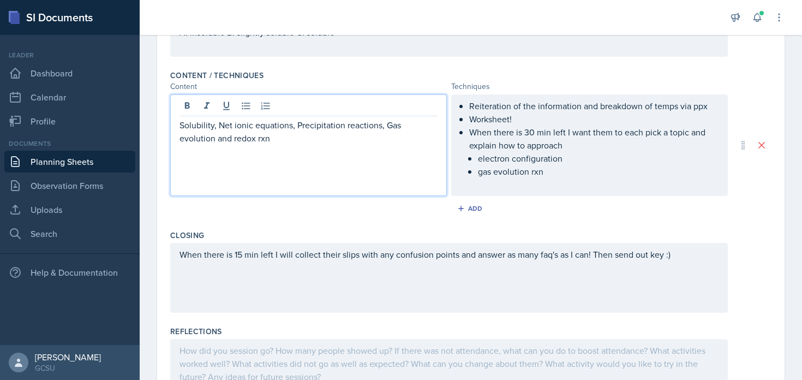
scroll to position [0, 0]
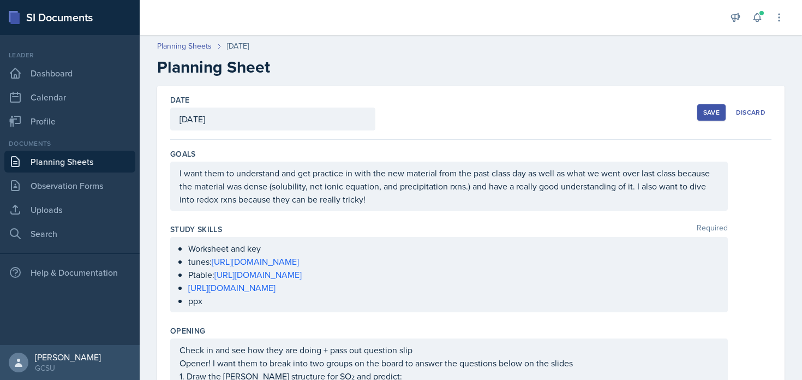
click at [706, 116] on div "Save" at bounding box center [711, 112] width 16 height 9
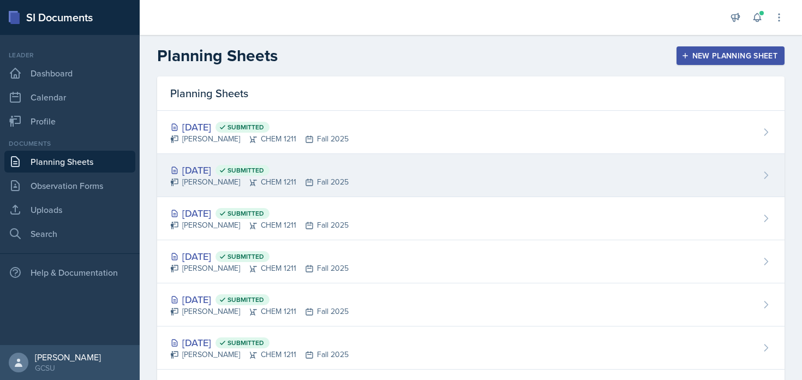
click at [308, 155] on div "Oct 15th, 2025 Submitted Lucy Artime CHEM 1211 Fall 2025" at bounding box center [470, 175] width 627 height 43
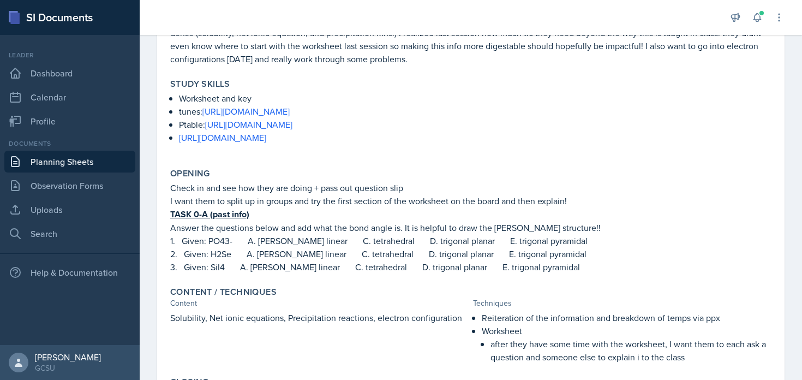
scroll to position [245, 0]
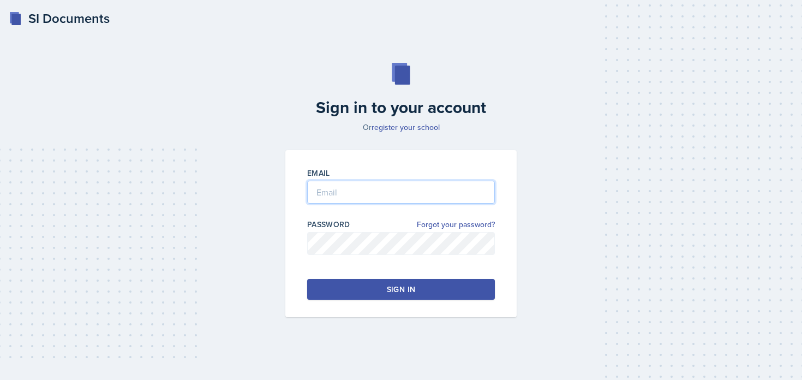
click at [321, 186] on input "email" at bounding box center [401, 191] width 188 height 23
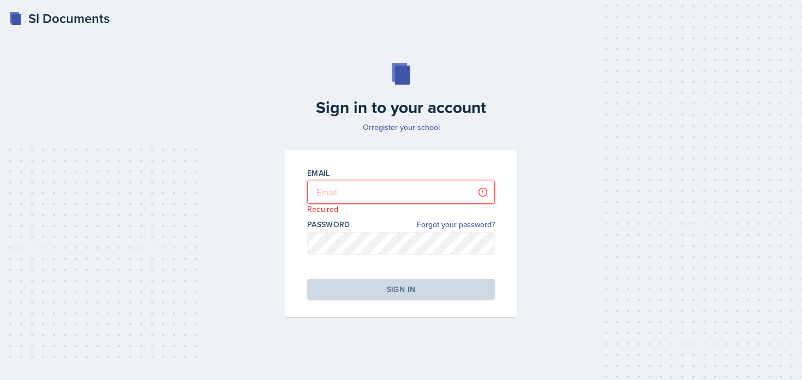
type input "[PERSON_NAME][EMAIL_ADDRESS][PERSON_NAME][DOMAIN_NAME]"
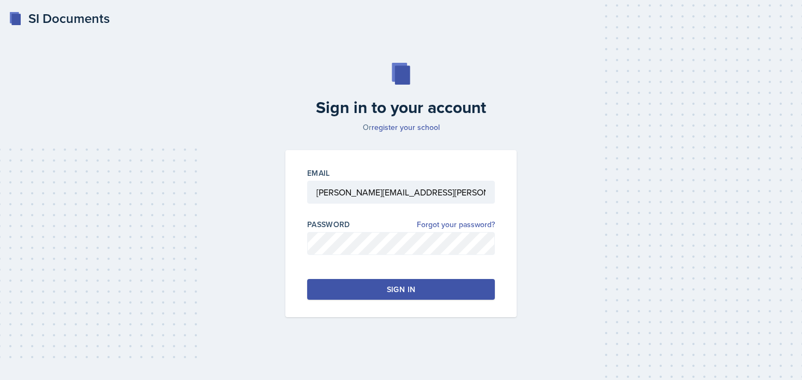
click at [393, 289] on div "Sign in" at bounding box center [401, 289] width 28 height 11
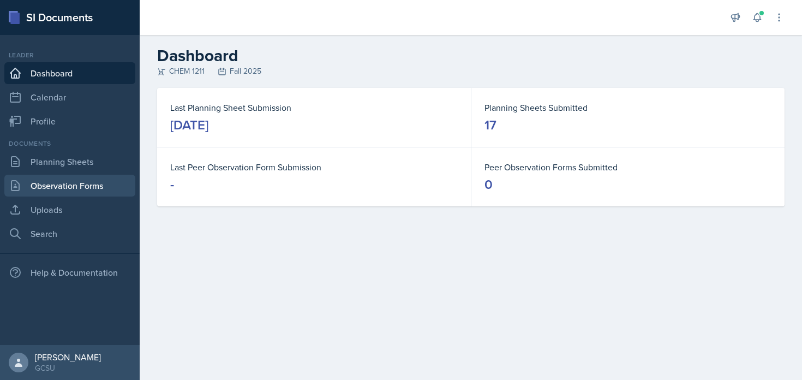
click at [43, 185] on link "Observation Forms" at bounding box center [69, 185] width 131 height 22
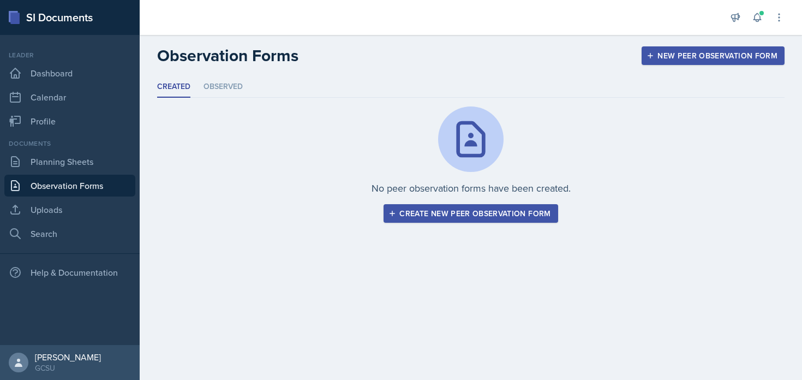
click at [110, 149] on div "Documents Planning Sheets Observation Forms Uploads Search" at bounding box center [69, 191] width 131 height 106
click at [109, 155] on link "Planning Sheets" at bounding box center [69, 161] width 131 height 22
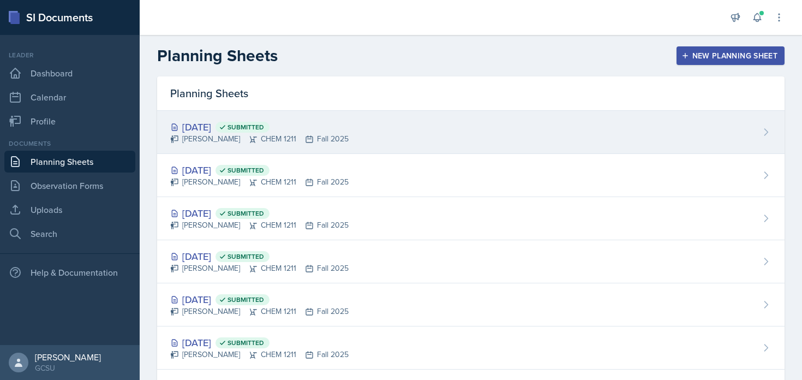
click at [339, 141] on div "Oct 16th, 2025 Submitted Lucy Artime CHEM 1211 Fall 2025" at bounding box center [470, 132] width 627 height 43
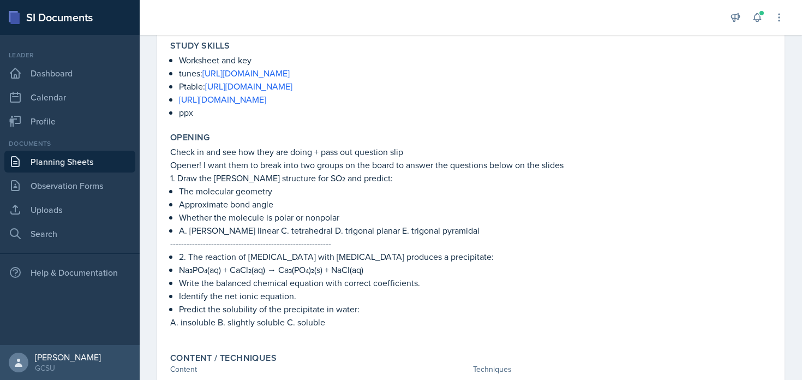
scroll to position [167, 0]
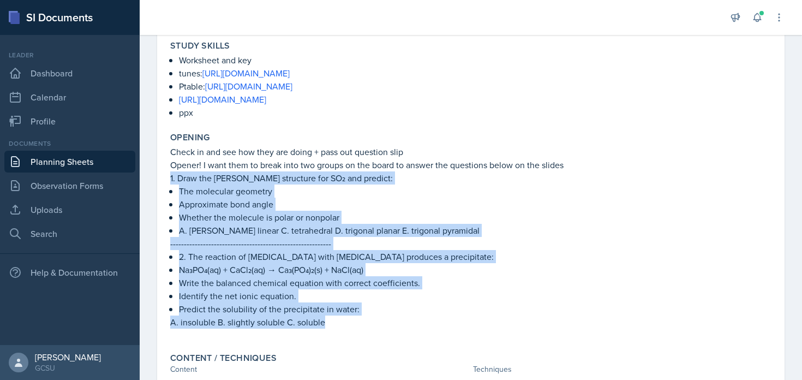
drag, startPoint x: 167, startPoint y: 174, endPoint x: 336, endPoint y: 327, distance: 228.5
click at [336, 327] on div "Opening Check in and see how they are doing + pass out question slip Opener! I …" at bounding box center [471, 236] width 610 height 216
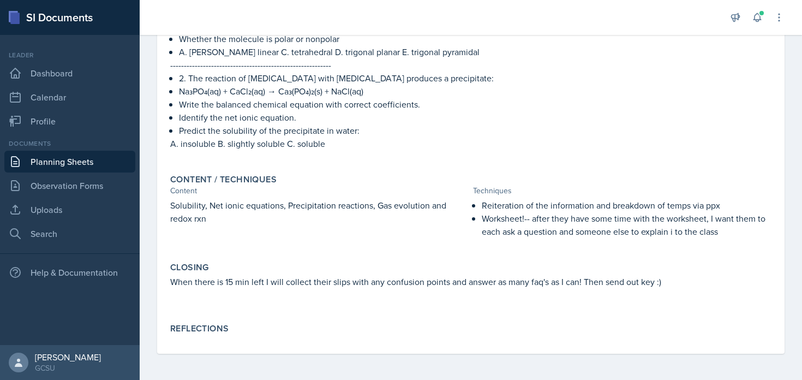
click at [336, 327] on div "Reflections" at bounding box center [470, 328] width 601 height 11
click at [744, 229] on p "Worksheet!-- after they have some time with the worksheet, I want them to each …" at bounding box center [626, 225] width 290 height 26
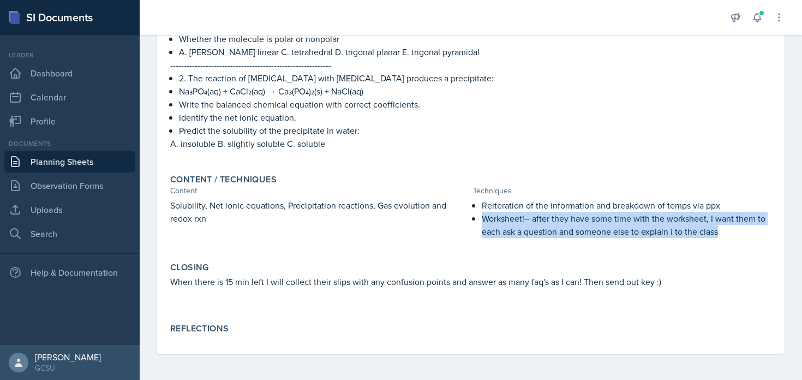
click at [744, 228] on p "Worksheet!-- after they have some time with the worksheet, I want them to each …" at bounding box center [626, 225] width 290 height 26
copy p "Worksheet!-- after they have some time with the worksheet, I want them to each …"
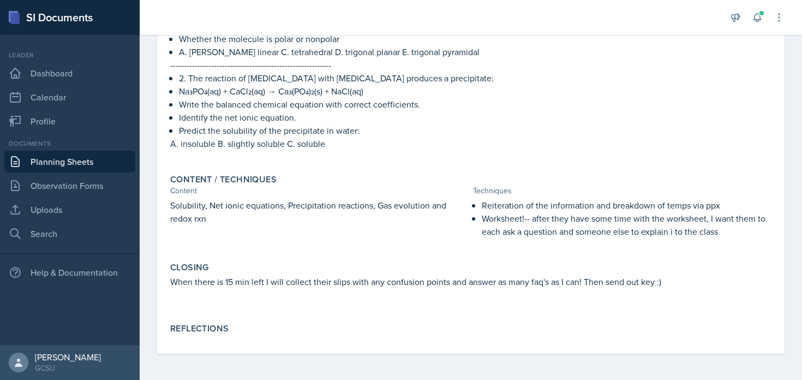
click at [542, 218] on p "Worksheet!-- after they have some time with the worksheet, I want them to each …" at bounding box center [626, 225] width 290 height 26
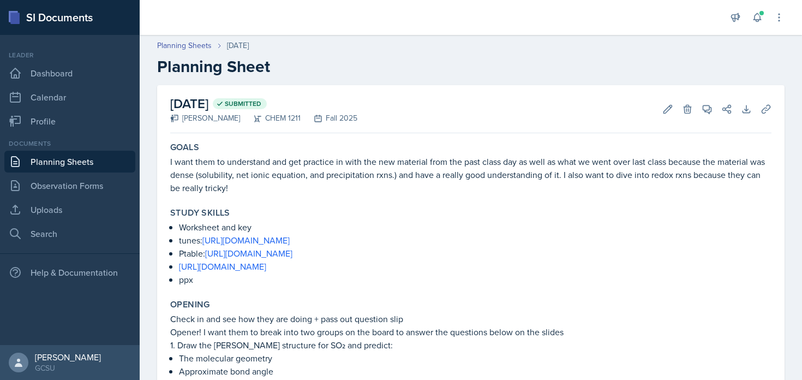
scroll to position [0, 0]
click at [667, 107] on icon at bounding box center [668, 109] width 8 height 8
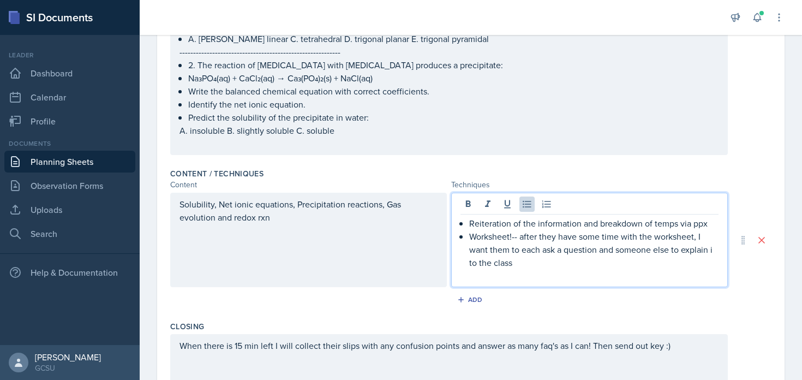
scroll to position [408, 0]
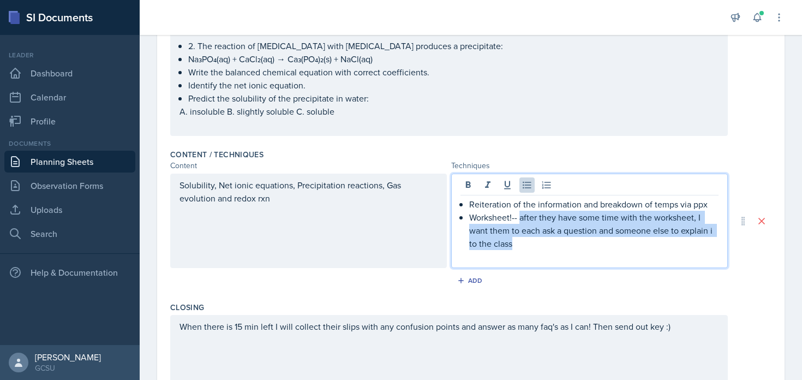
drag, startPoint x: 554, startPoint y: 247, endPoint x: 519, endPoint y: 216, distance: 46.7
click at [519, 216] on p "Worksheet!-- after they have some time with the worksheet, I want them to each …" at bounding box center [593, 229] width 249 height 39
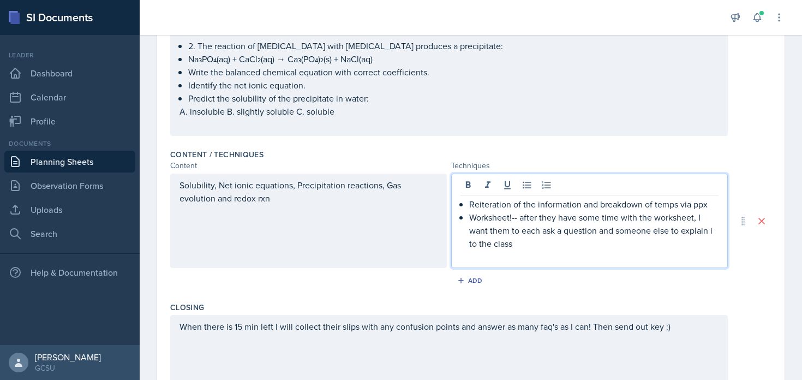
click at [520, 251] on p at bounding box center [589, 256] width 258 height 13
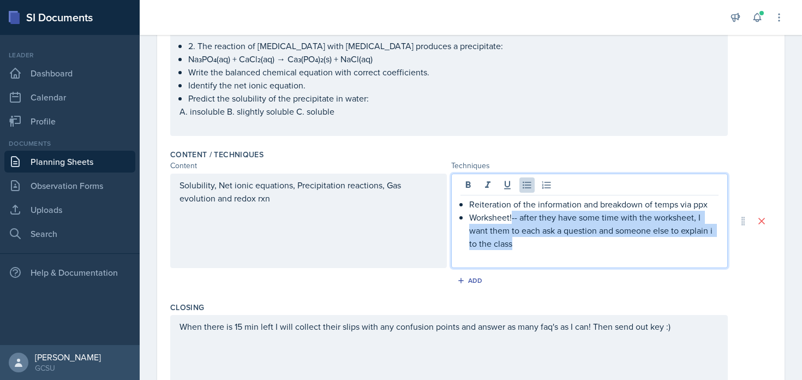
drag, startPoint x: 520, startPoint y: 243, endPoint x: 513, endPoint y: 214, distance: 29.9
click at [513, 214] on p "Worksheet!-- after they have some time with the worksheet, I want them to each …" at bounding box center [593, 229] width 249 height 39
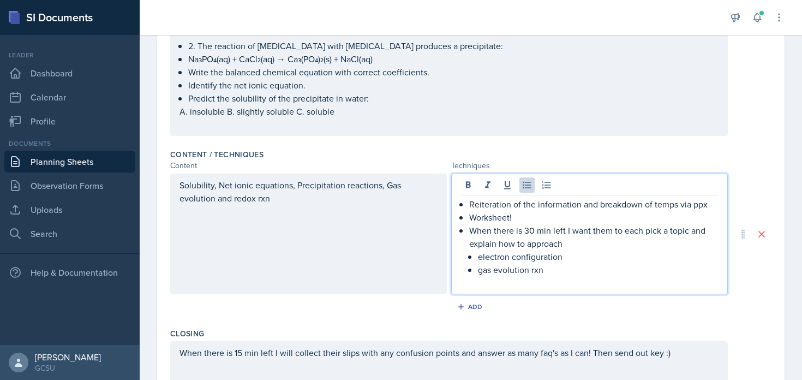
click at [620, 269] on p "gas evolution rxn" at bounding box center [598, 269] width 240 height 13
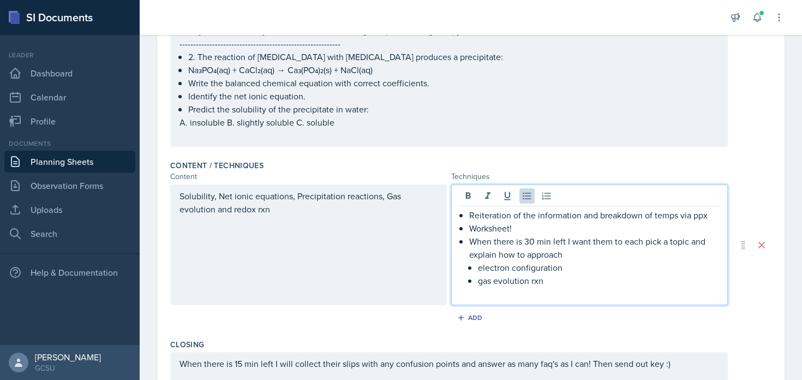
scroll to position [0, 0]
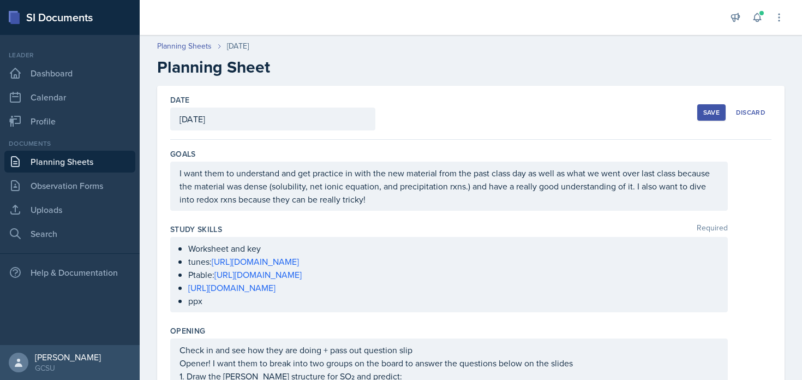
click at [716, 113] on div "Save" at bounding box center [711, 112] width 16 height 9
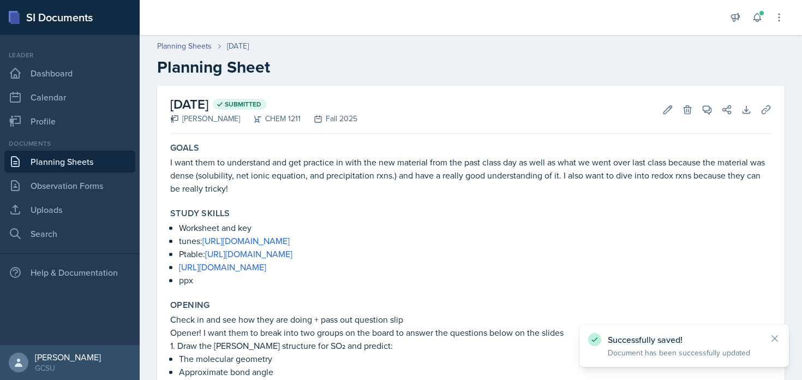
scroll to position [385, 0]
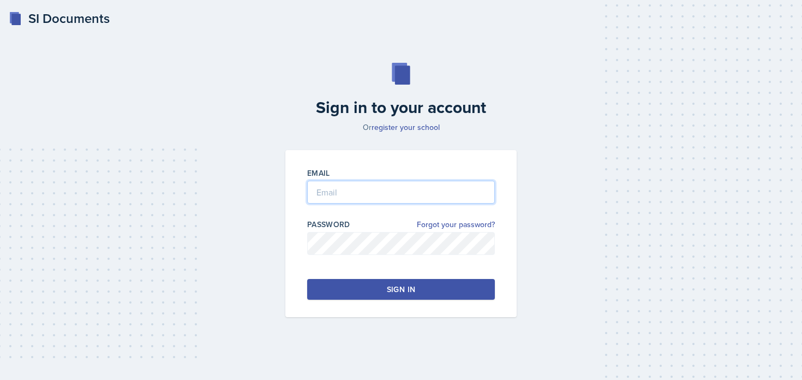
click at [370, 195] on input "email" at bounding box center [401, 191] width 188 height 23
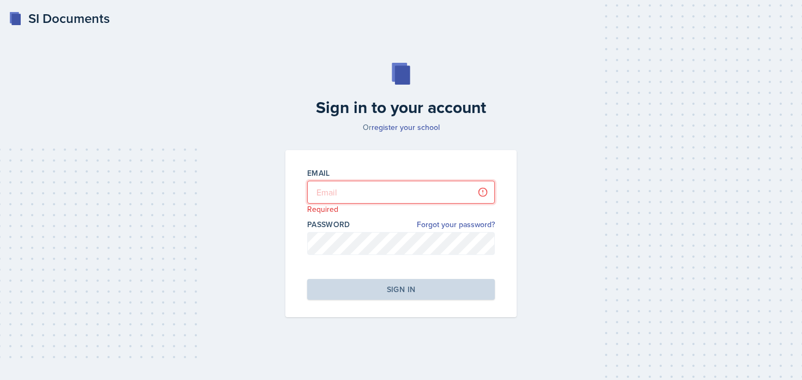
type input "[PERSON_NAME][EMAIL_ADDRESS][PERSON_NAME][DOMAIN_NAME]"
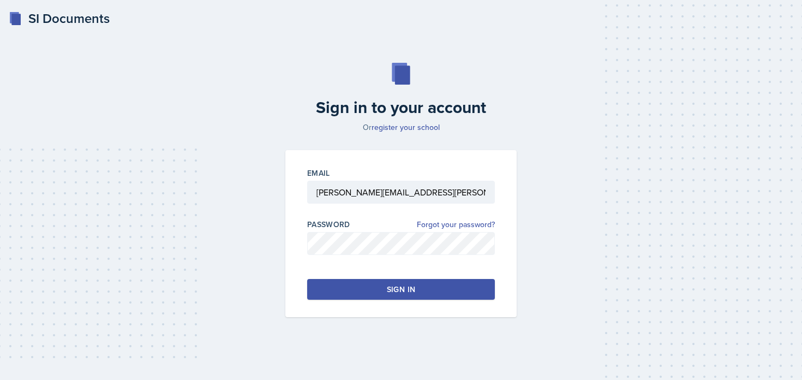
click at [389, 291] on div "Sign in" at bounding box center [401, 289] width 28 height 11
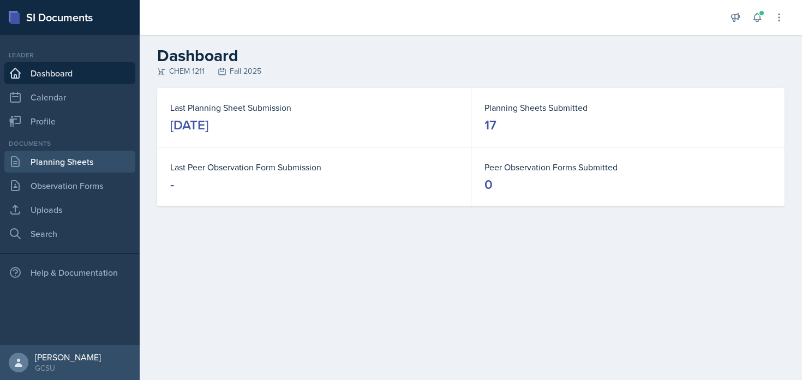
click at [39, 156] on link "Planning Sheets" at bounding box center [69, 161] width 131 height 22
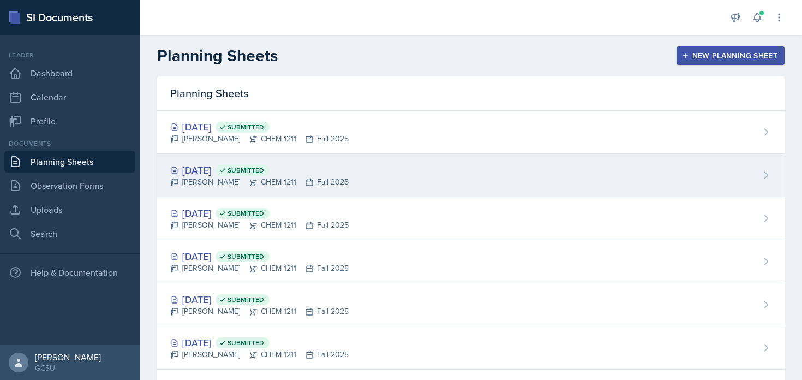
click at [267, 183] on div "[PERSON_NAME] CHEM 1211 Fall 2025" at bounding box center [259, 181] width 178 height 11
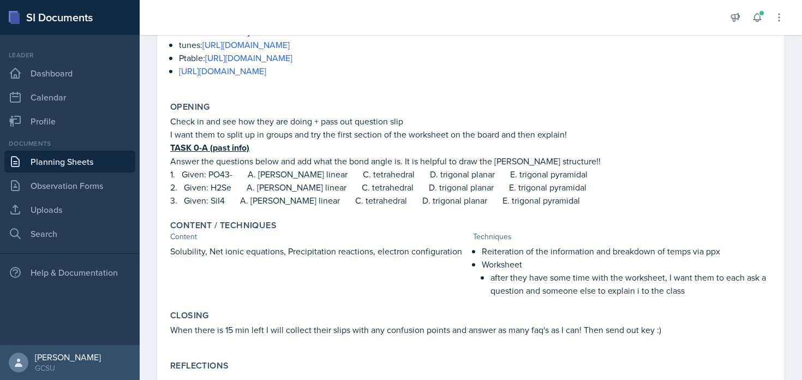
scroll to position [245, 0]
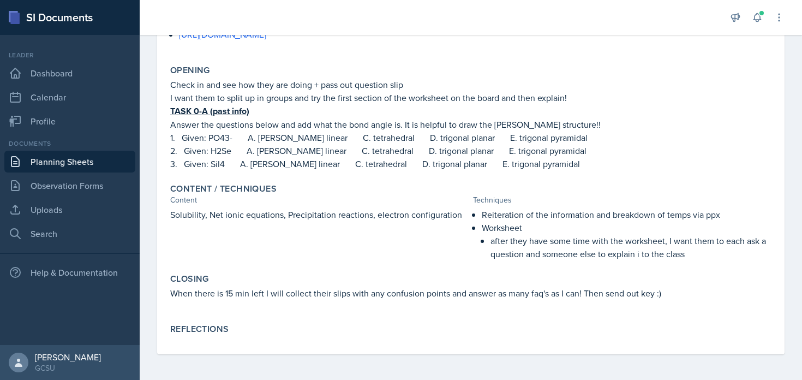
click at [99, 163] on link "Planning Sheets" at bounding box center [69, 161] width 131 height 22
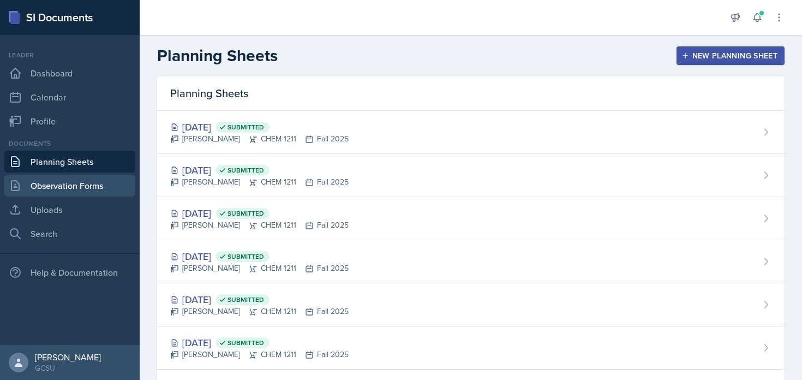
click at [99, 180] on link "Observation Forms" at bounding box center [69, 185] width 131 height 22
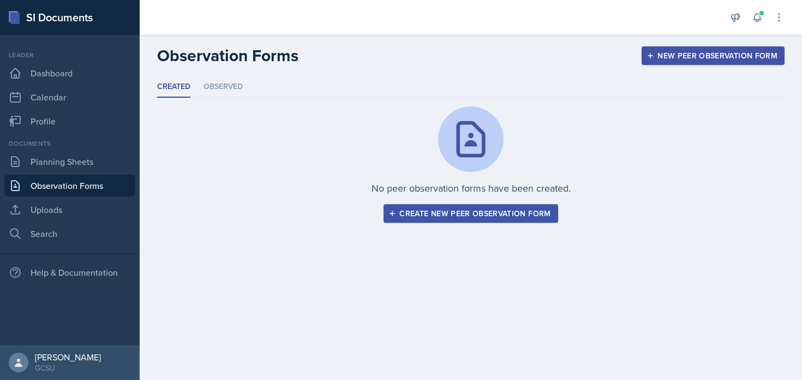
click at [64, 221] on div "Documents Planning Sheets Observation Forms Uploads Search" at bounding box center [69, 191] width 131 height 106
click at [92, 213] on link "Uploads" at bounding box center [69, 209] width 131 height 22
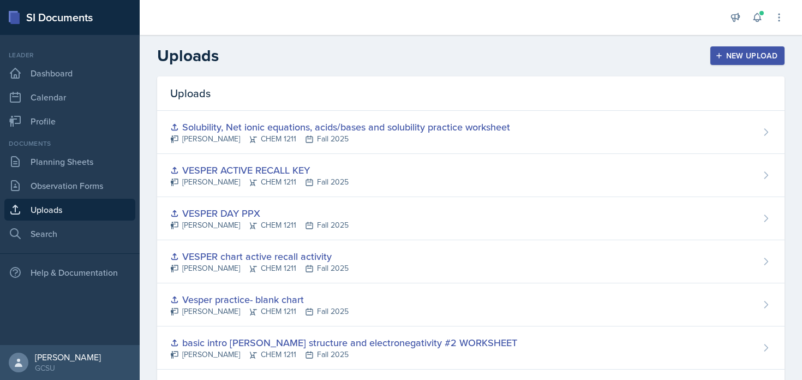
click at [757, 52] on div "New Upload" at bounding box center [747, 55] width 61 height 9
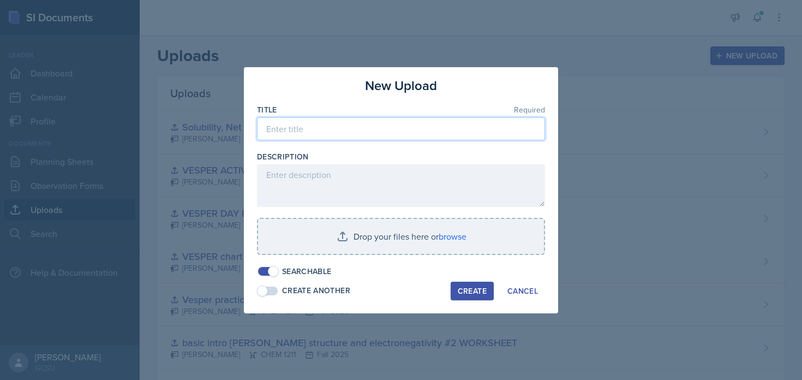
click at [404, 130] on input at bounding box center [401, 128] width 288 height 23
type input "C"
type input "G"
type input "g"
click at [474, 131] on input "electron config, net ion equations, and balancing" at bounding box center [401, 128] width 288 height 23
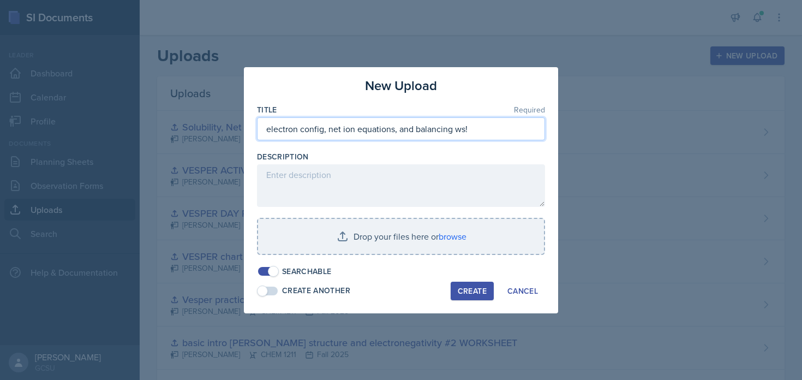
type input "electron config, net ion equations, and balancing ws!"
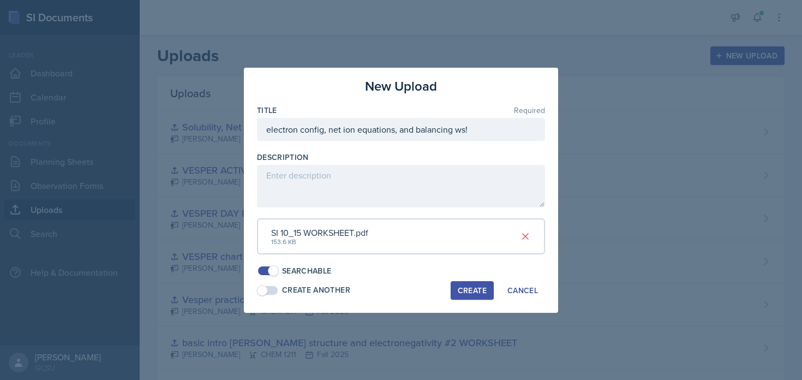
click at [471, 290] on div "Create" at bounding box center [471, 290] width 29 height 9
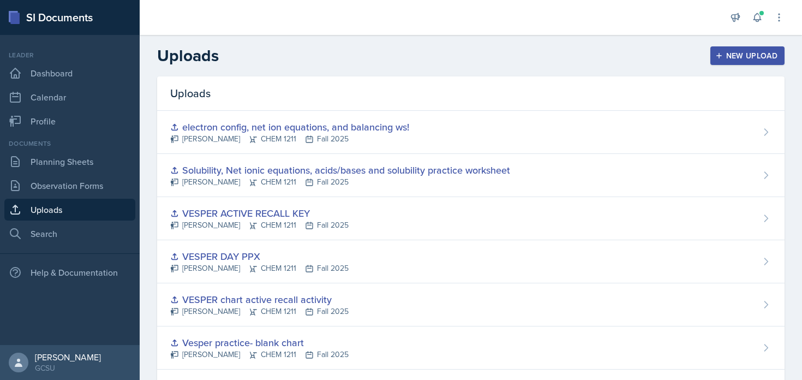
click at [284, 140] on div "[PERSON_NAME] CHEM 1211 Fall 2025" at bounding box center [289, 138] width 239 height 11
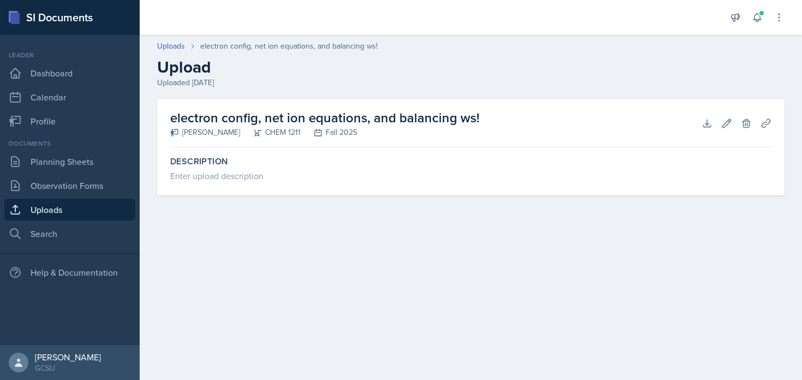
click at [440, 118] on h2 "electron config, net ion equations, and balancing ws!" at bounding box center [324, 118] width 309 height 20
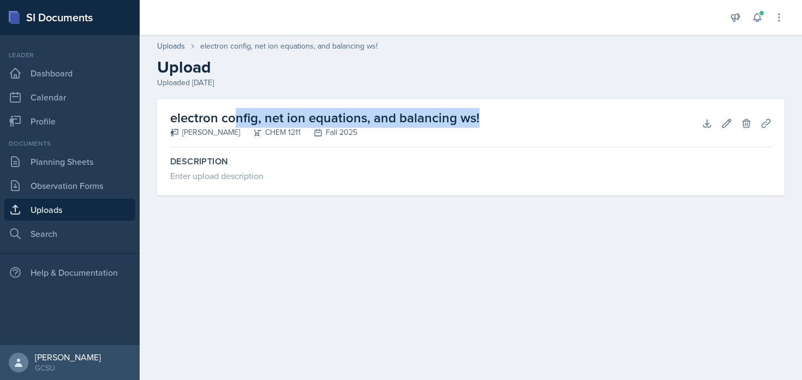
click at [440, 118] on h2 "electron config, net ion equations, and balancing ws!" at bounding box center [324, 118] width 309 height 20
copy div "electron config, net ion equations, and balancing ws!"
click at [747, 123] on icon at bounding box center [745, 123] width 7 height 8
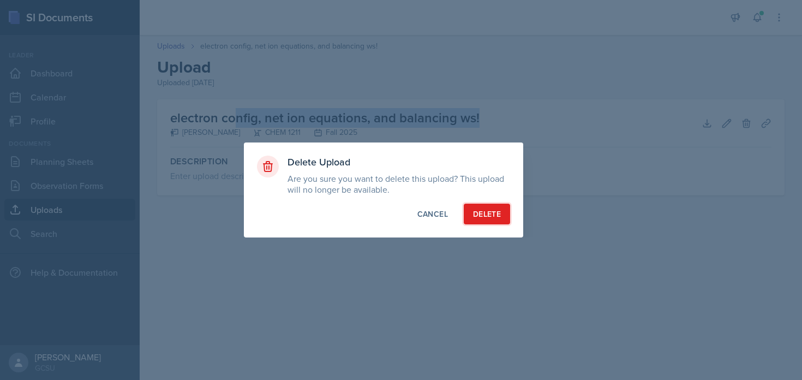
click at [490, 206] on button "Delete" at bounding box center [486, 213] width 46 height 21
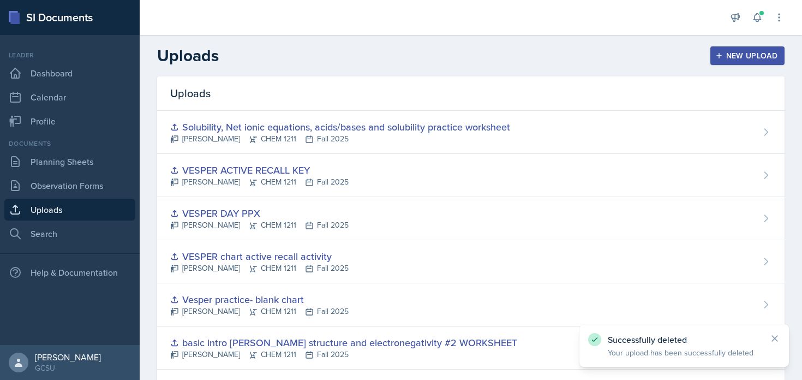
click at [749, 51] on div "New Upload" at bounding box center [747, 55] width 61 height 9
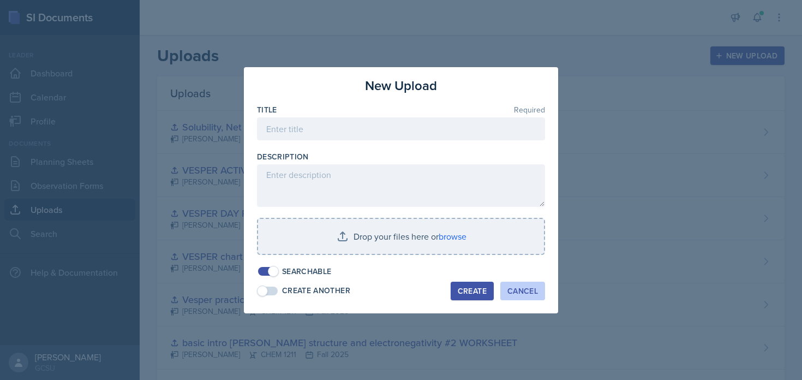
click at [517, 299] on button "Cancel" at bounding box center [522, 290] width 45 height 19
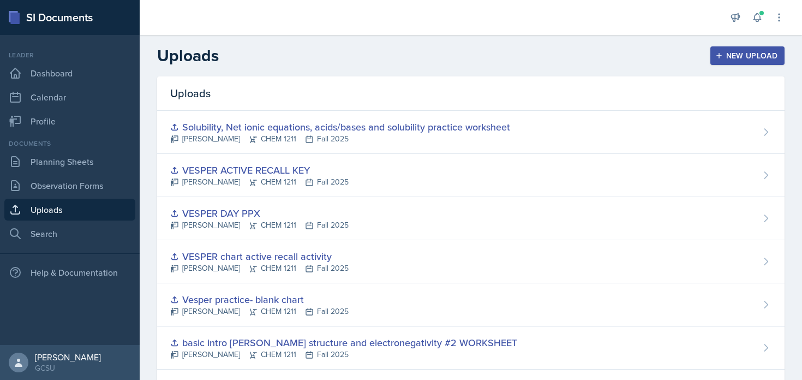
click at [763, 59] on div "New Upload" at bounding box center [747, 55] width 61 height 9
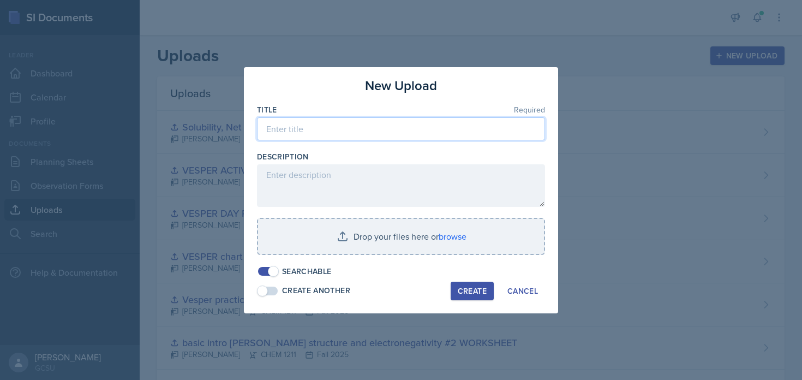
click at [465, 136] on input at bounding box center [401, 128] width 288 height 23
paste input "electron config, net ion equations, and balancing ws!"
type input "electron config, net ion equations, and balancing ws!"
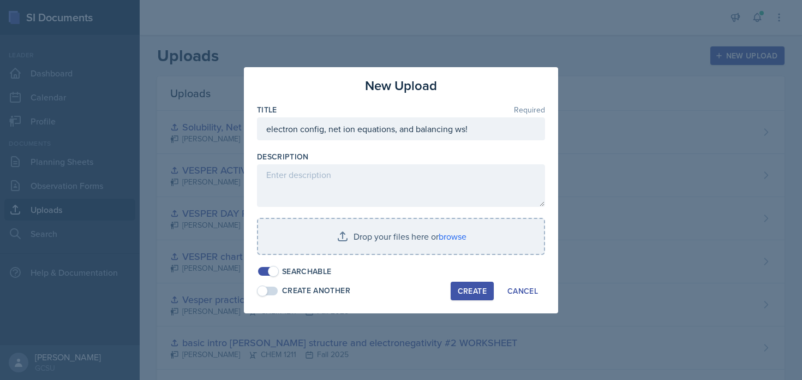
click at [696, 52] on div at bounding box center [401, 190] width 802 height 380
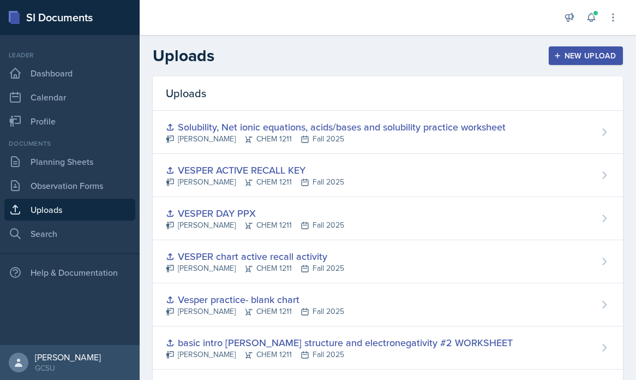
click at [571, 52] on div "New Upload" at bounding box center [586, 55] width 61 height 9
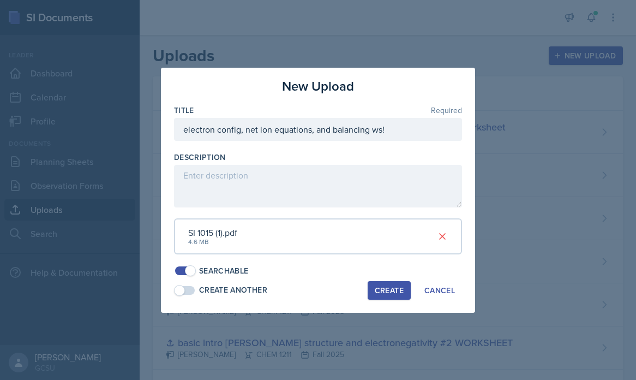
click at [387, 287] on div "Create" at bounding box center [389, 290] width 29 height 9
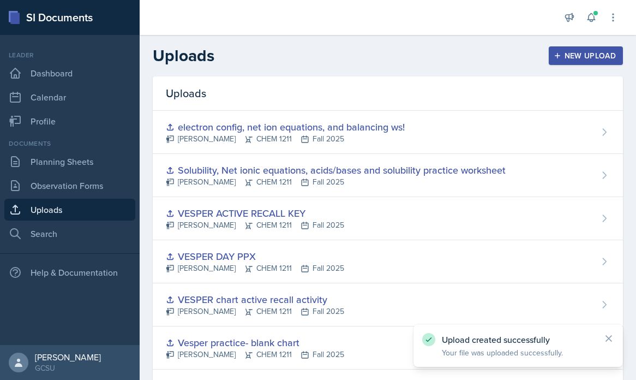
click at [594, 49] on button "New Upload" at bounding box center [586, 55] width 75 height 19
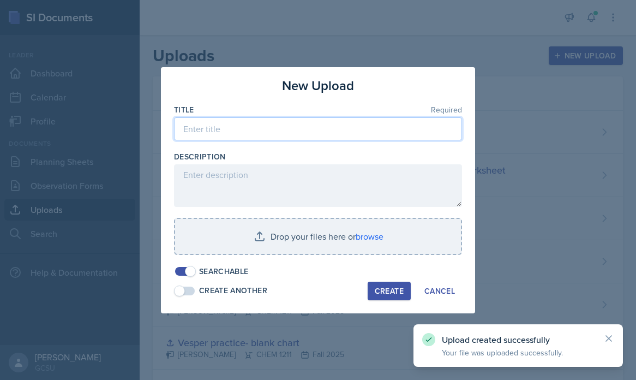
click at [234, 132] on input at bounding box center [318, 128] width 288 height 23
paste input "11. What element is this the orbital diagram for?"
type input "11. What element is this the orbital diagram for?"
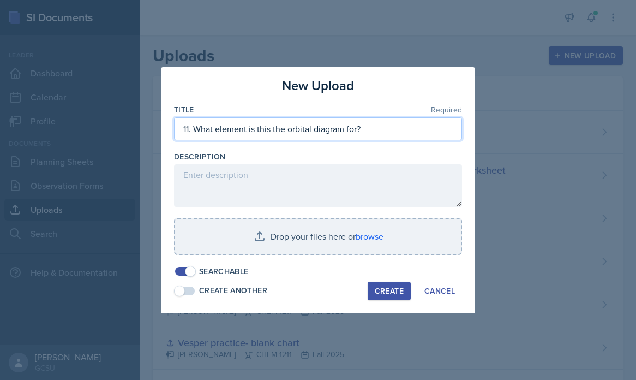
click at [234, 132] on input "11. What element is this the orbital diagram for?" at bounding box center [318, 128] width 288 height 23
click at [234, 130] on input "11. What element is this the orbital diagram for?" at bounding box center [318, 128] width 288 height 23
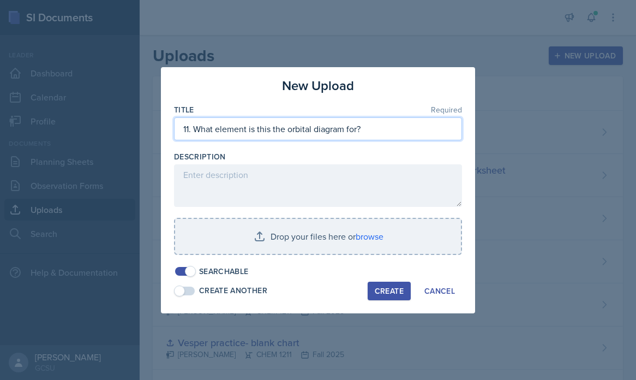
click at [234, 130] on input "11. What element is this the orbital diagram for?" at bounding box center [318, 128] width 288 height 23
type input "10/15 ppx"
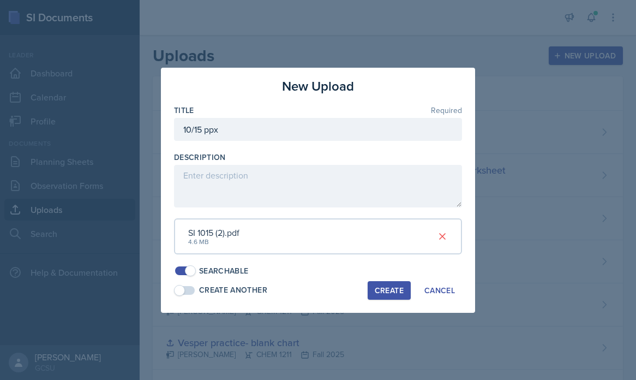
click at [390, 293] on div "Create" at bounding box center [389, 290] width 29 height 9
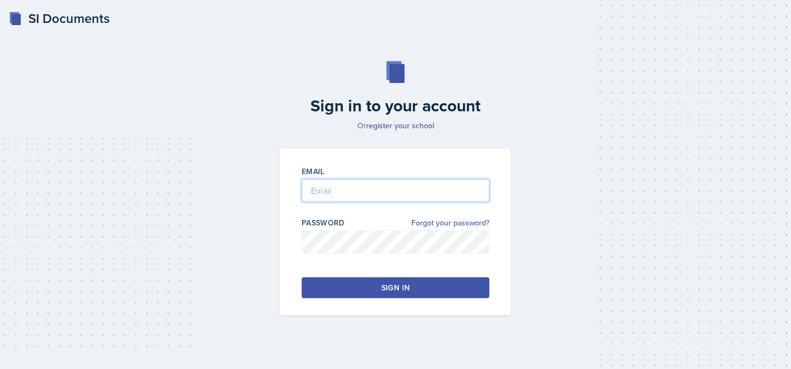
click at [361, 190] on input "email" at bounding box center [396, 190] width 188 height 23
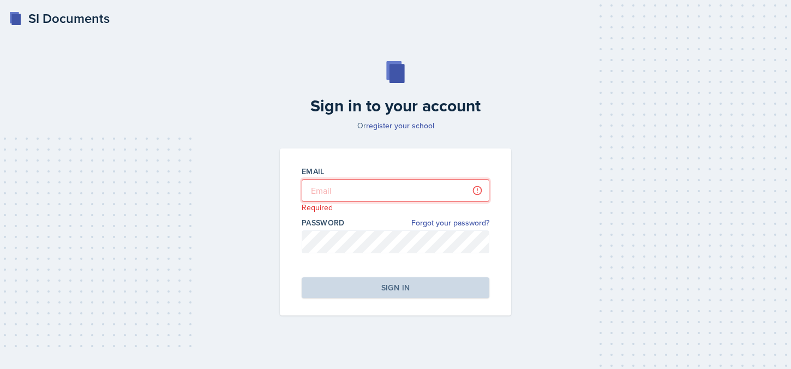
type input "[PERSON_NAME][EMAIL_ADDRESS][PERSON_NAME][DOMAIN_NAME]"
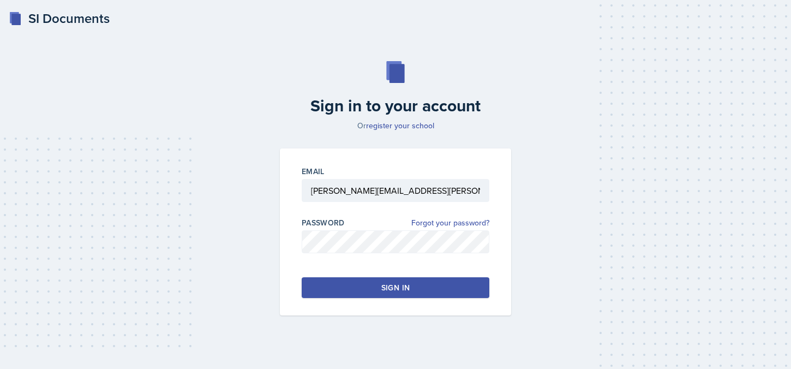
click at [369, 287] on button "Sign in" at bounding box center [396, 287] width 188 height 21
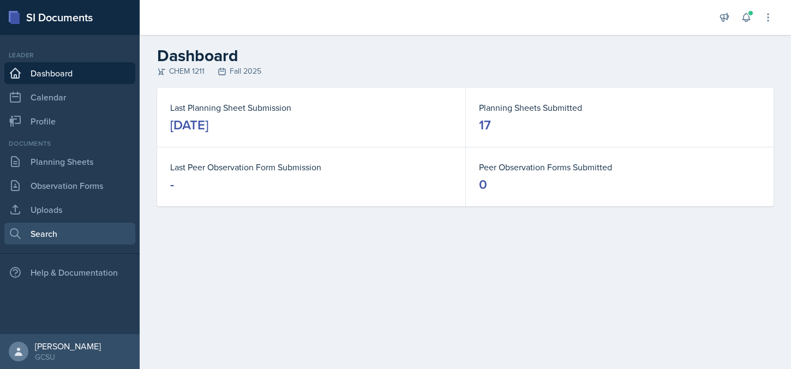
click at [88, 234] on link "Search" at bounding box center [69, 233] width 131 height 22
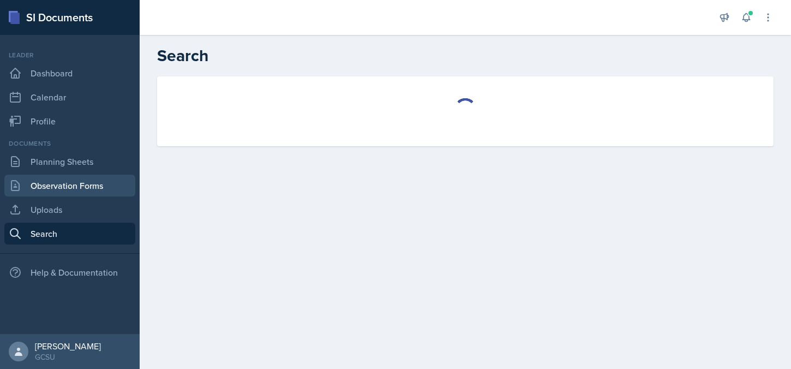
select select "all"
select select "1"
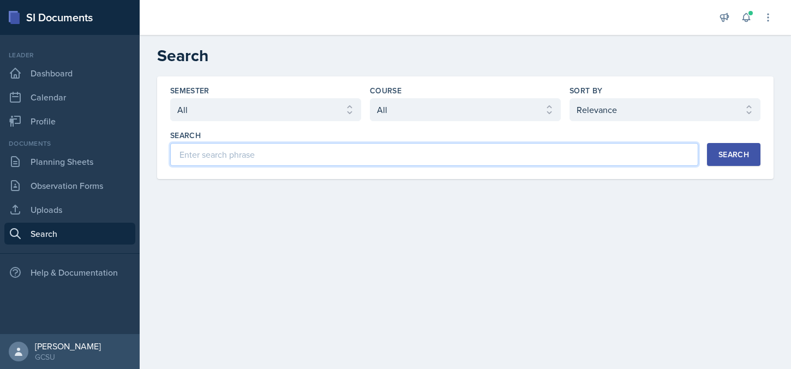
click at [233, 152] on input at bounding box center [434, 154] width 528 height 23
type input "gas evolution"
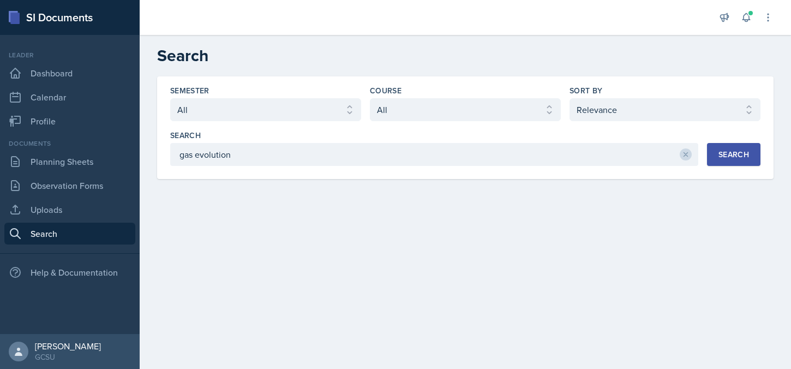
click at [725, 158] on div "Search" at bounding box center [733, 154] width 31 height 9
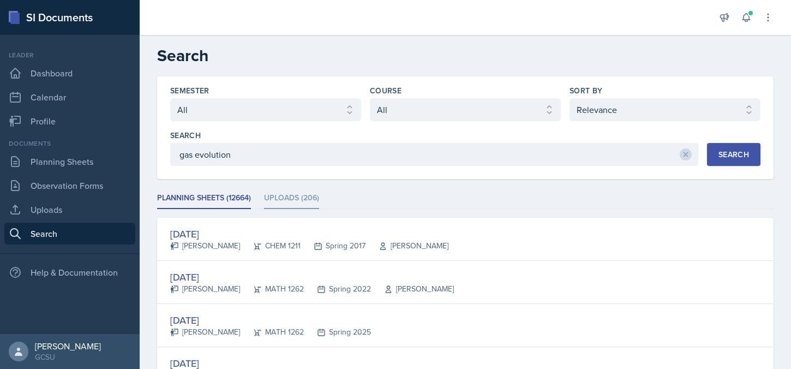
click at [292, 198] on li "Uploads (206)" at bounding box center [291, 198] width 55 height 21
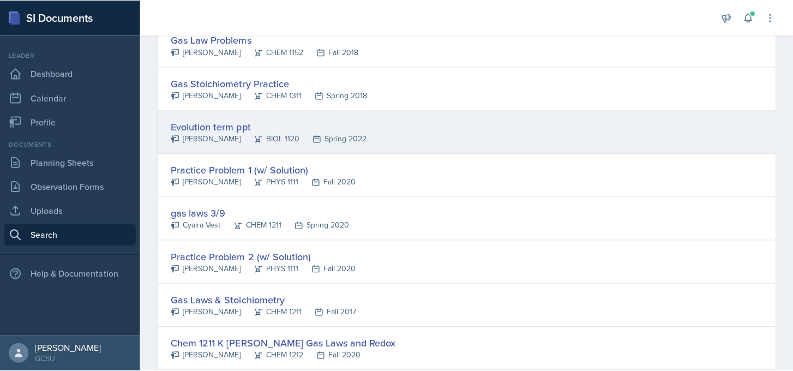
scroll to position [283, 0]
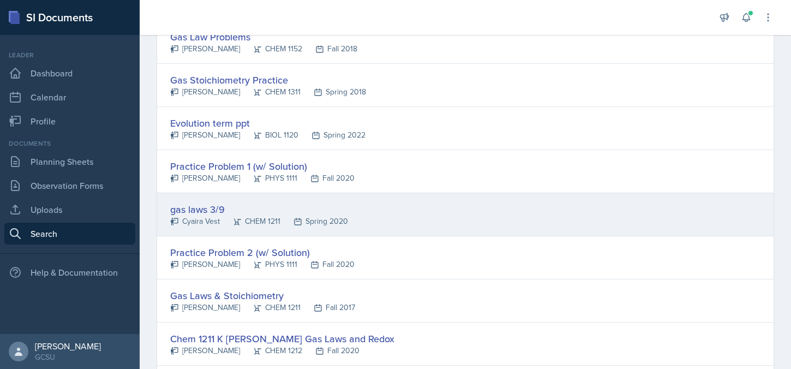
click at [274, 225] on div "CHEM 1211" at bounding box center [250, 220] width 61 height 11
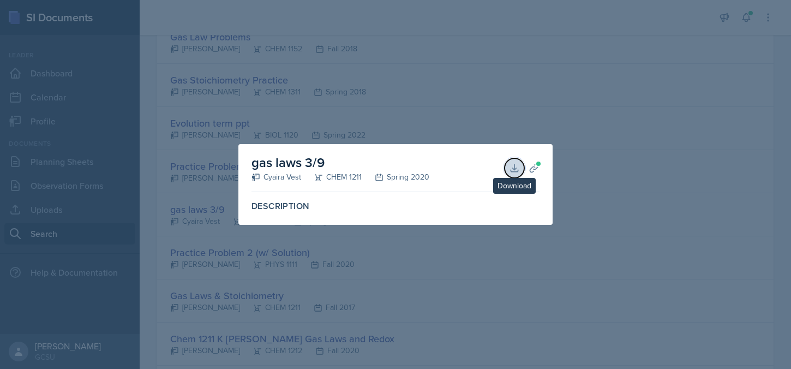
click at [509, 168] on icon at bounding box center [514, 167] width 11 height 11
click at [609, 149] on div at bounding box center [396, 185] width 793 height 371
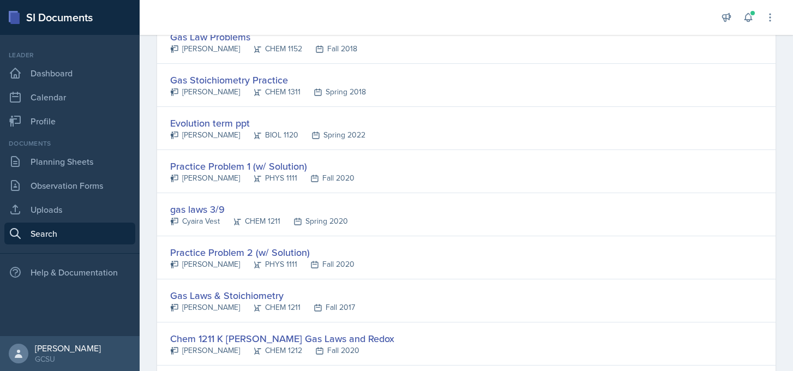
scroll to position [0, 0]
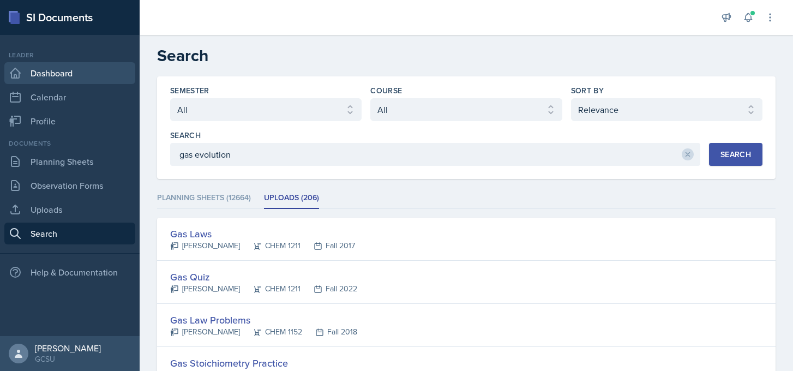
click at [99, 76] on link "Dashboard" at bounding box center [69, 73] width 131 height 22
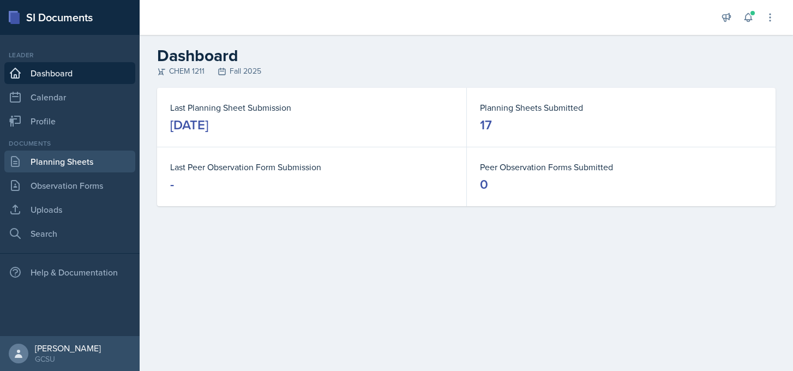
click at [41, 155] on link "Planning Sheets" at bounding box center [69, 161] width 131 height 22
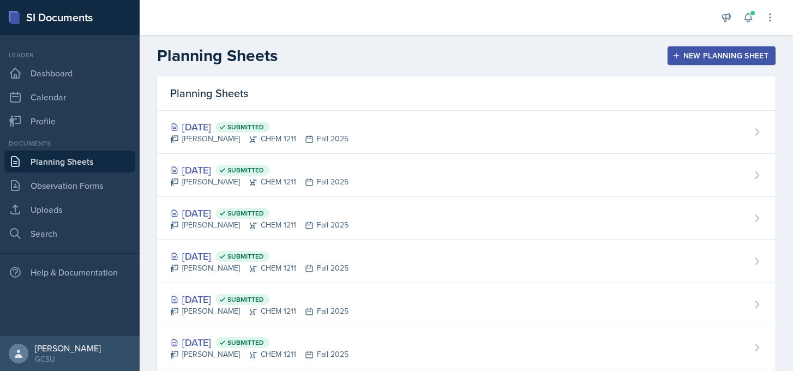
click at [722, 55] on div "New Planning Sheet" at bounding box center [721, 55] width 94 height 9
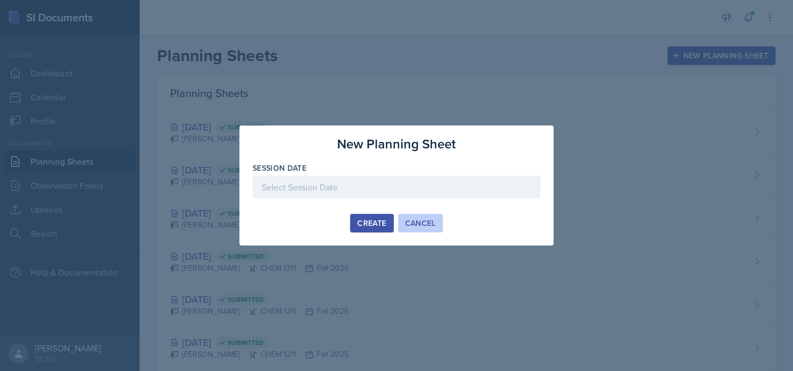
click at [419, 227] on div "Cancel" at bounding box center [420, 223] width 31 height 9
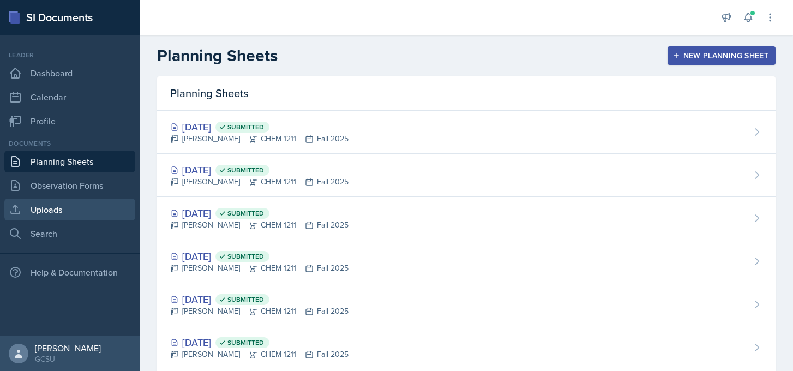
click at [107, 206] on link "Uploads" at bounding box center [69, 209] width 131 height 22
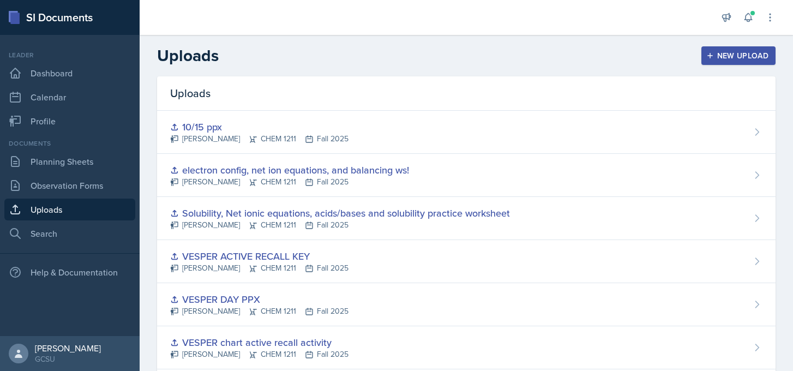
click at [730, 63] on button "New Upload" at bounding box center [738, 55] width 75 height 19
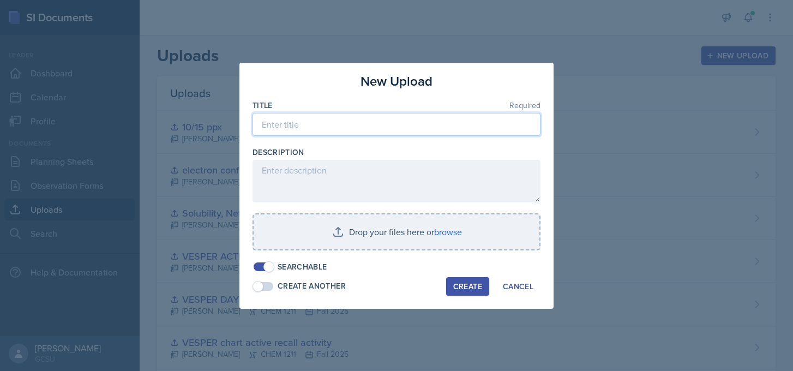
click at [389, 125] on input at bounding box center [396, 124] width 288 height 23
type input "10/16 ppx"
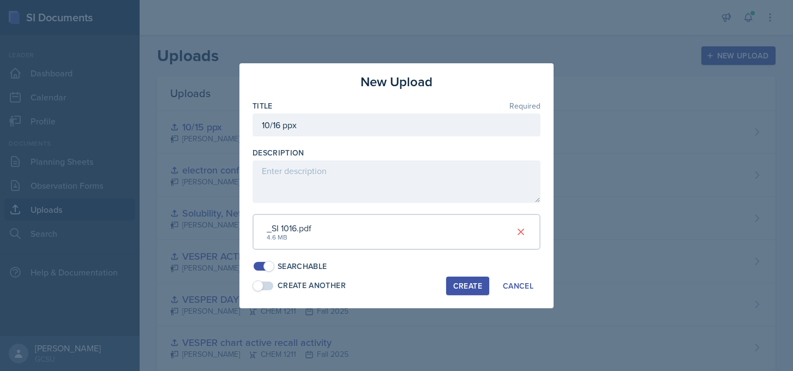
click at [471, 286] on div "Create" at bounding box center [467, 285] width 29 height 9
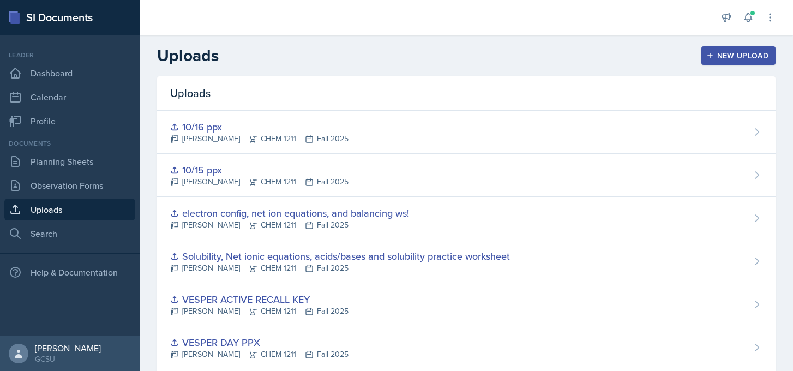
drag, startPoint x: 733, startPoint y: 51, endPoint x: 738, endPoint y: 28, distance: 22.8
click at [734, 47] on button "New Upload" at bounding box center [738, 55] width 75 height 19
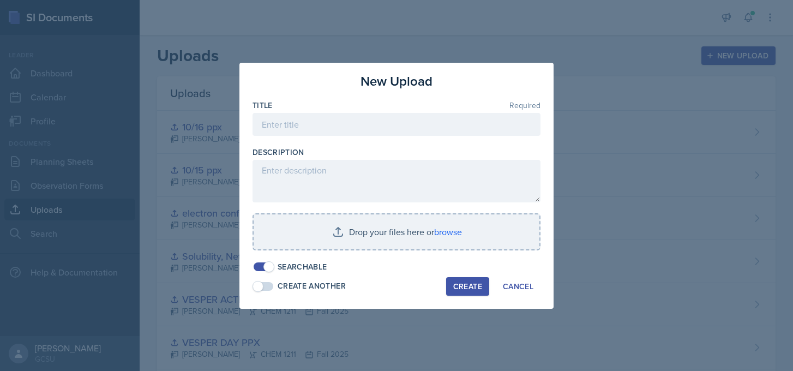
click at [738, 25] on div at bounding box center [396, 185] width 793 height 371
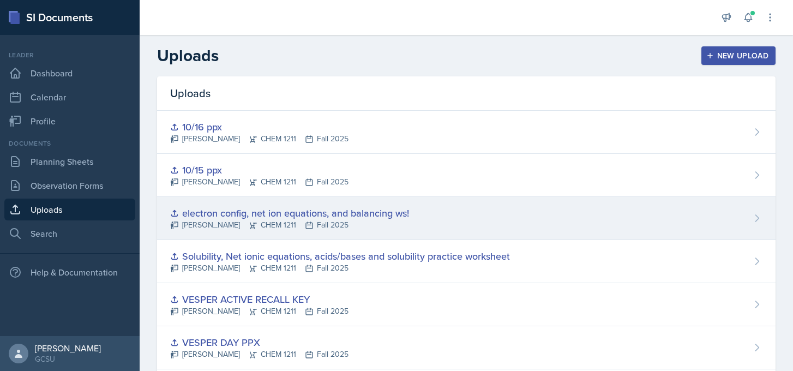
click at [303, 212] on div "electron config, net ion equations, and balancing ws!" at bounding box center [289, 213] width 239 height 15
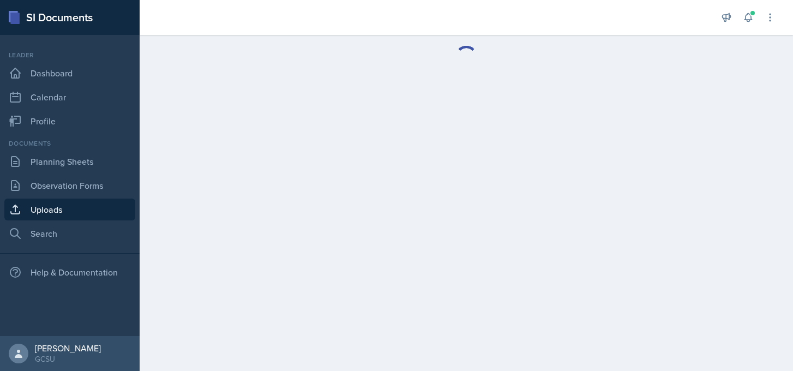
click at [303, 212] on main at bounding box center [466, 203] width 653 height 336
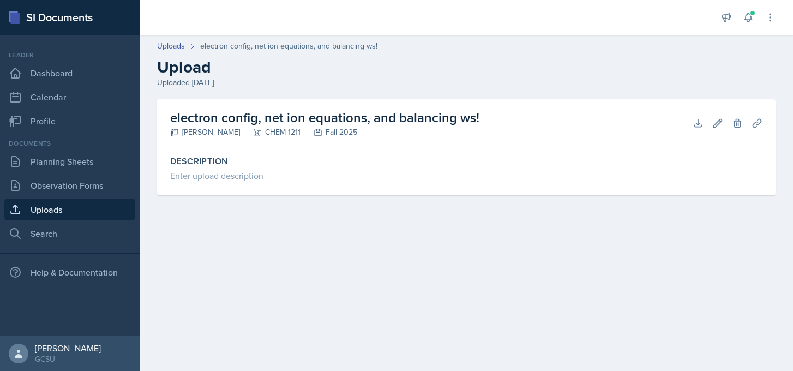
click at [272, 108] on h2 "electron config, net ion equations, and balancing ws!" at bounding box center [324, 118] width 309 height 20
click at [269, 118] on h2 "electron config, net ion equations, and balancing ws!" at bounding box center [324, 118] width 309 height 20
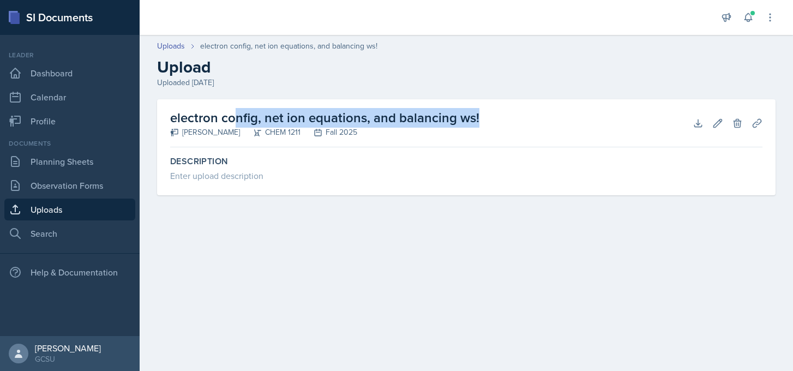
click at [269, 118] on h2 "electron config, net ion equations, and balancing ws!" at bounding box center [324, 118] width 309 height 20
copy div "electron config, net ion equations, and balancing ws!"
click at [62, 203] on link "Uploads" at bounding box center [69, 209] width 131 height 22
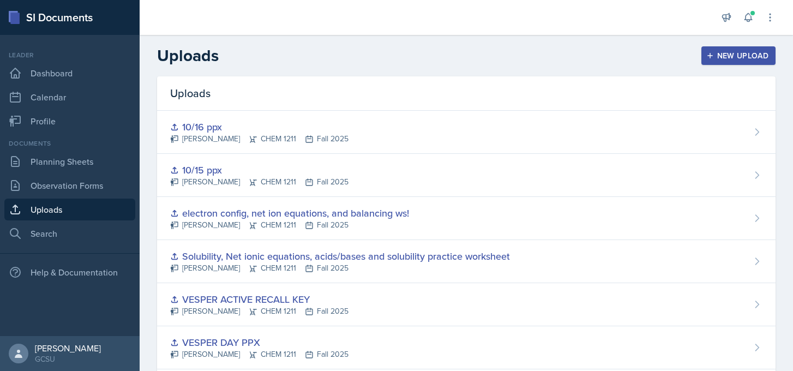
click at [730, 51] on div "New Upload" at bounding box center [738, 55] width 61 height 9
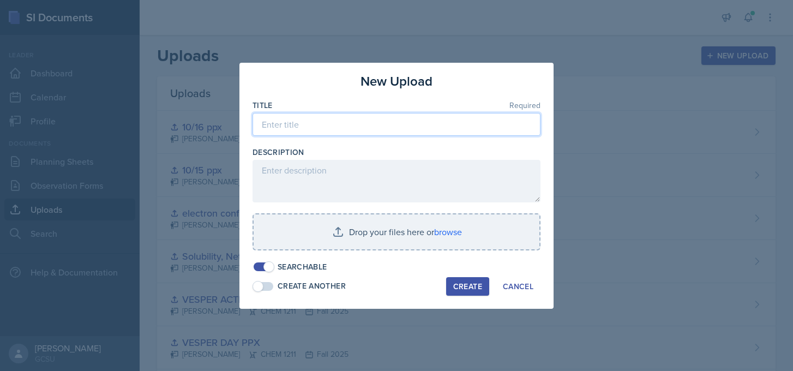
click at [347, 123] on input at bounding box center [396, 124] width 288 height 23
paste input "electron config, net ion equations, and balancing ws!"
type input "electron config, net ion equations, and balancing ws, gas evolution rxn ws"
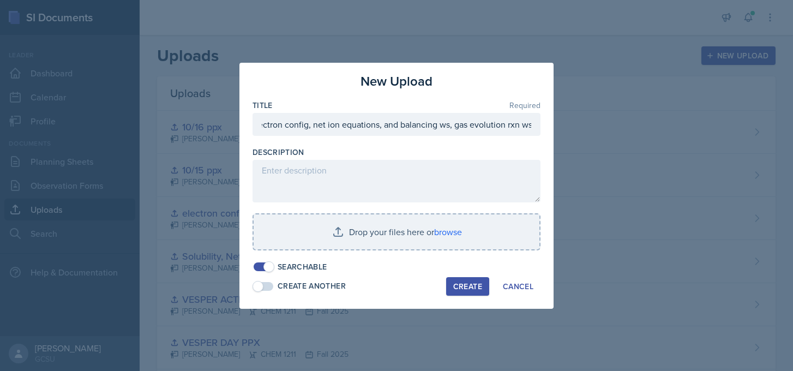
scroll to position [0, 0]
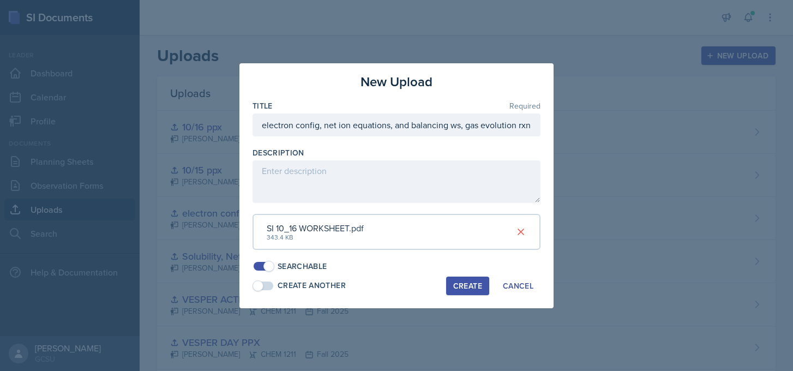
click at [351, 230] on div "SI 10_16 WORKSHEET.pdf" at bounding box center [315, 227] width 97 height 13
click at [473, 281] on div "Create" at bounding box center [467, 285] width 29 height 9
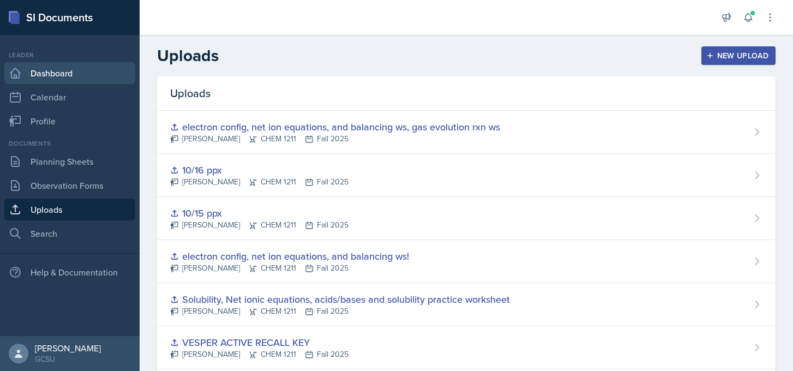
click at [63, 64] on link "Dashboard" at bounding box center [69, 73] width 131 height 22
